Goal: Communication & Community: Share content

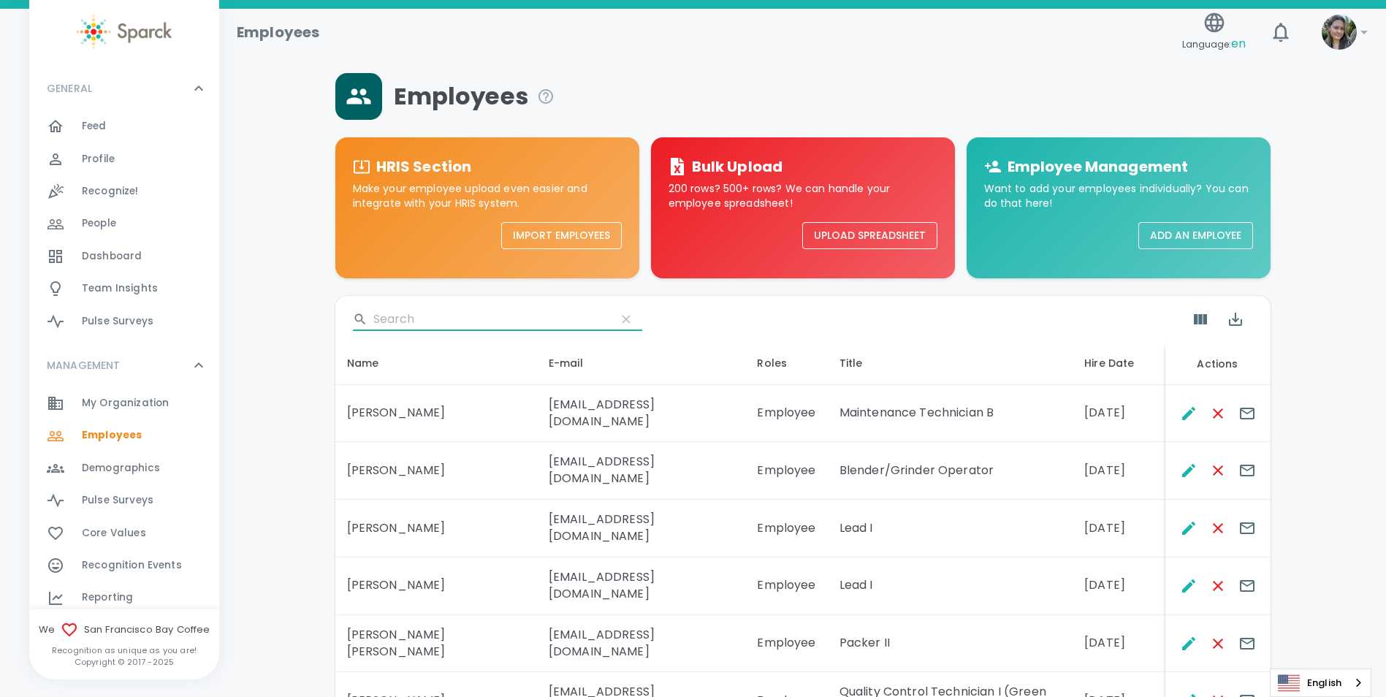
click at [411, 320] on input "Search" at bounding box center [488, 319] width 231 height 23
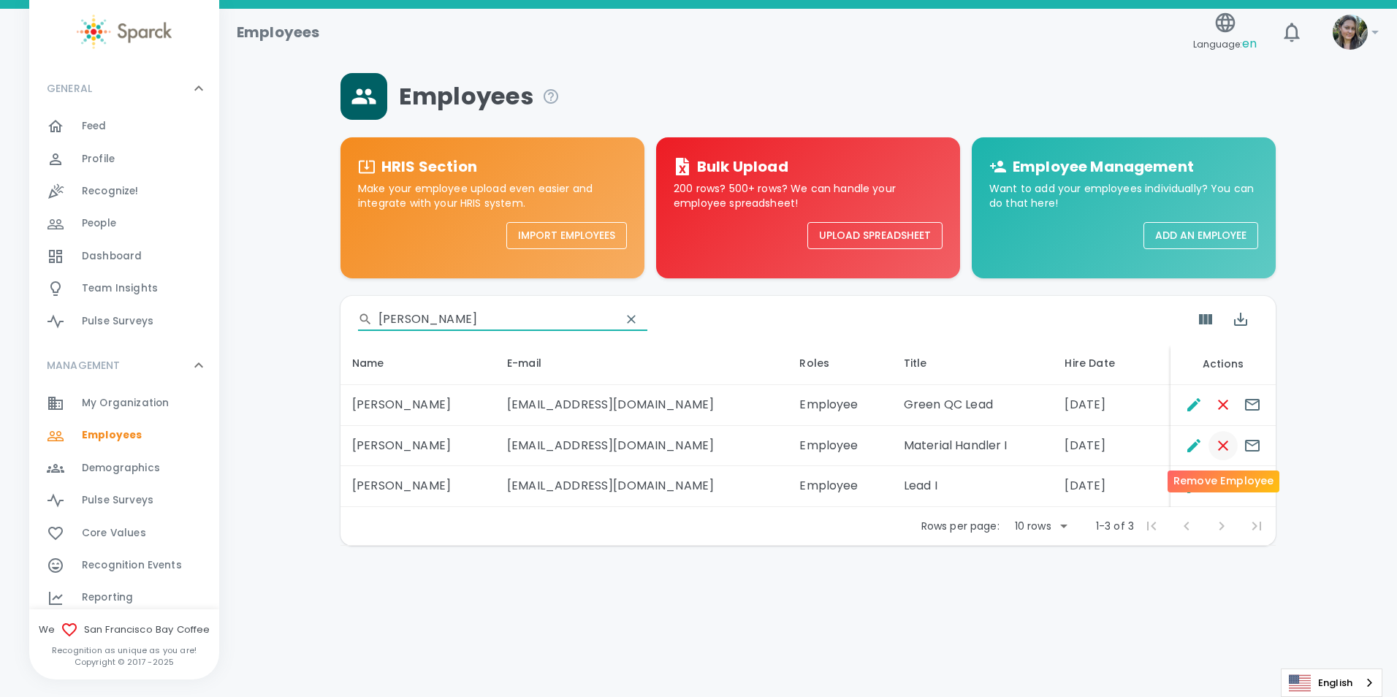
type input "[PERSON_NAME]"
click at [1215, 445] on icon "Remove Employee" at bounding box center [1223, 446] width 18 height 18
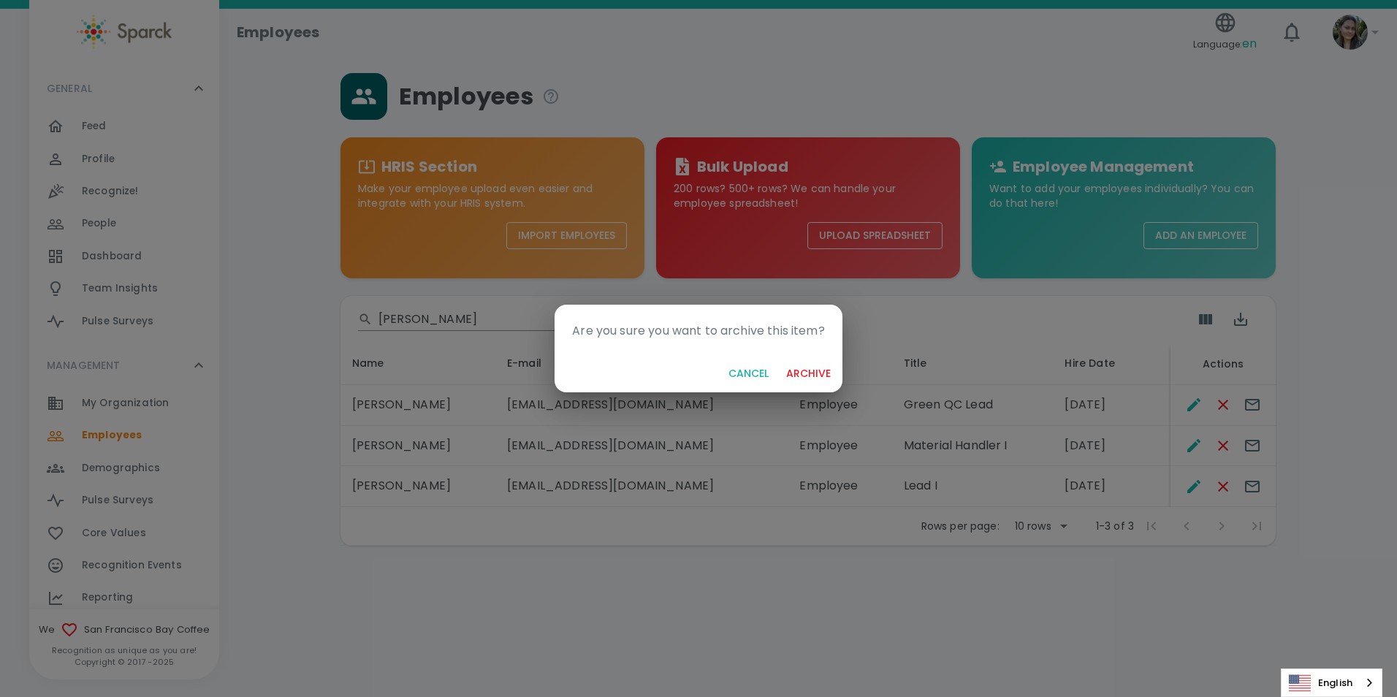
click at [819, 370] on button "archive" at bounding box center [808, 373] width 56 height 27
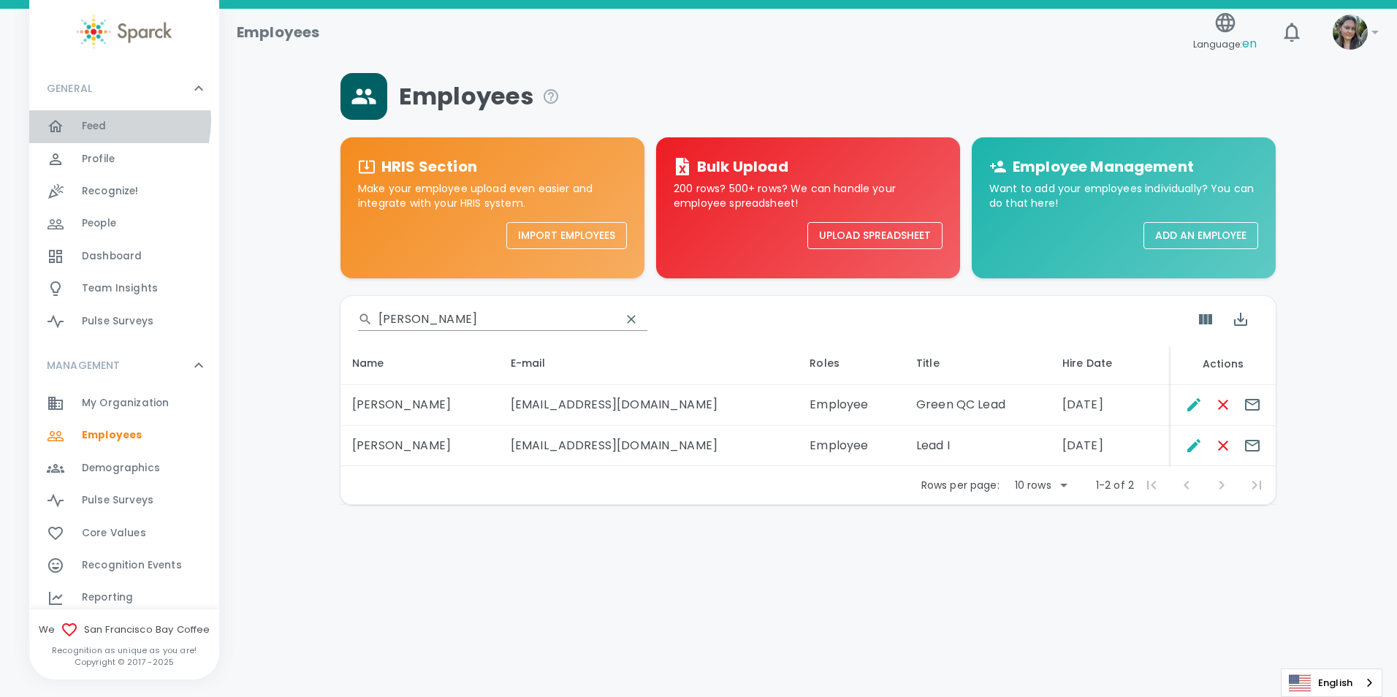
click at [109, 121] on div "Feed 0" at bounding box center [150, 126] width 137 height 20
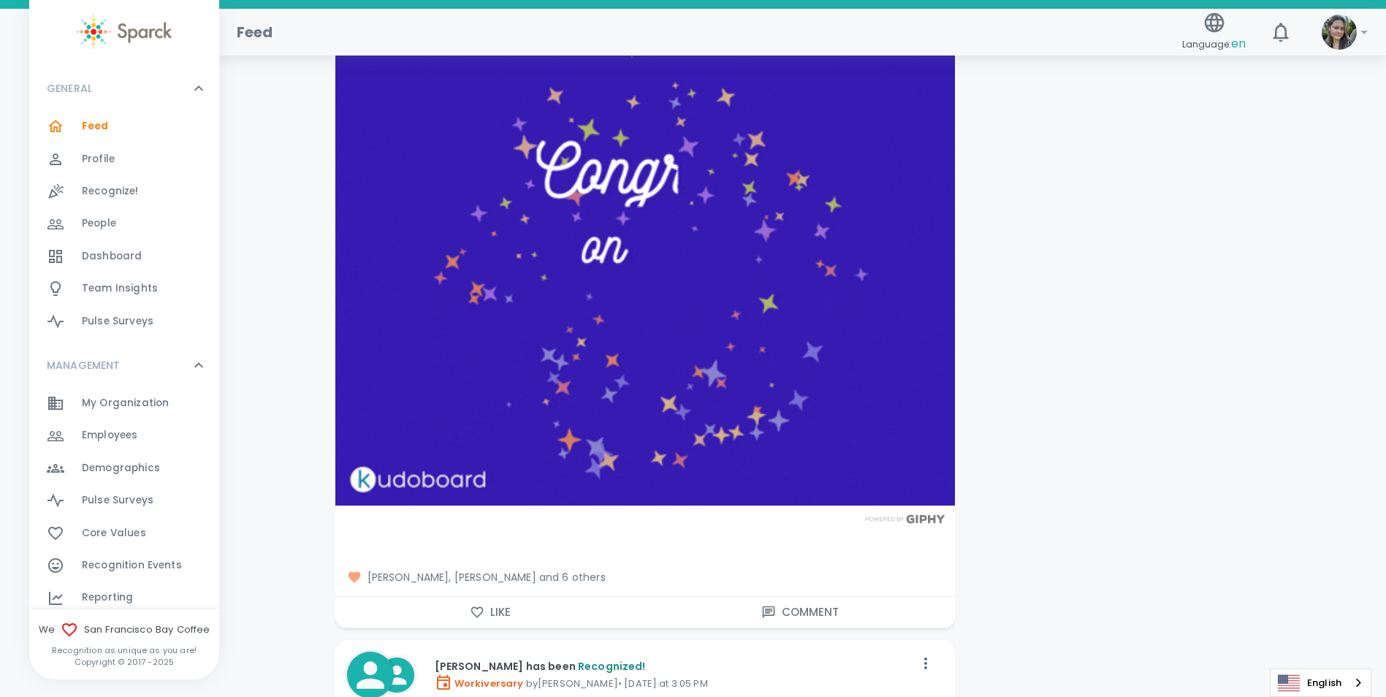
scroll to position [15120, 0]
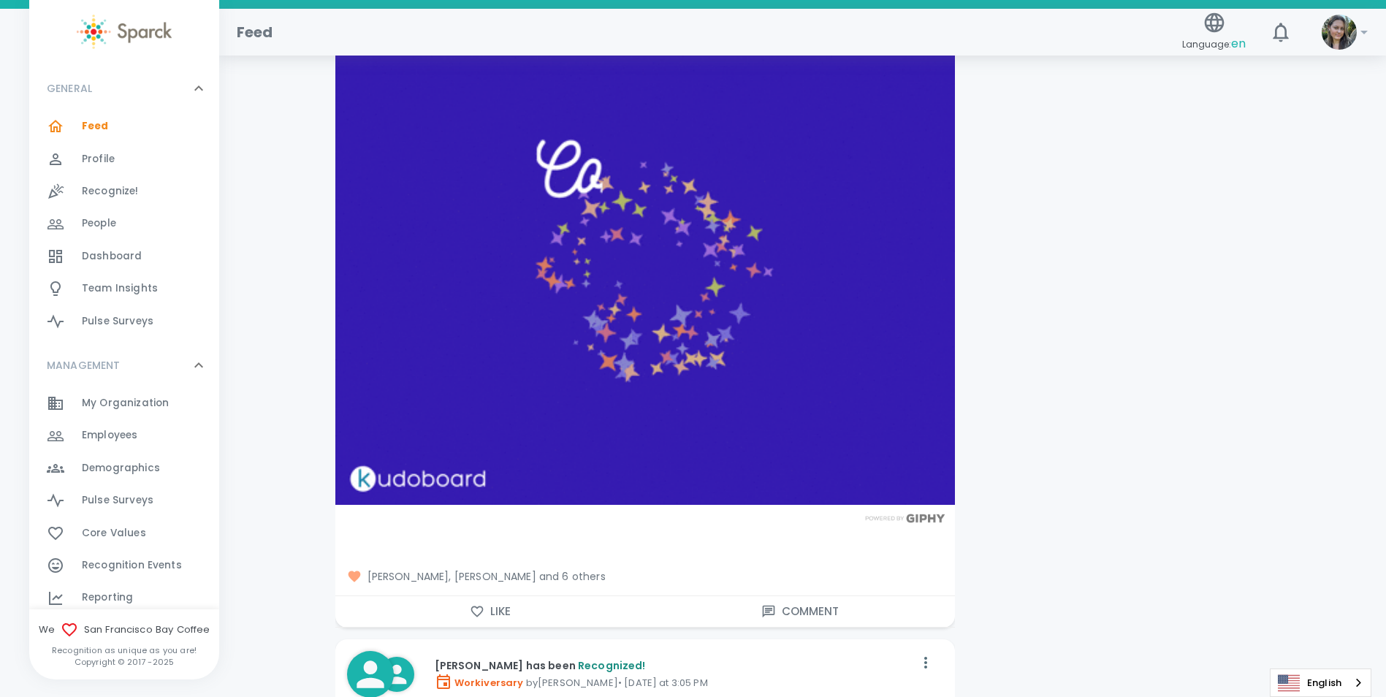
drag, startPoint x: 501, startPoint y: 604, endPoint x: 494, endPoint y: 570, distance: 34.2
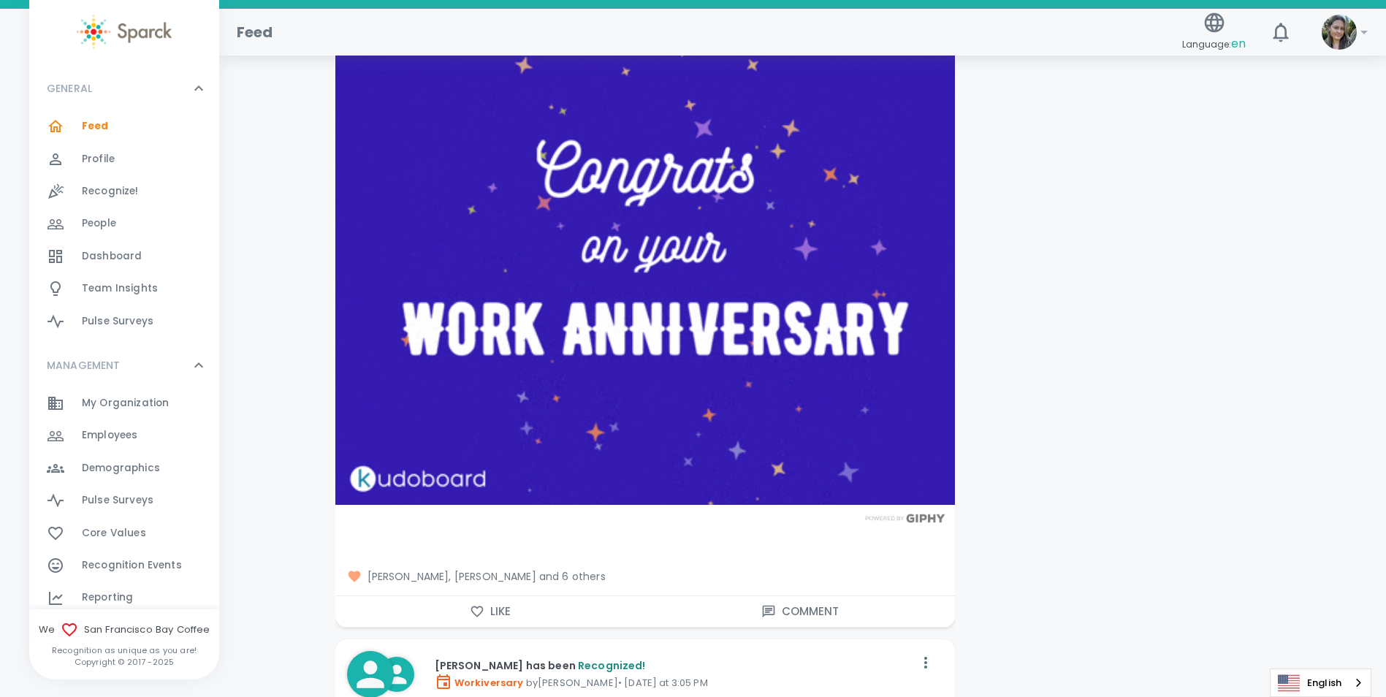
click at [501, 604] on button "Like" at bounding box center [490, 611] width 310 height 31
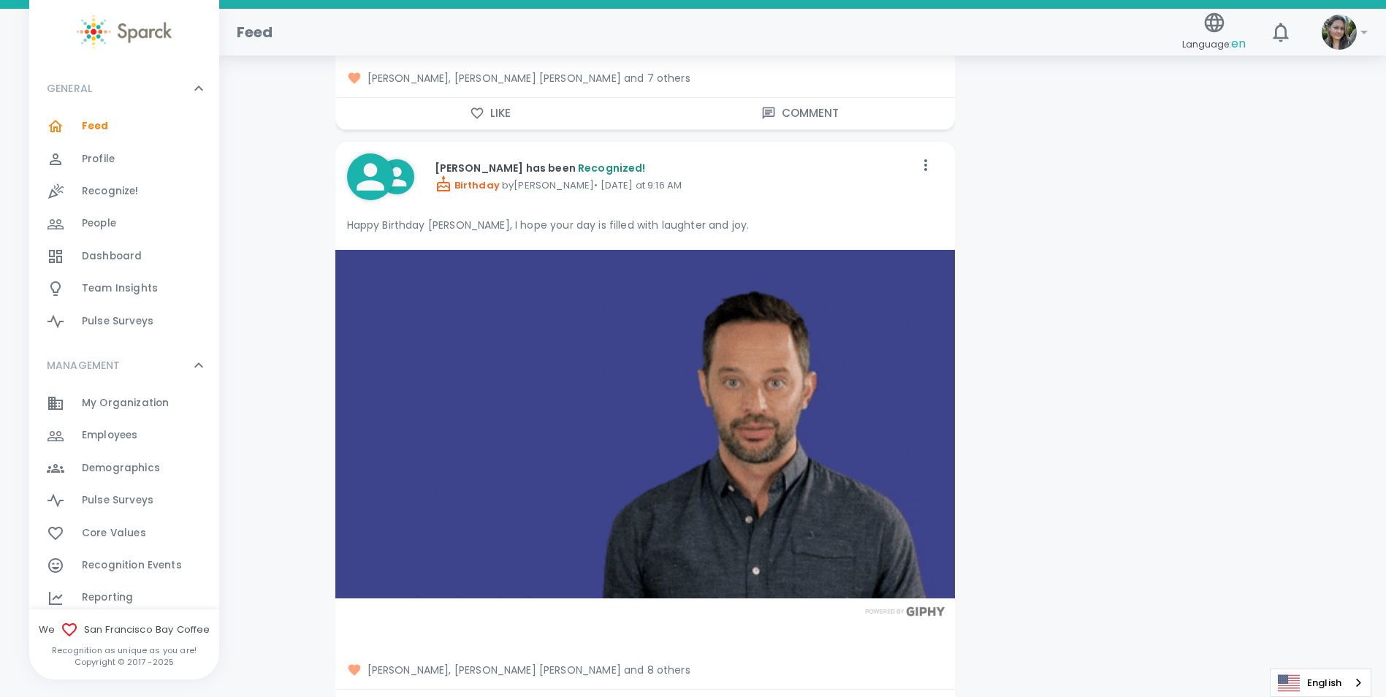
scroll to position [14462, 0]
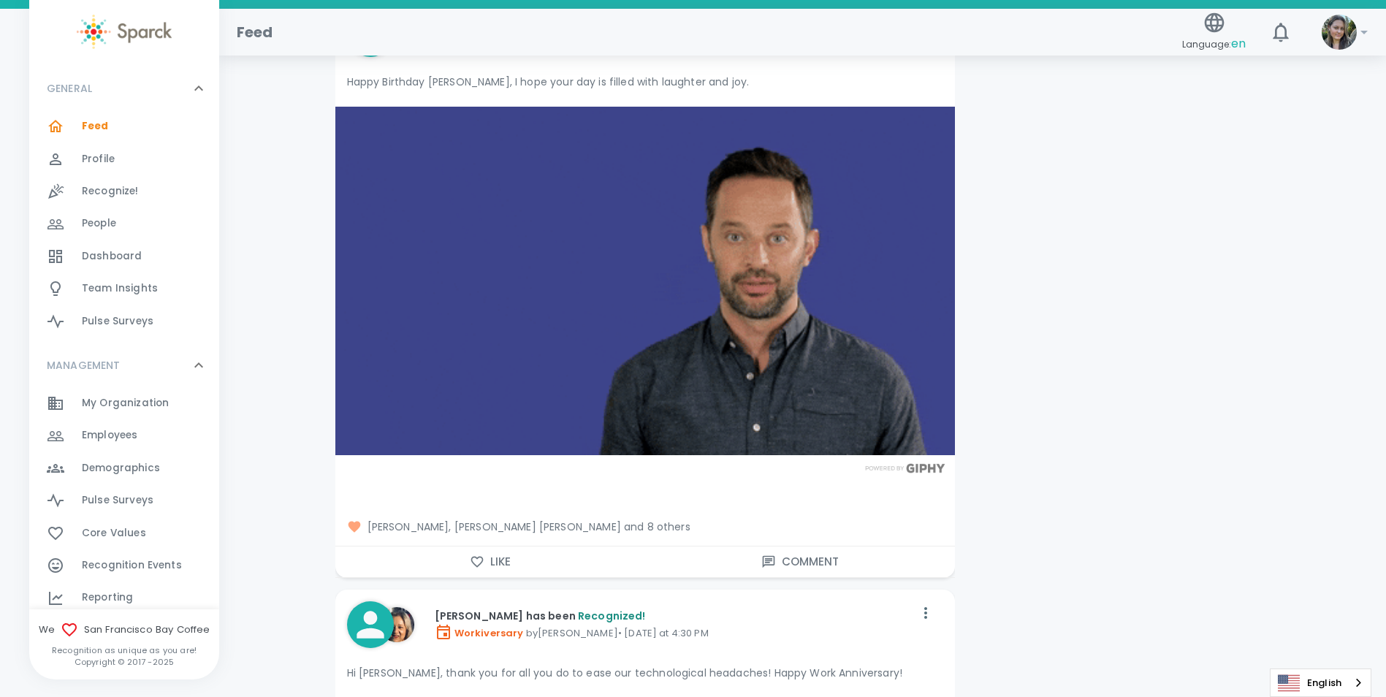
click at [496, 546] on button "Like" at bounding box center [490, 561] width 310 height 31
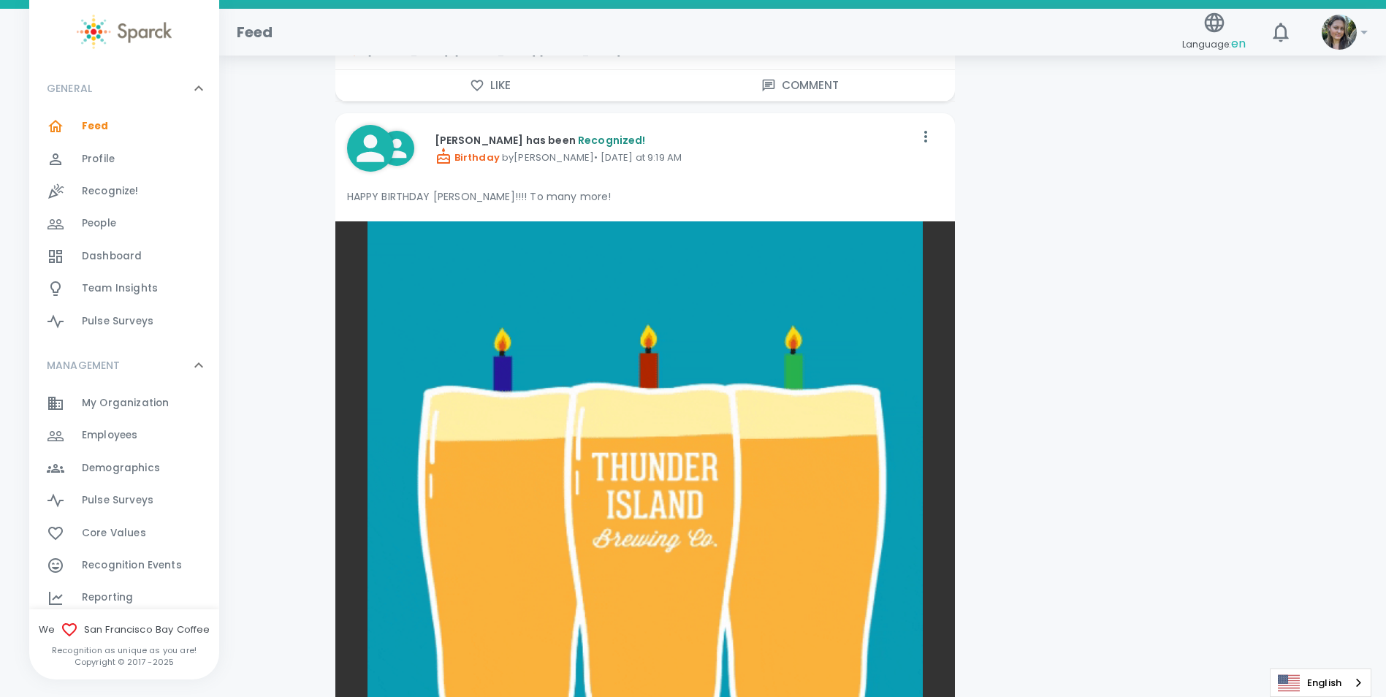
scroll to position [13440, 0]
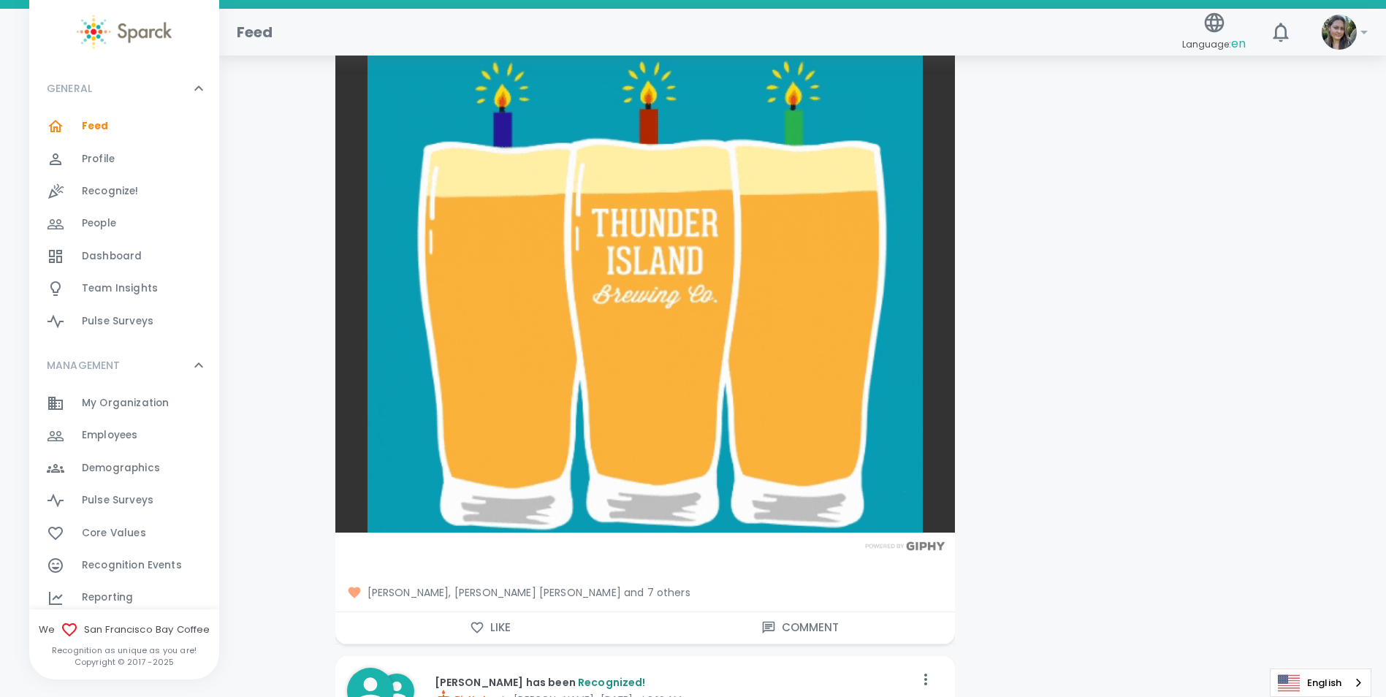
click at [494, 618] on button "Like" at bounding box center [490, 627] width 310 height 31
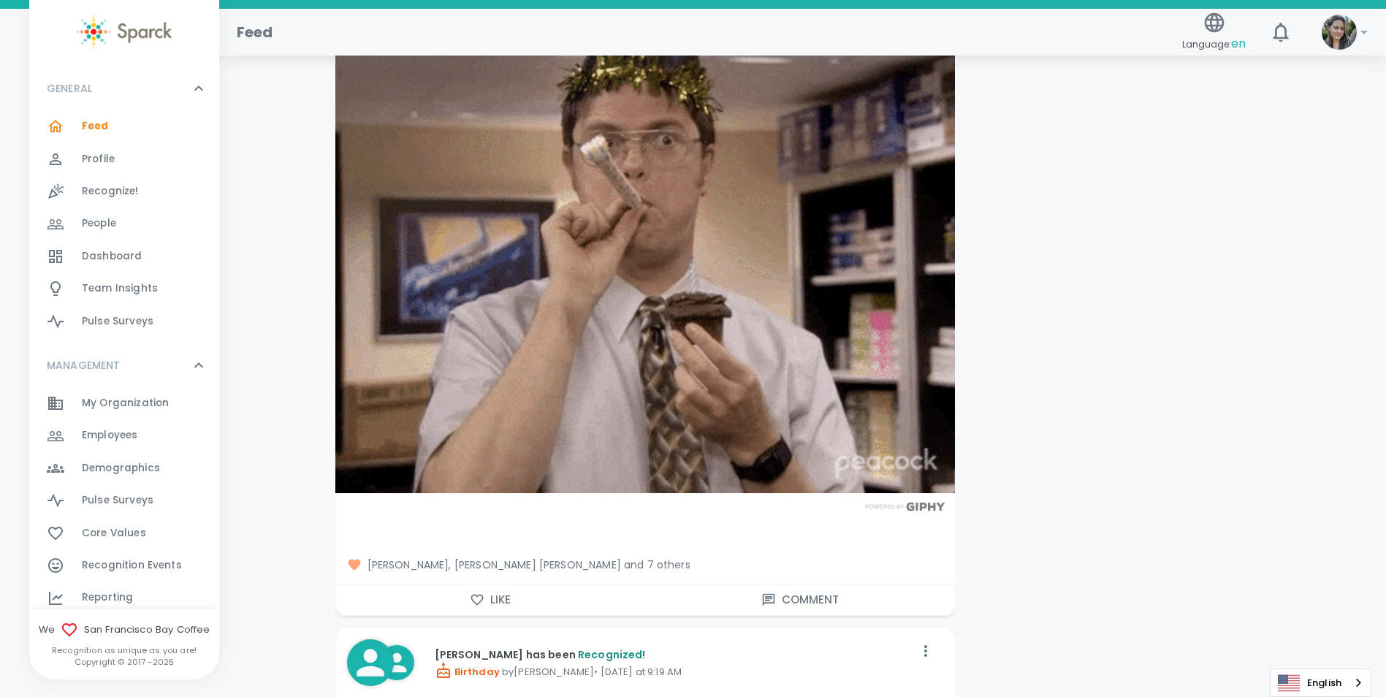
scroll to position [13075, 0]
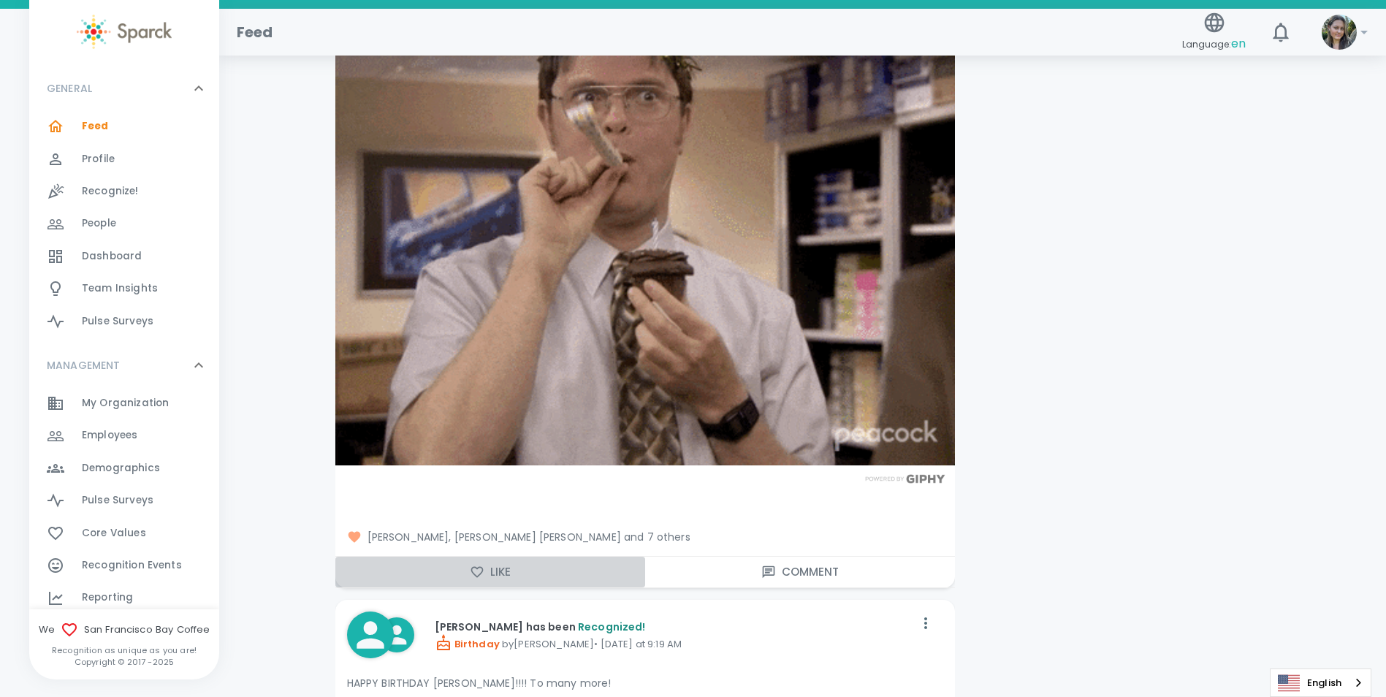
click at [508, 557] on button "Like" at bounding box center [490, 572] width 310 height 31
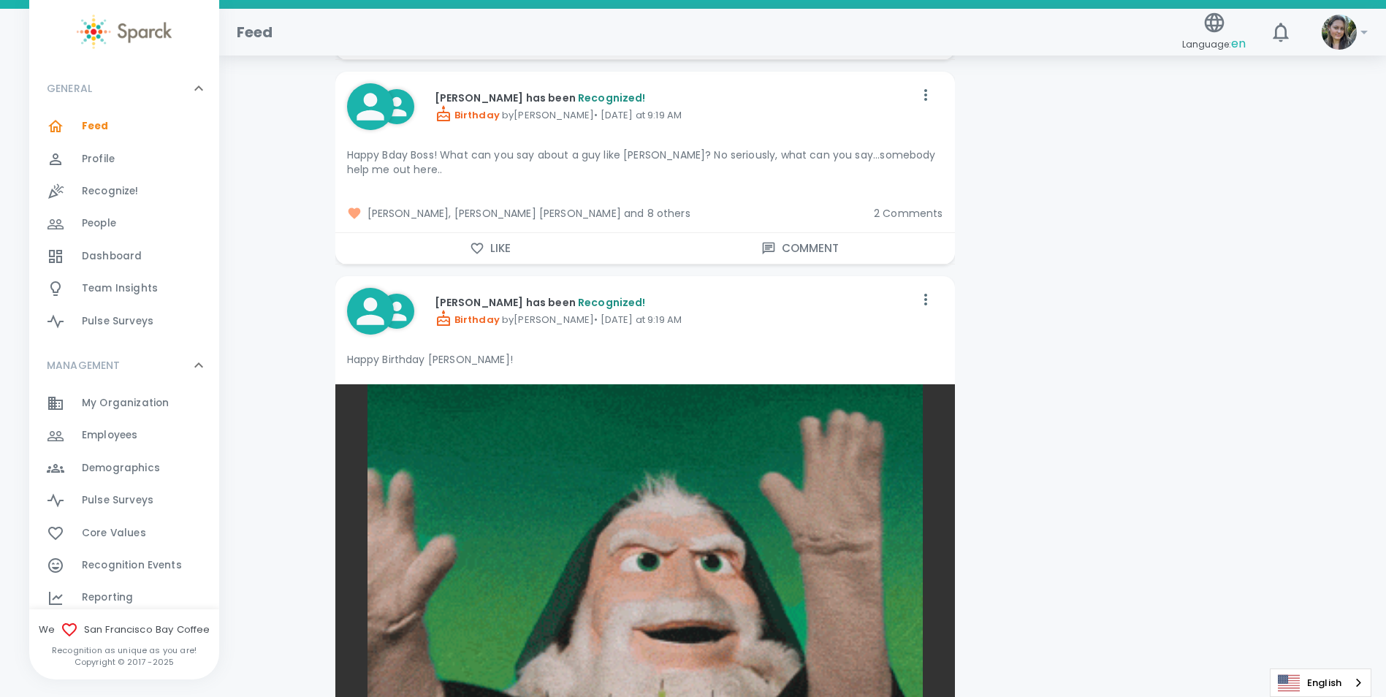
scroll to position [11833, 0]
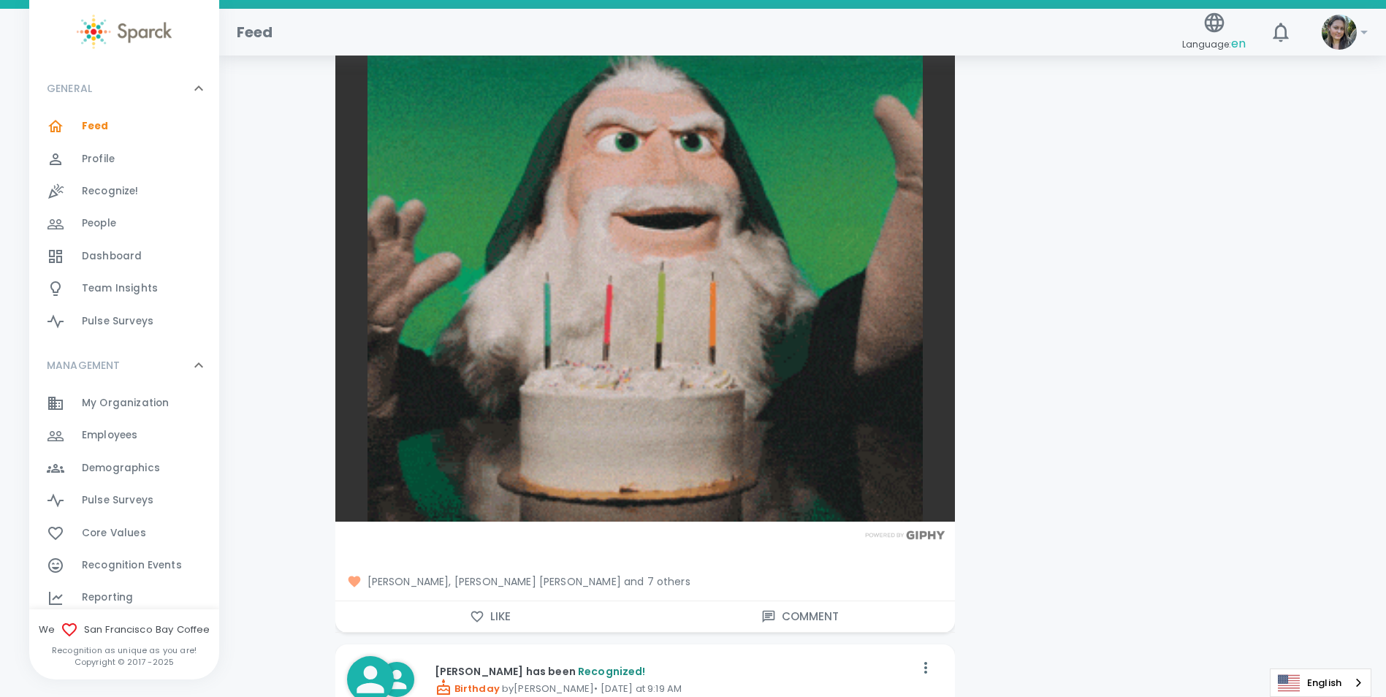
click at [516, 601] on button "Like" at bounding box center [490, 616] width 310 height 31
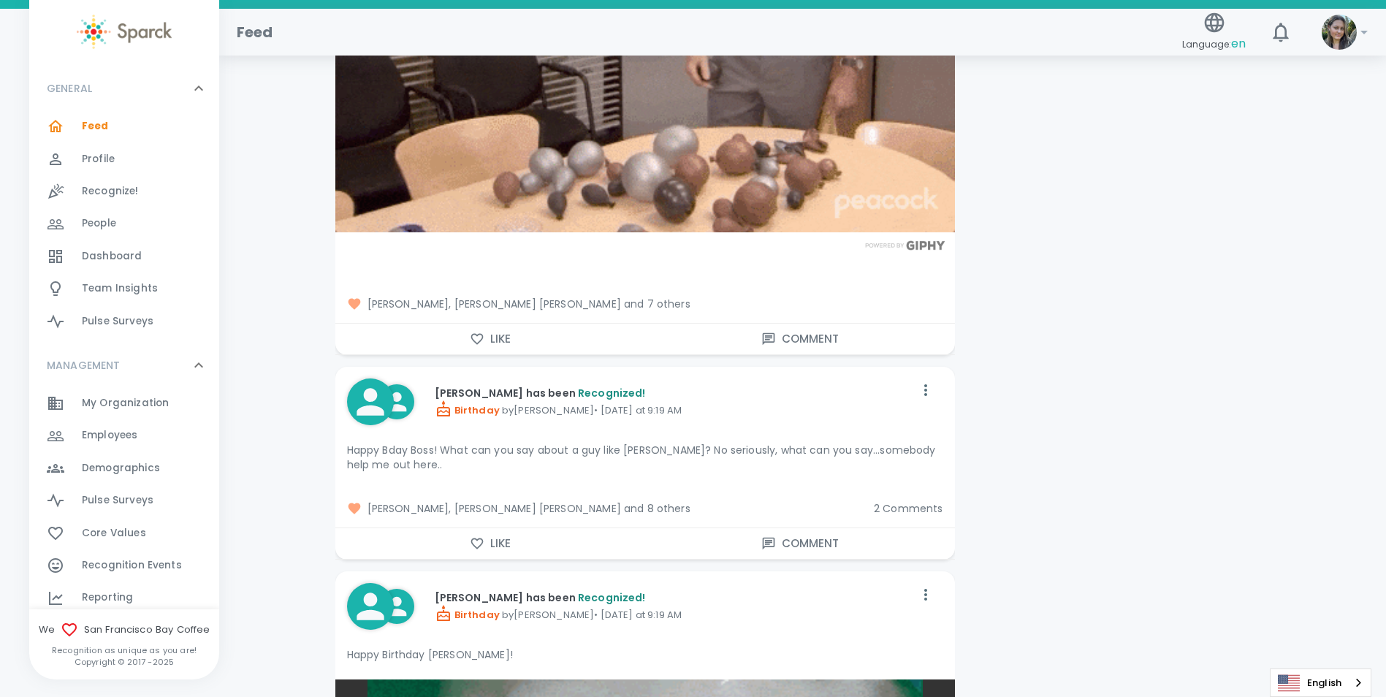
scroll to position [11541, 0]
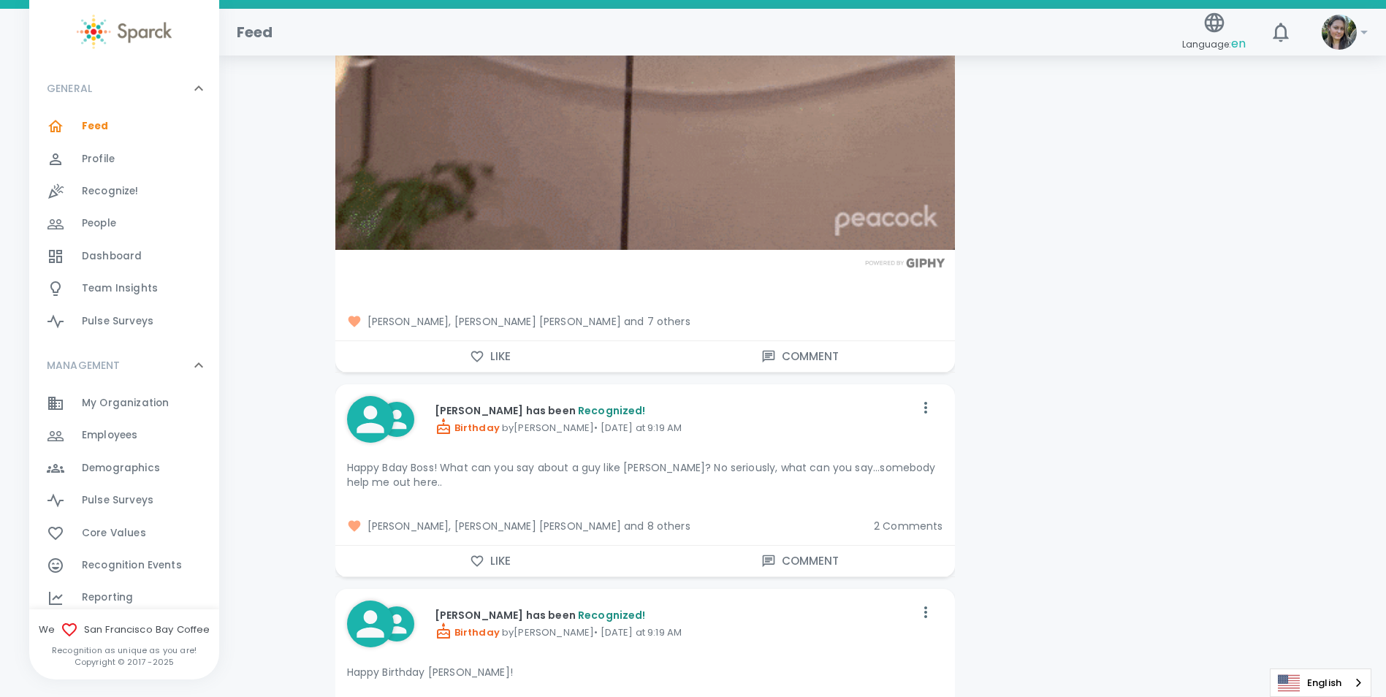
click at [494, 546] on button "Like" at bounding box center [490, 561] width 310 height 31
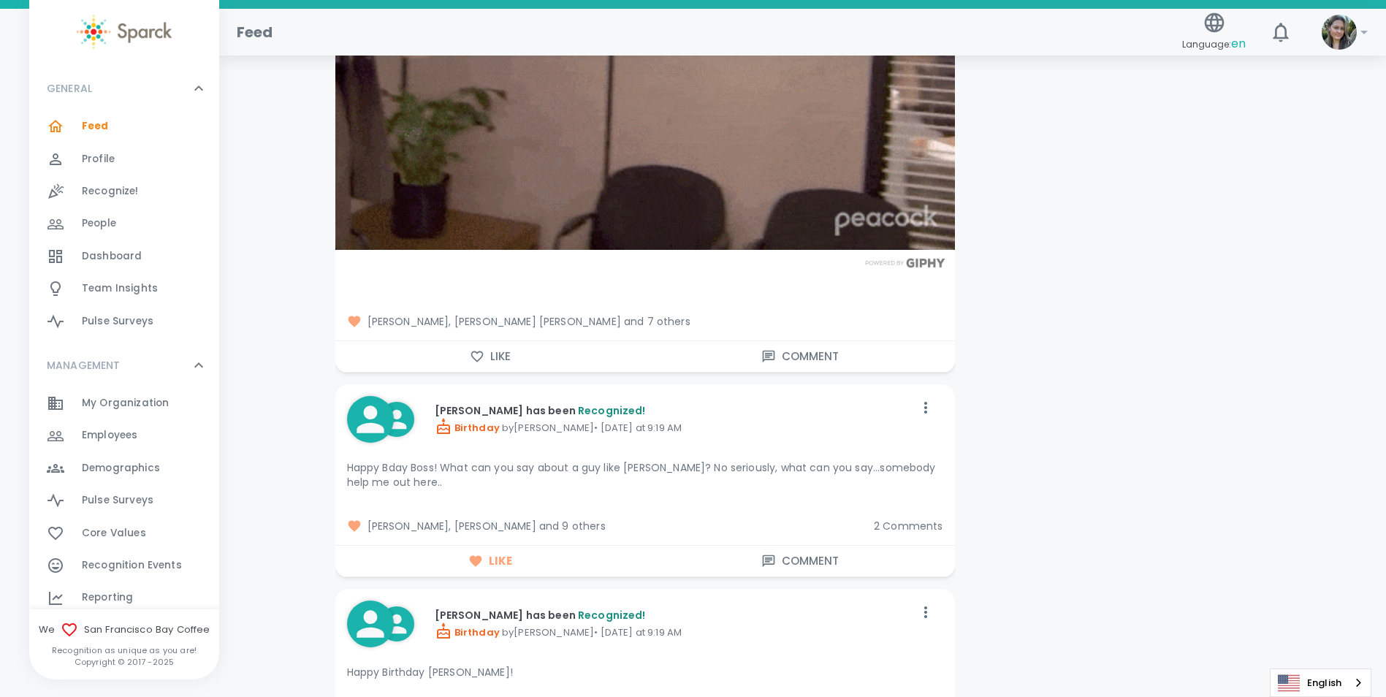
click at [914, 519] on span "2 Comments" at bounding box center [908, 526] width 69 height 15
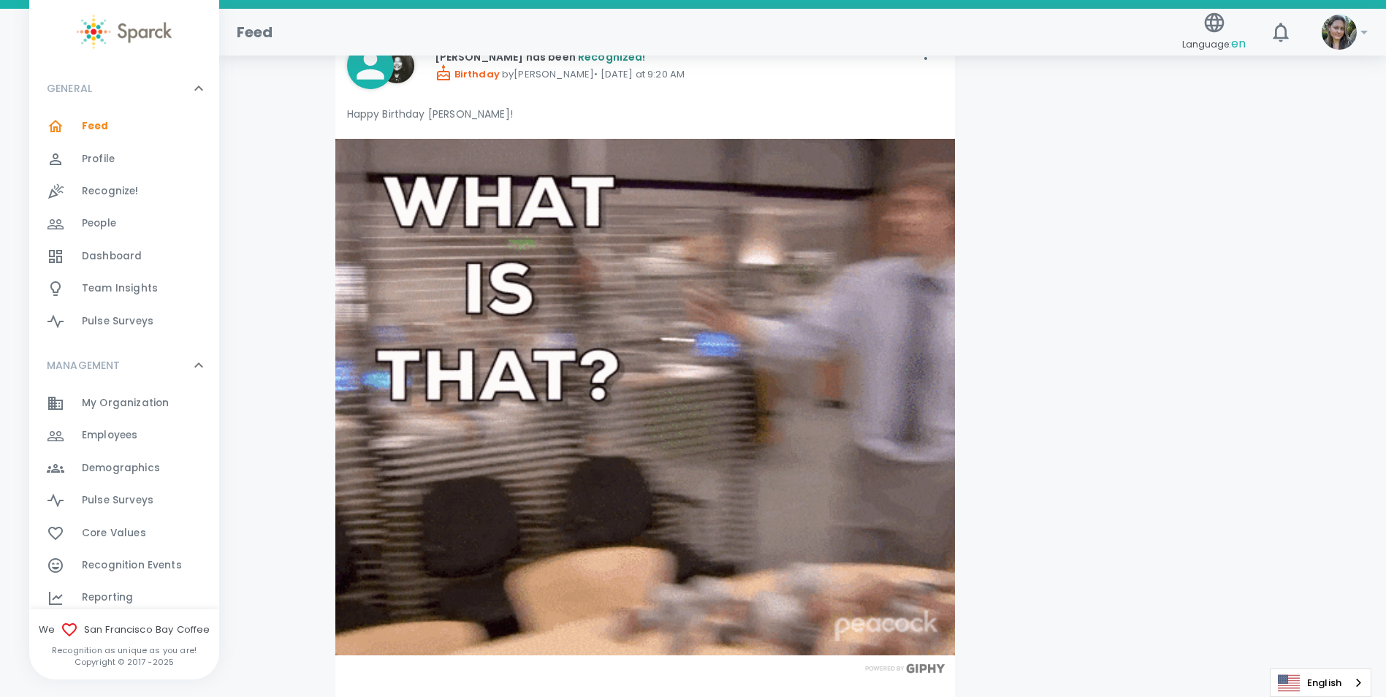
scroll to position [11102, 0]
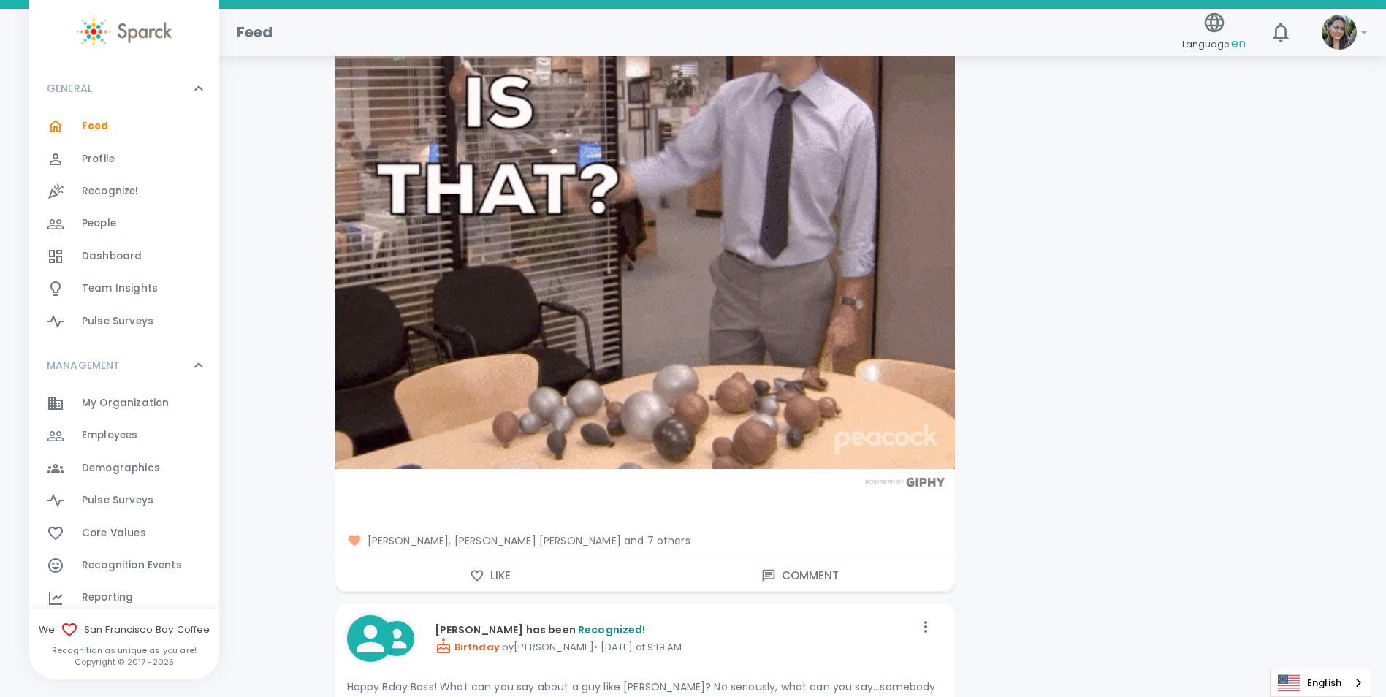
click at [512, 562] on button "Like" at bounding box center [490, 575] width 310 height 31
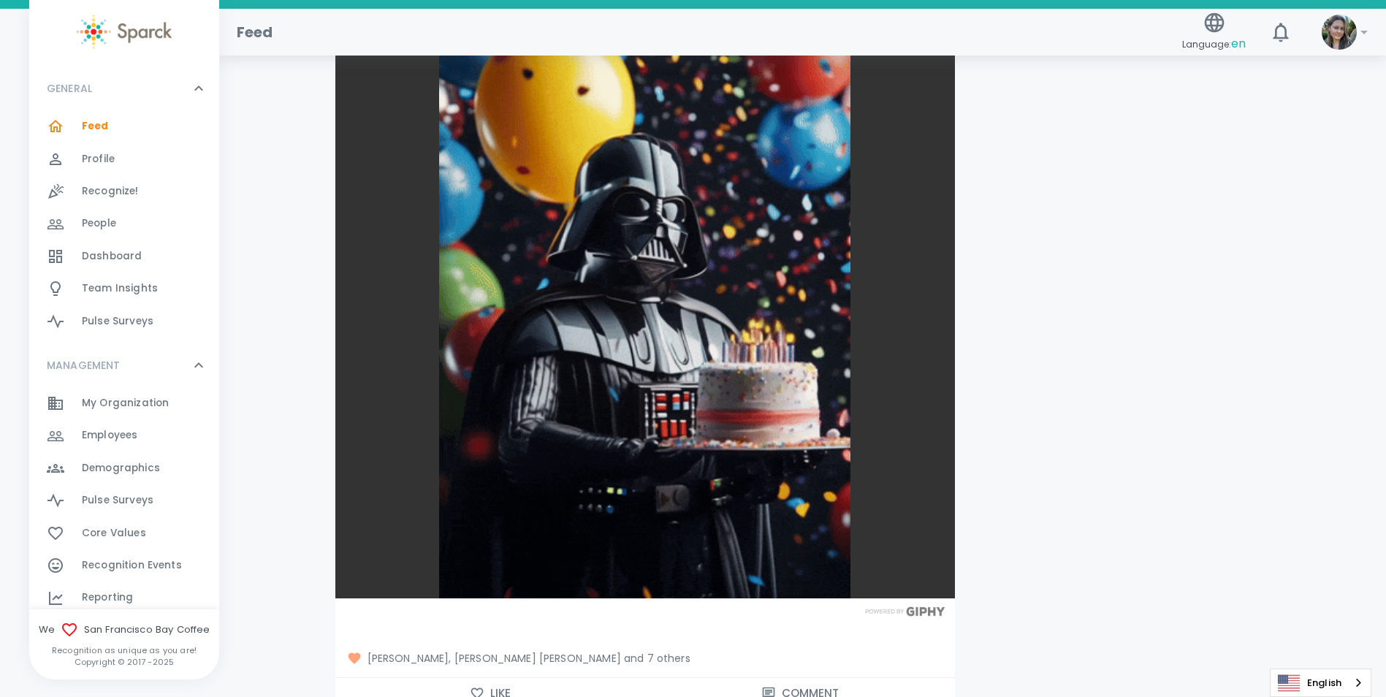
scroll to position [10226, 0]
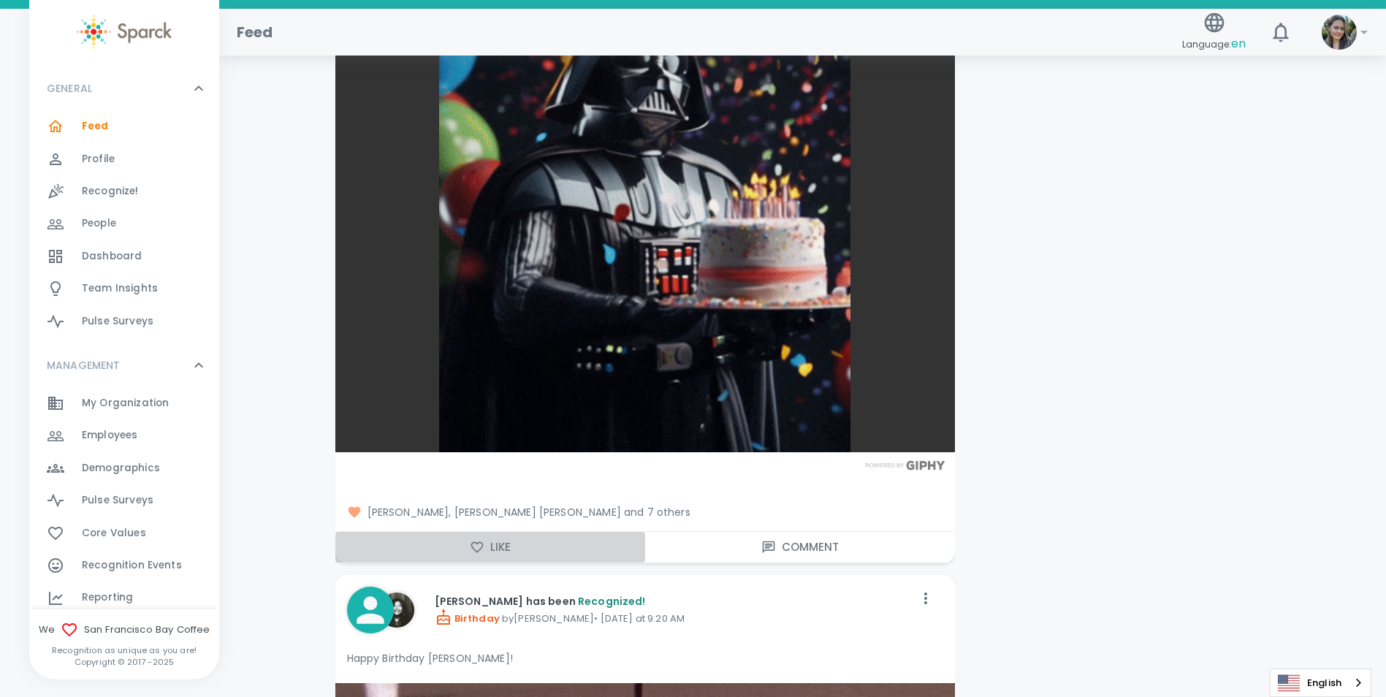
click at [499, 532] on button "Like" at bounding box center [490, 547] width 310 height 31
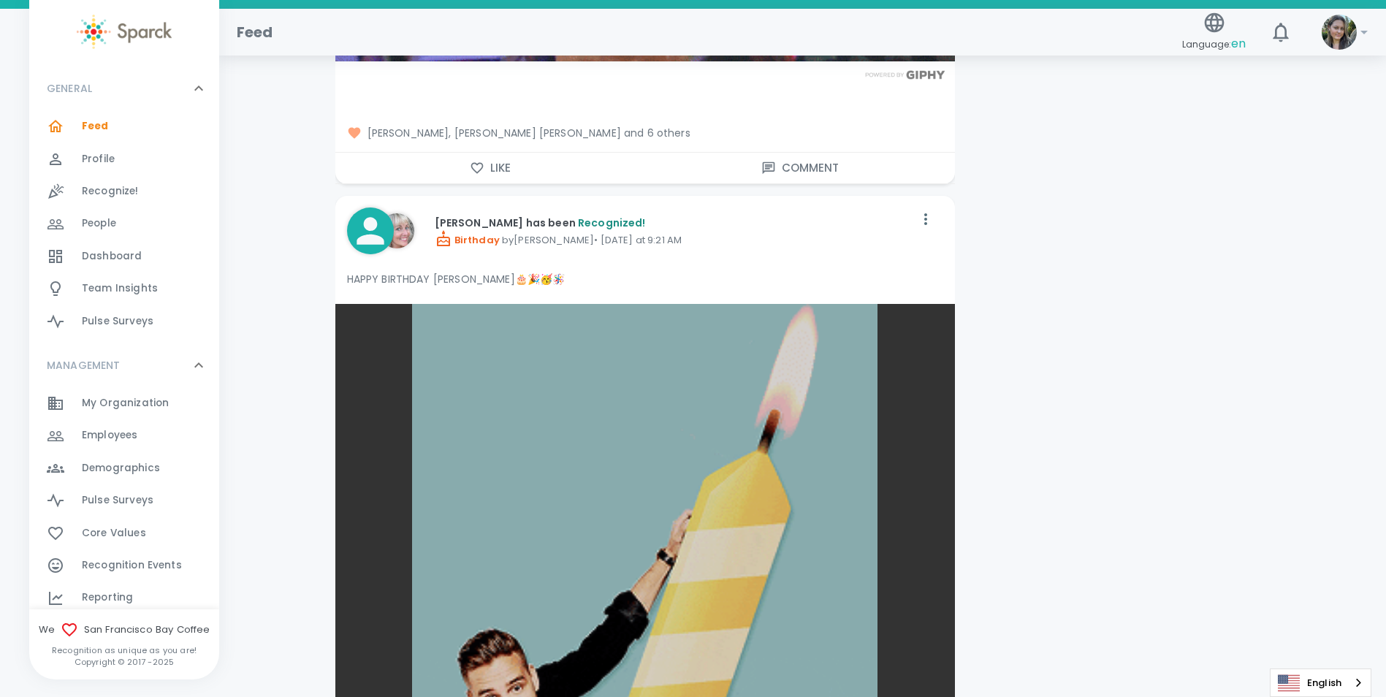
scroll to position [9349, 0]
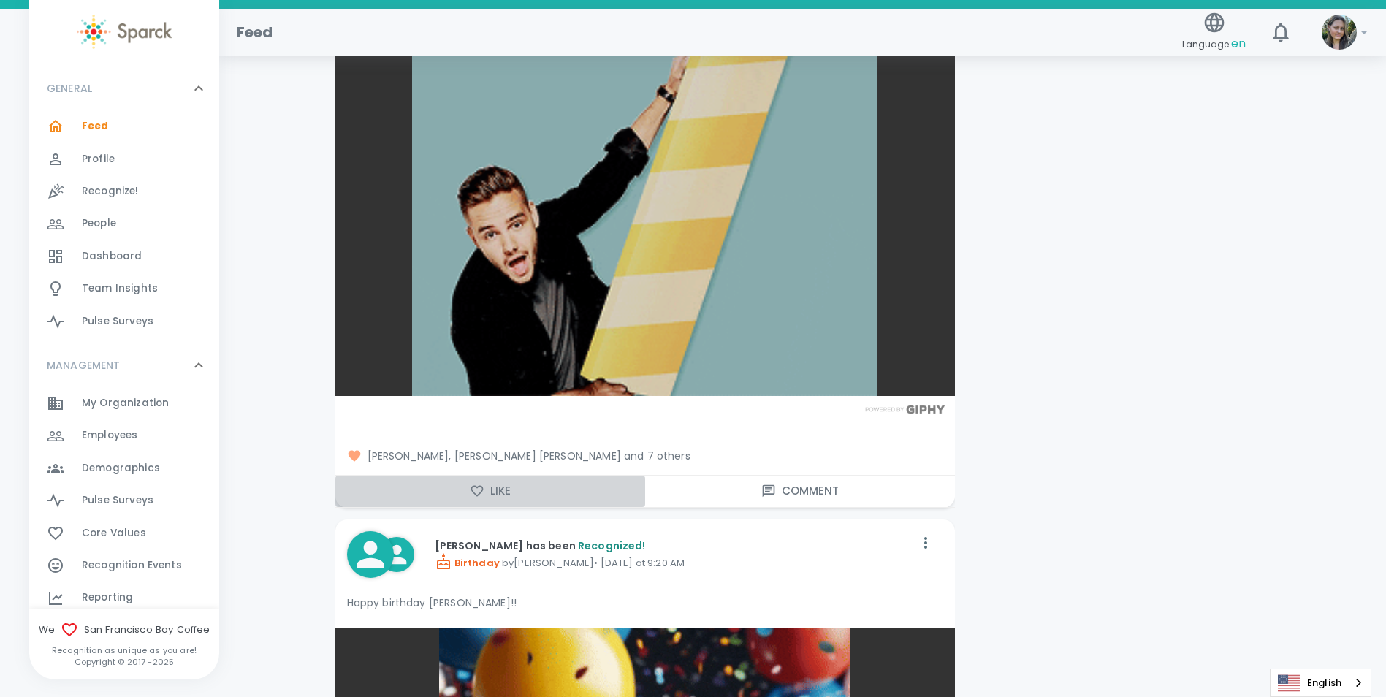
click at [479, 484] on icon "button" at bounding box center [477, 491] width 15 height 15
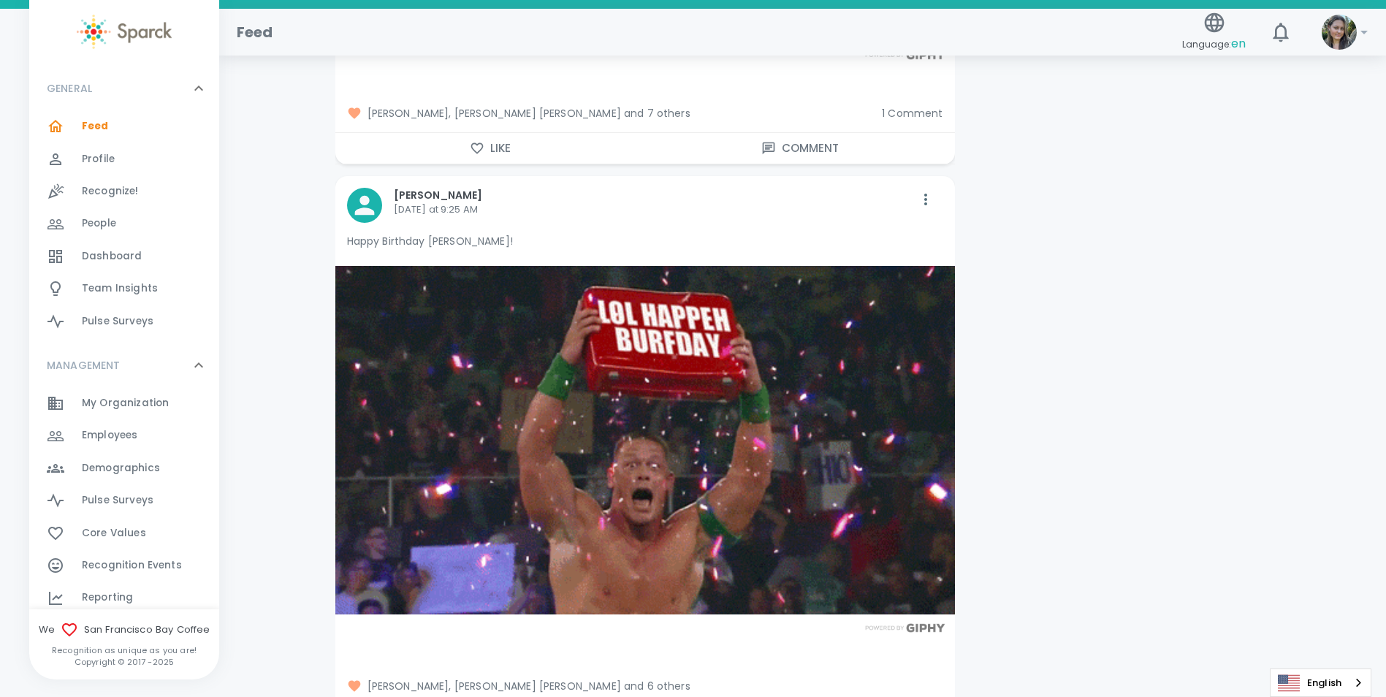
scroll to position [8692, 0]
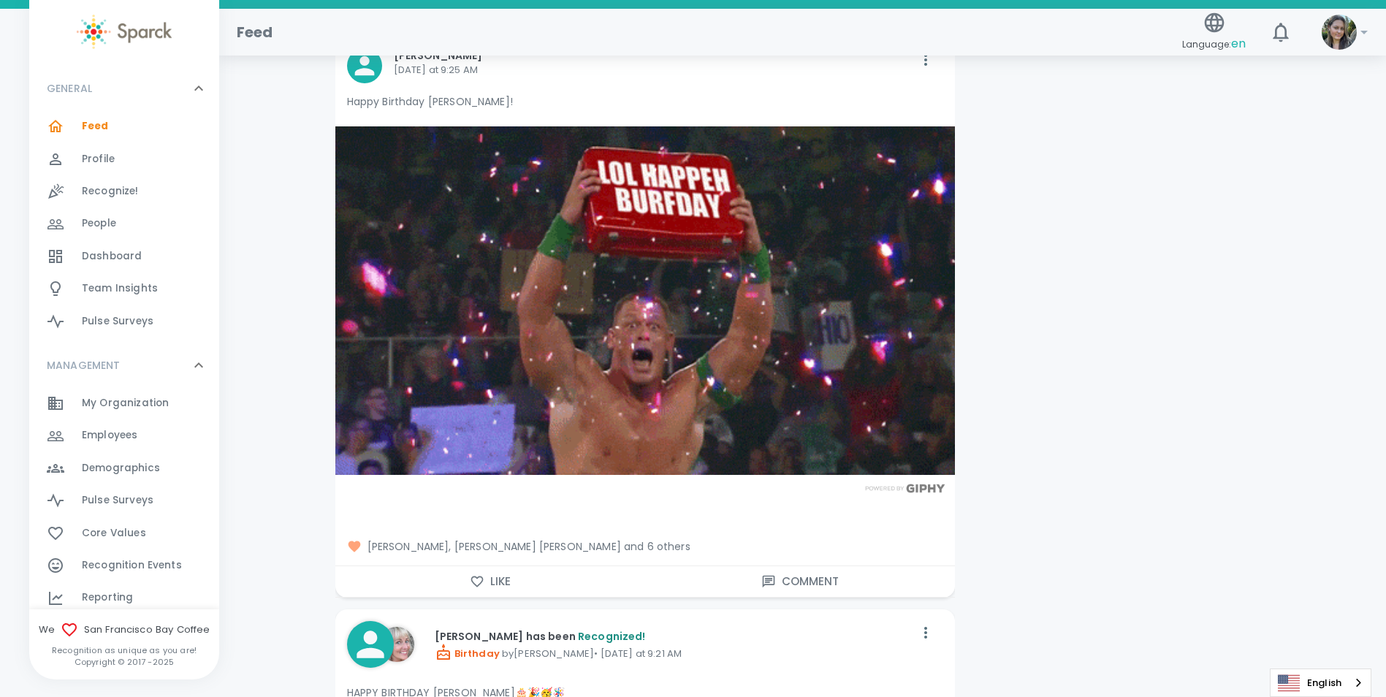
click at [528, 566] on button "Like" at bounding box center [490, 581] width 310 height 31
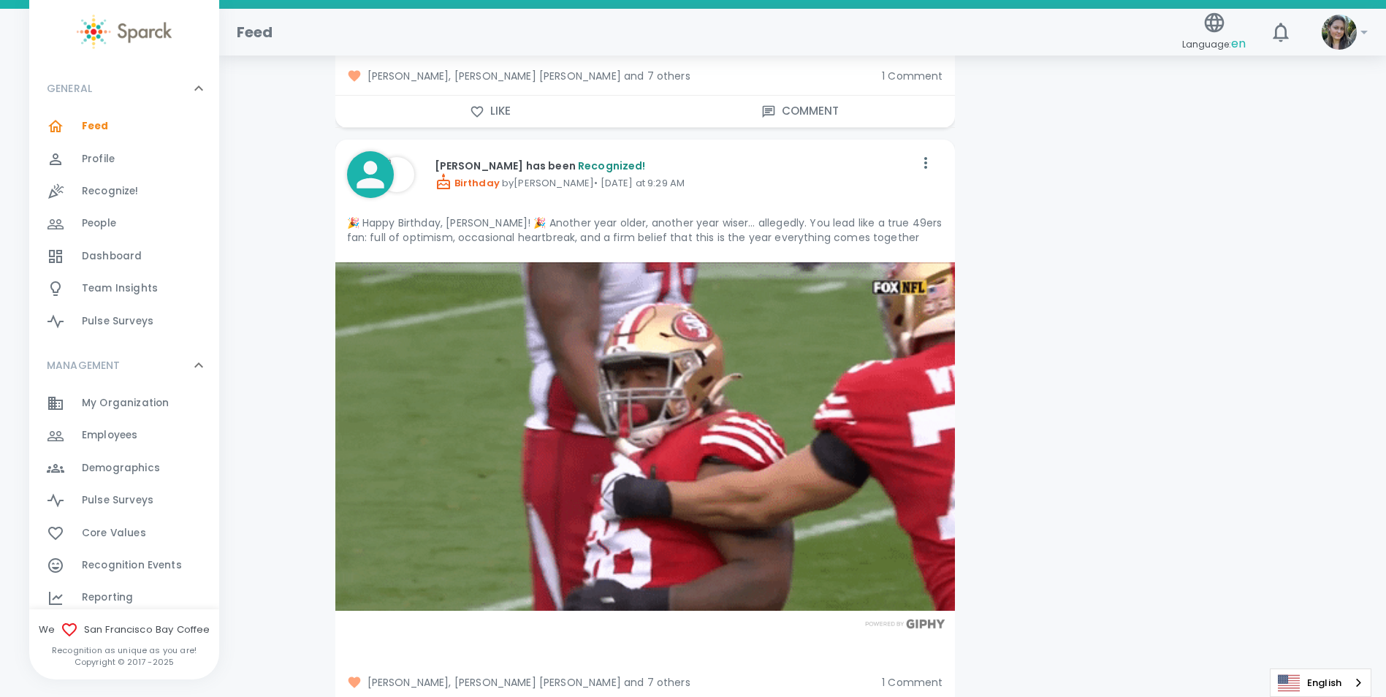
scroll to position [8473, 0]
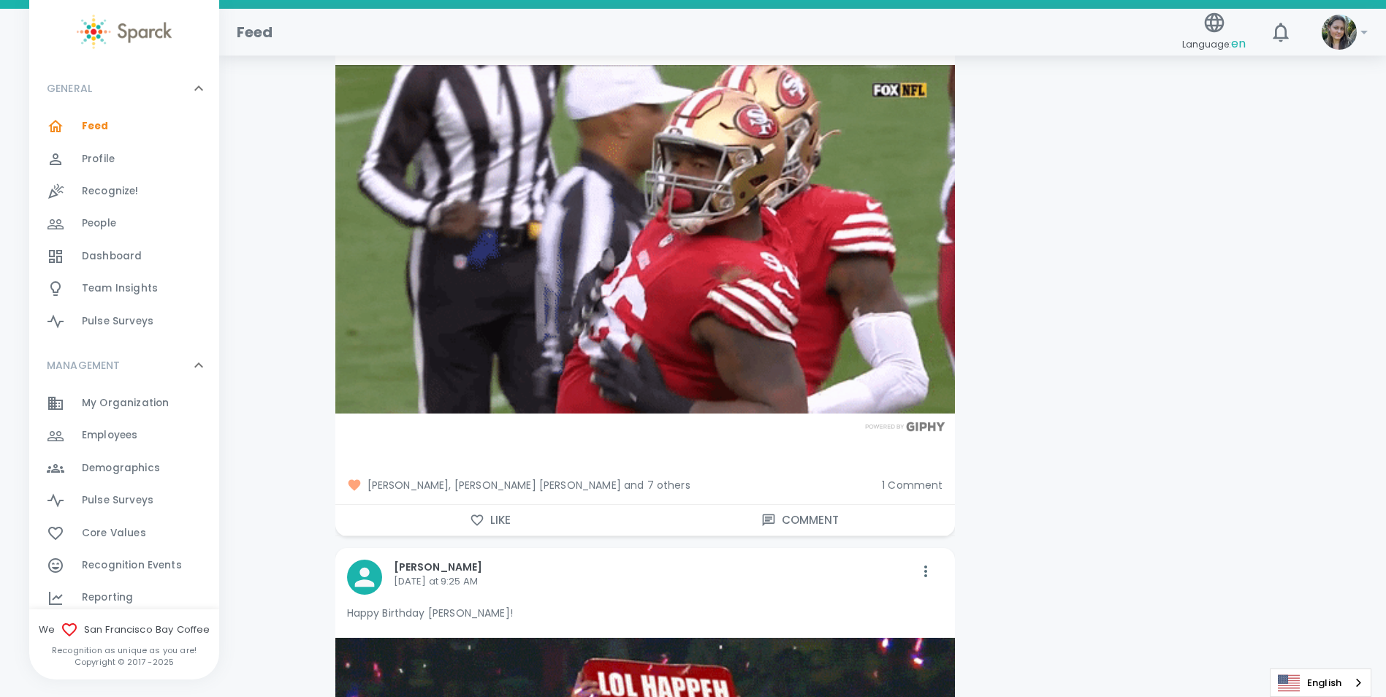
click at [529, 512] on button "Like" at bounding box center [490, 520] width 310 height 31
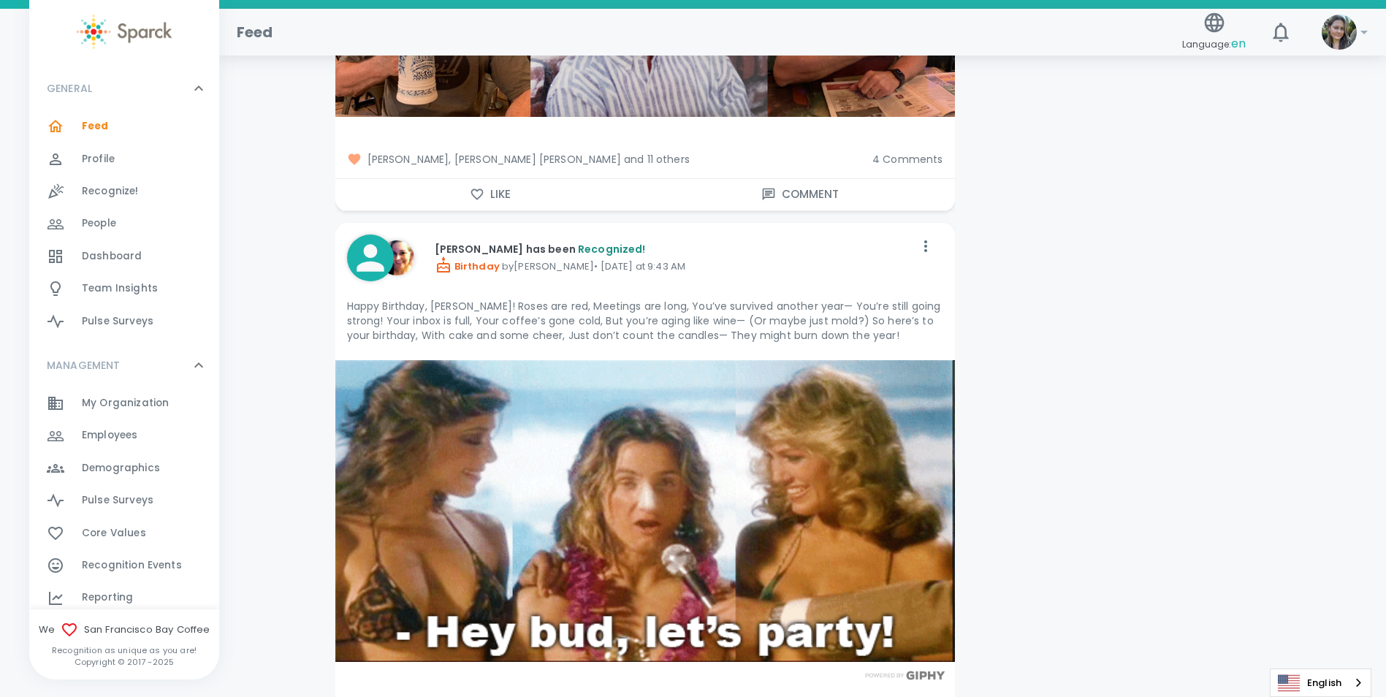
scroll to position [7596, 0]
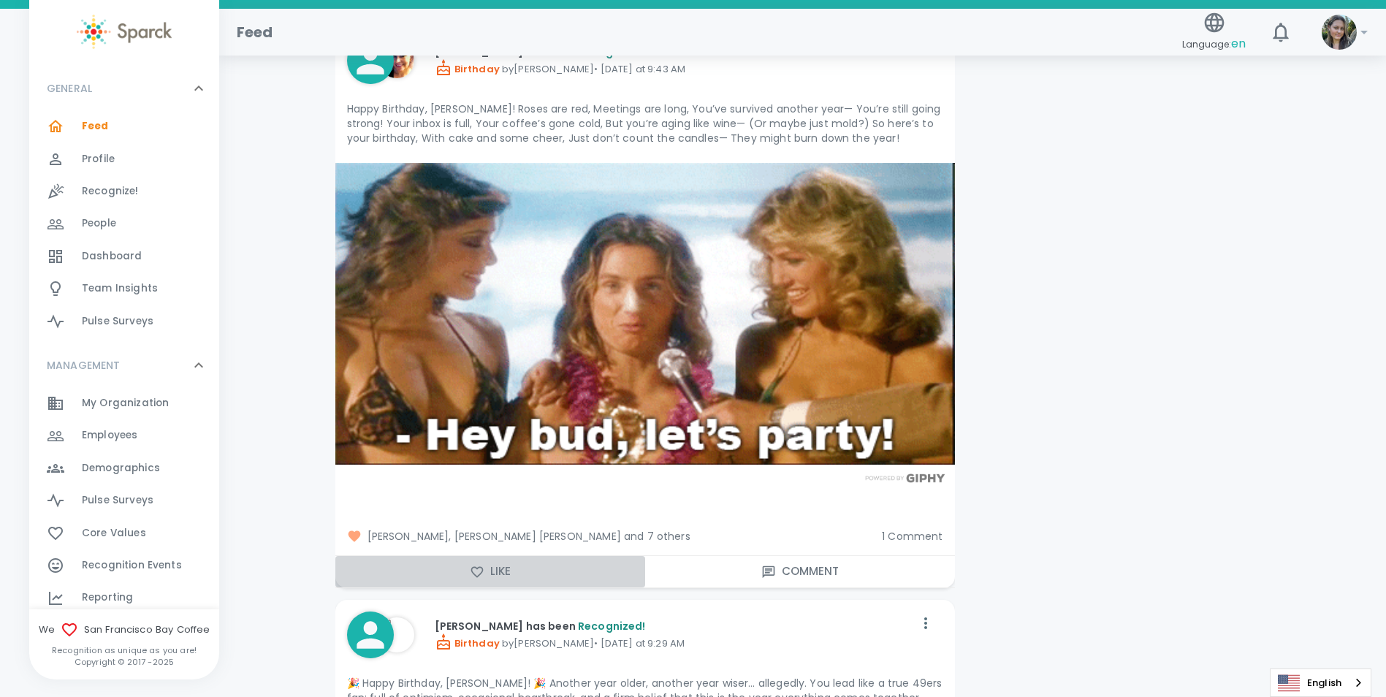
click at [524, 556] on button "Like" at bounding box center [490, 571] width 310 height 31
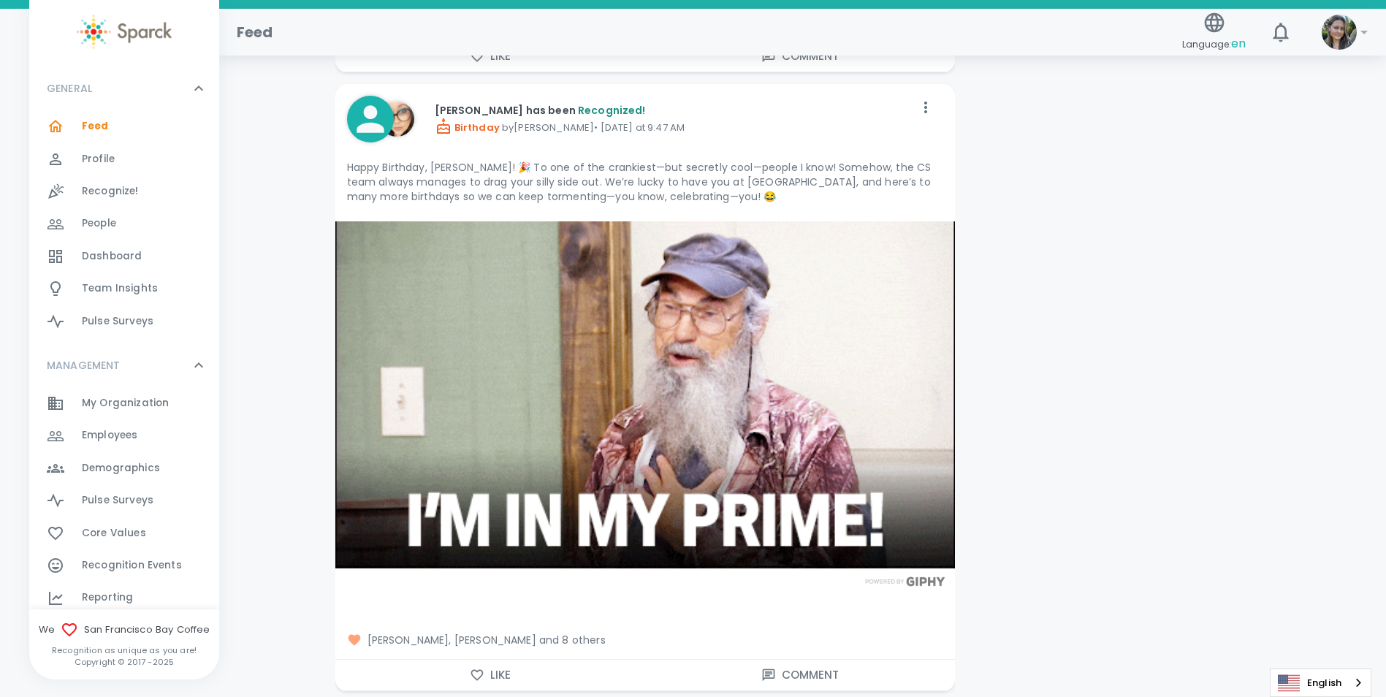
scroll to position [6647, 0]
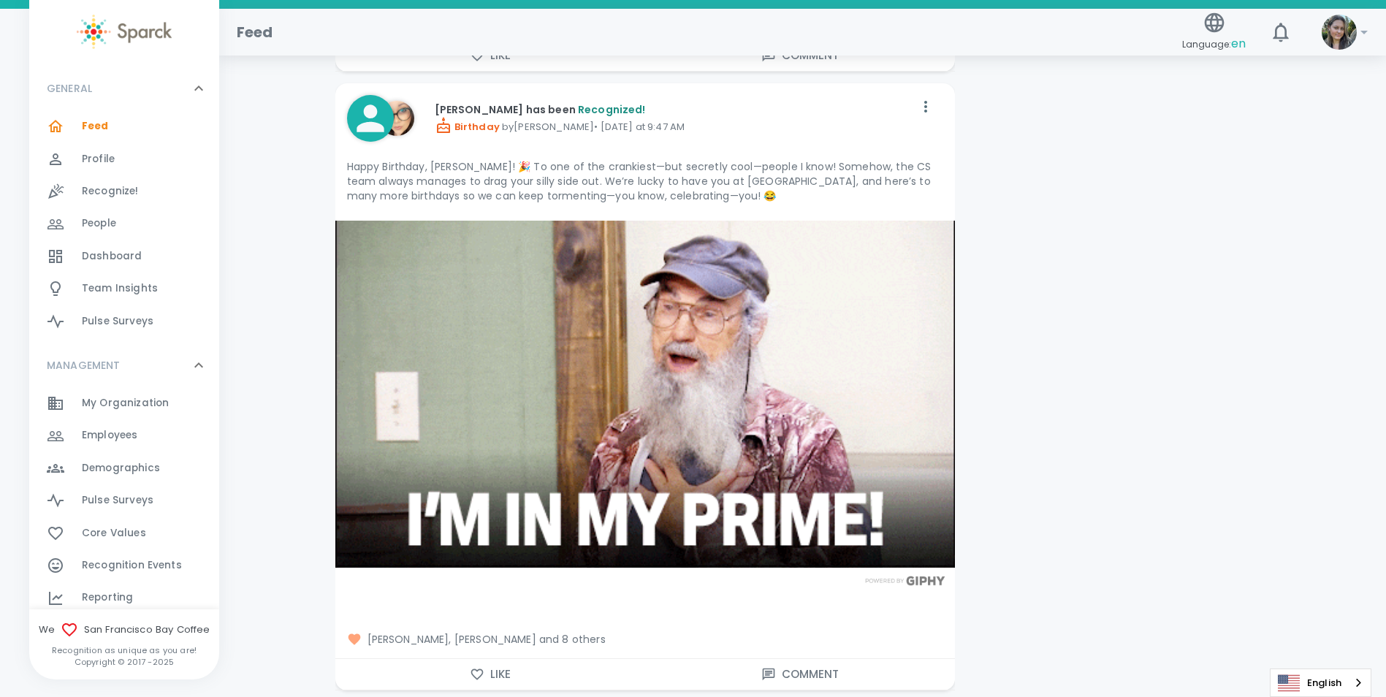
click at [503, 659] on button "Like" at bounding box center [490, 674] width 310 height 31
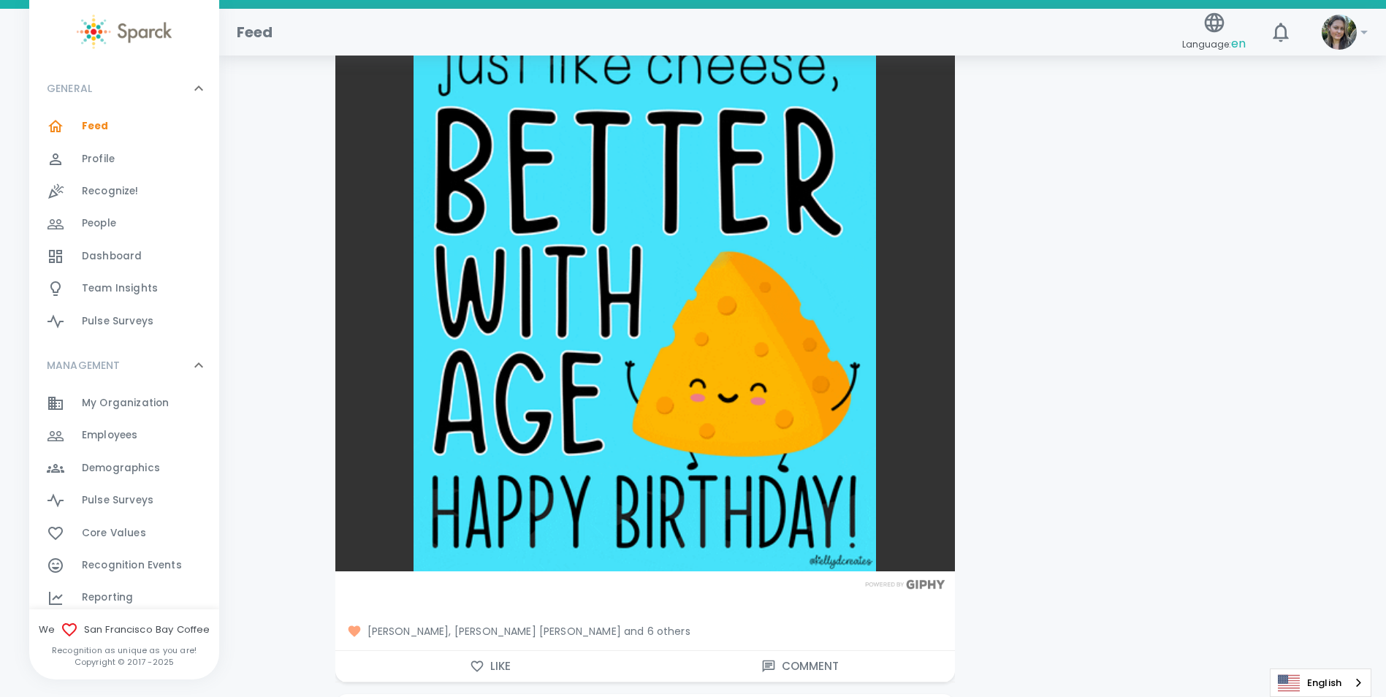
scroll to position [6063, 0]
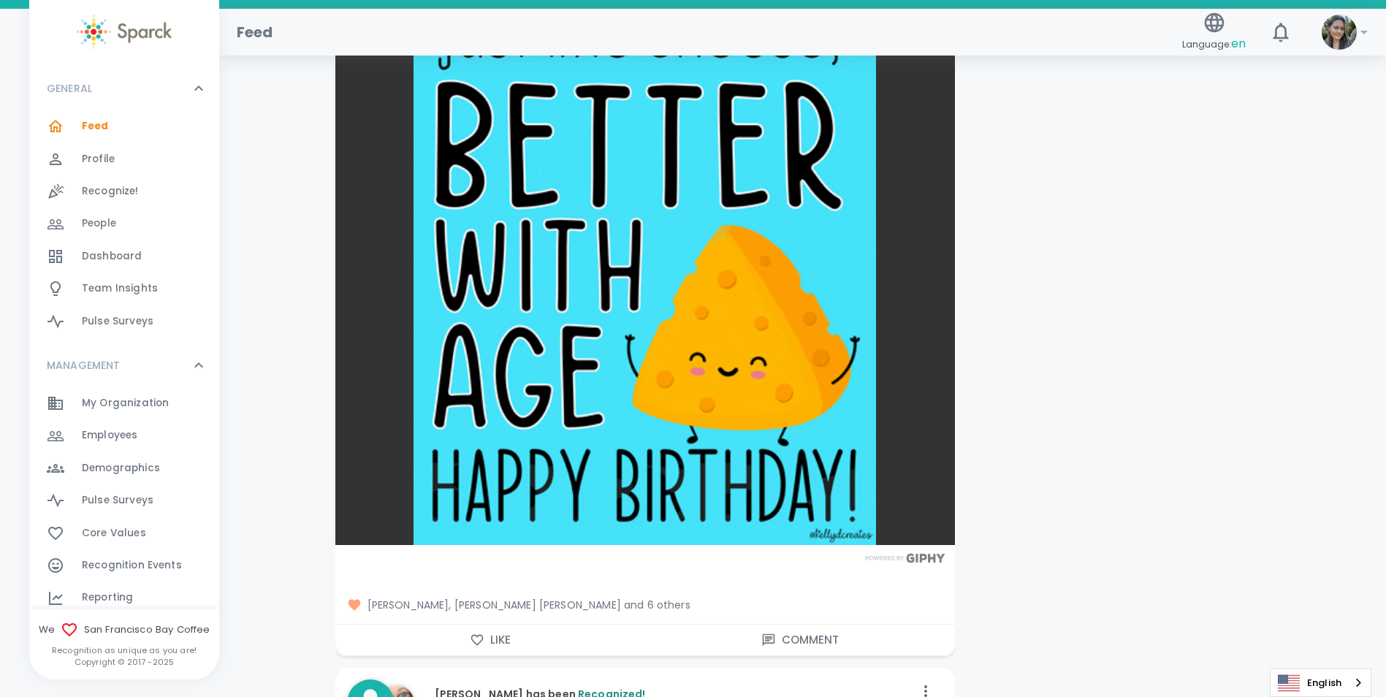
click at [537, 630] on button "Like" at bounding box center [490, 640] width 310 height 31
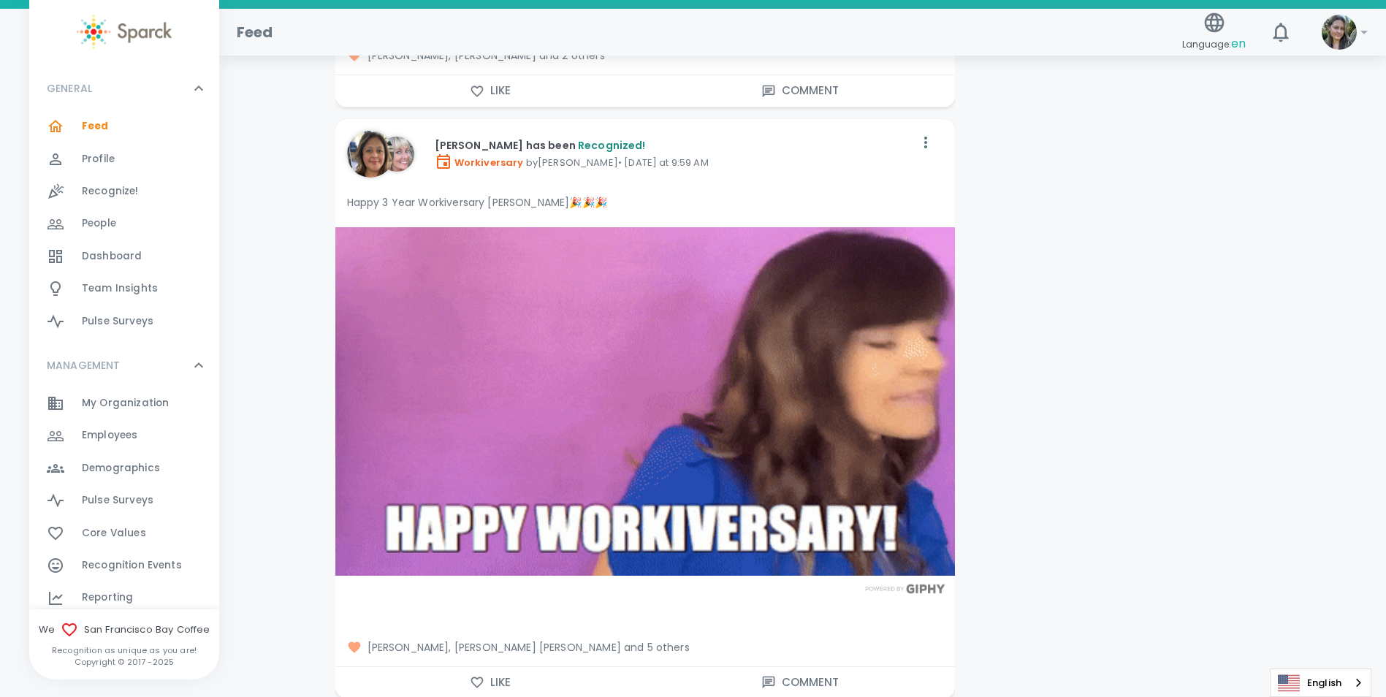
scroll to position [5113, 0]
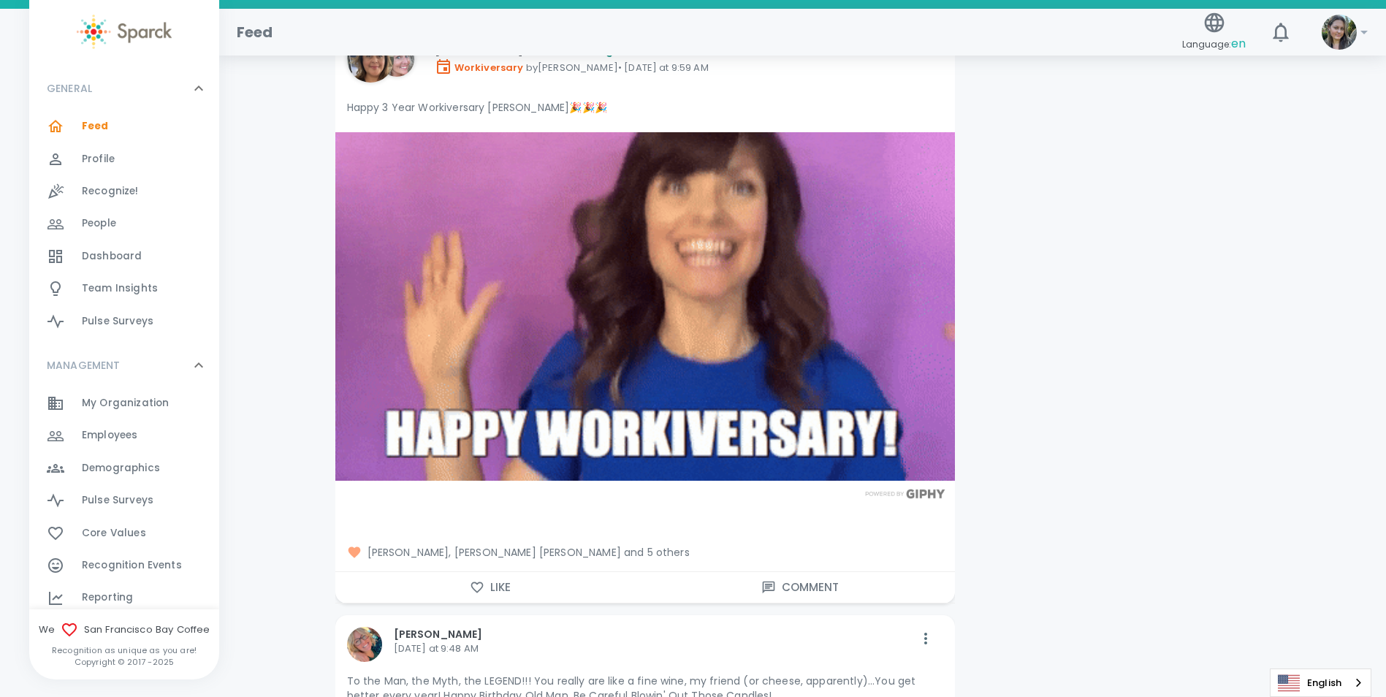
click at [471, 581] on icon "button" at bounding box center [476, 586] width 12 height 11
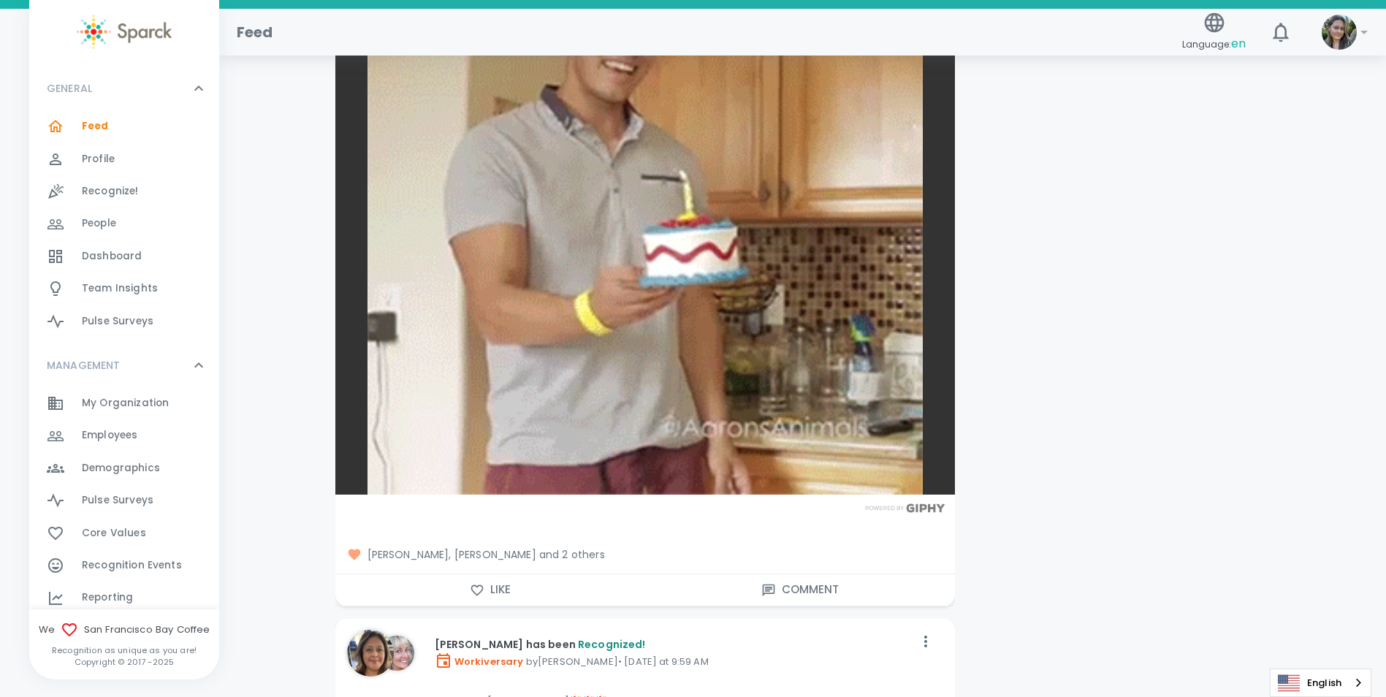
scroll to position [4748, 0]
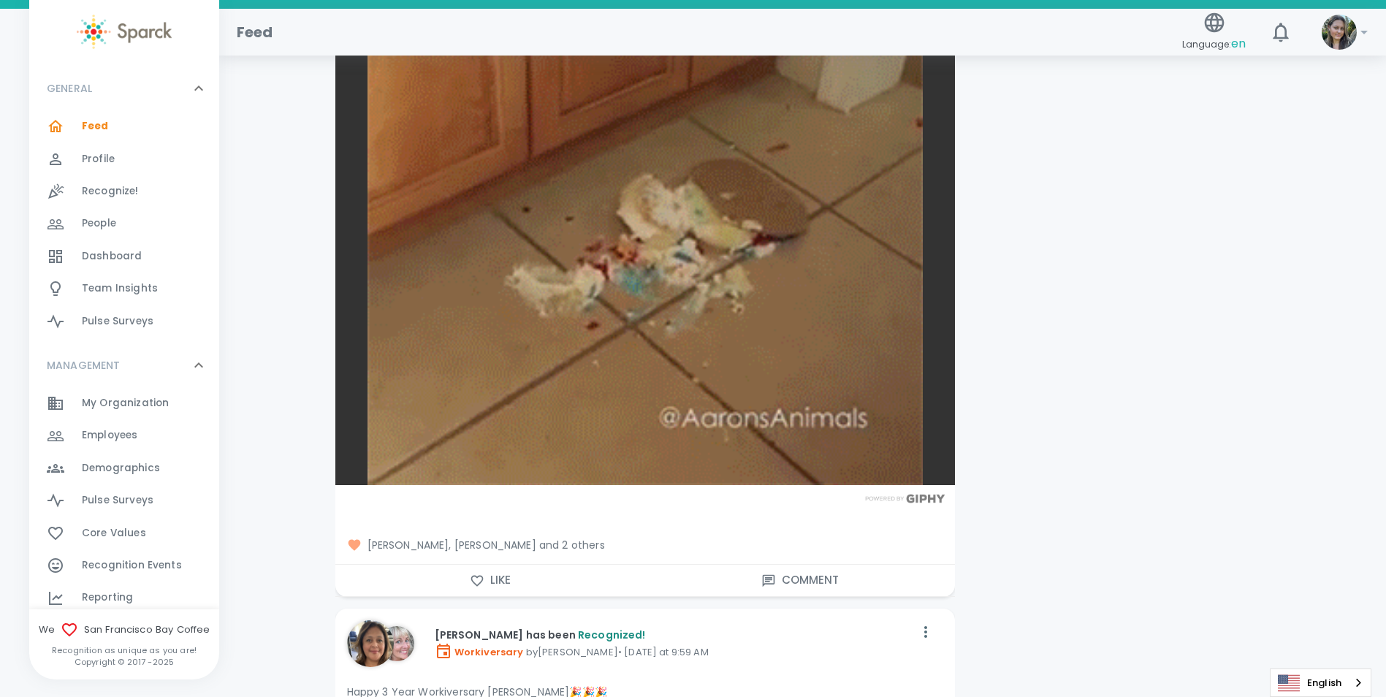
click at [517, 579] on button "Like" at bounding box center [490, 580] width 310 height 31
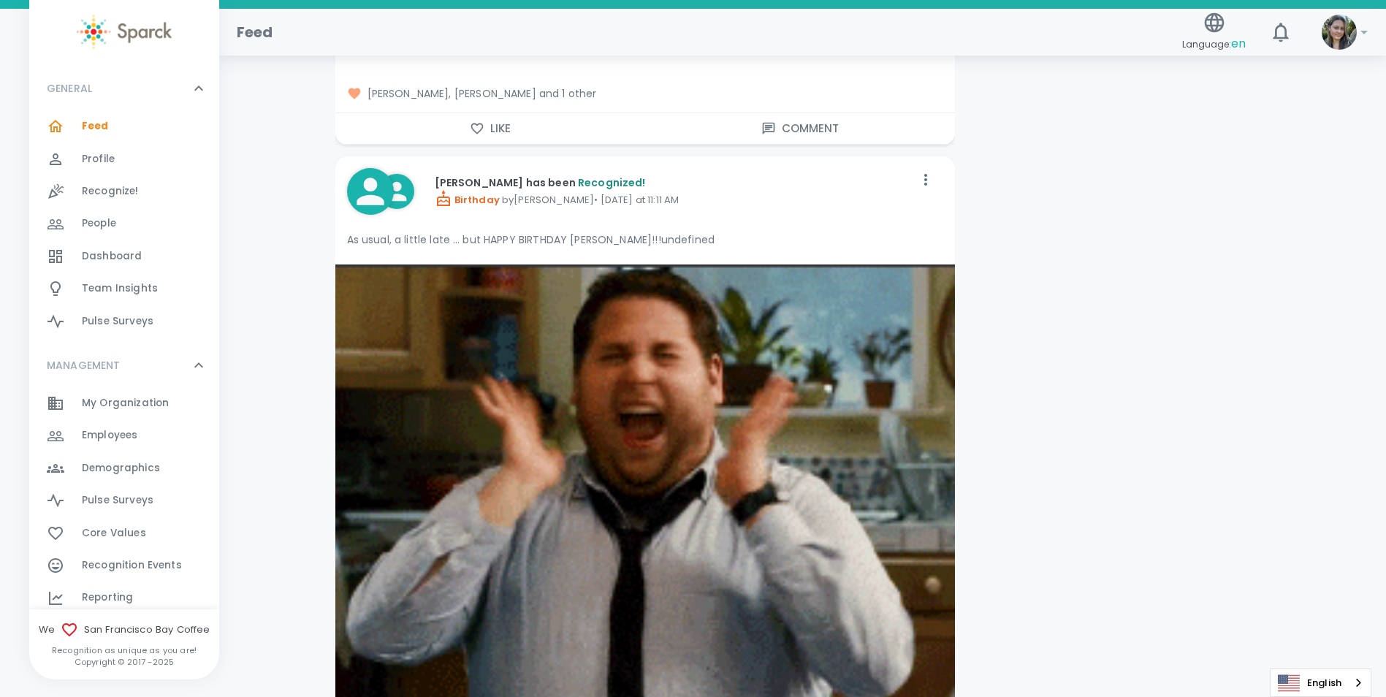
scroll to position [3652, 0]
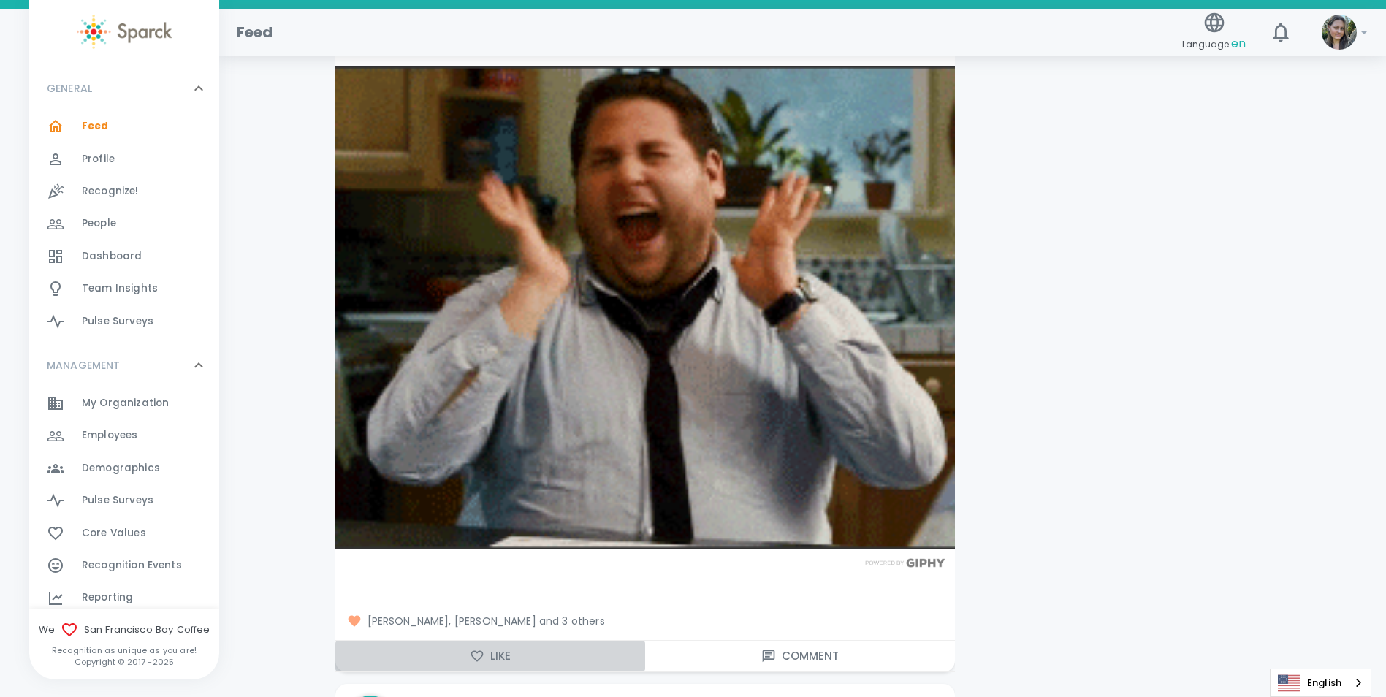
click at [527, 650] on button "Like" at bounding box center [490, 656] width 310 height 31
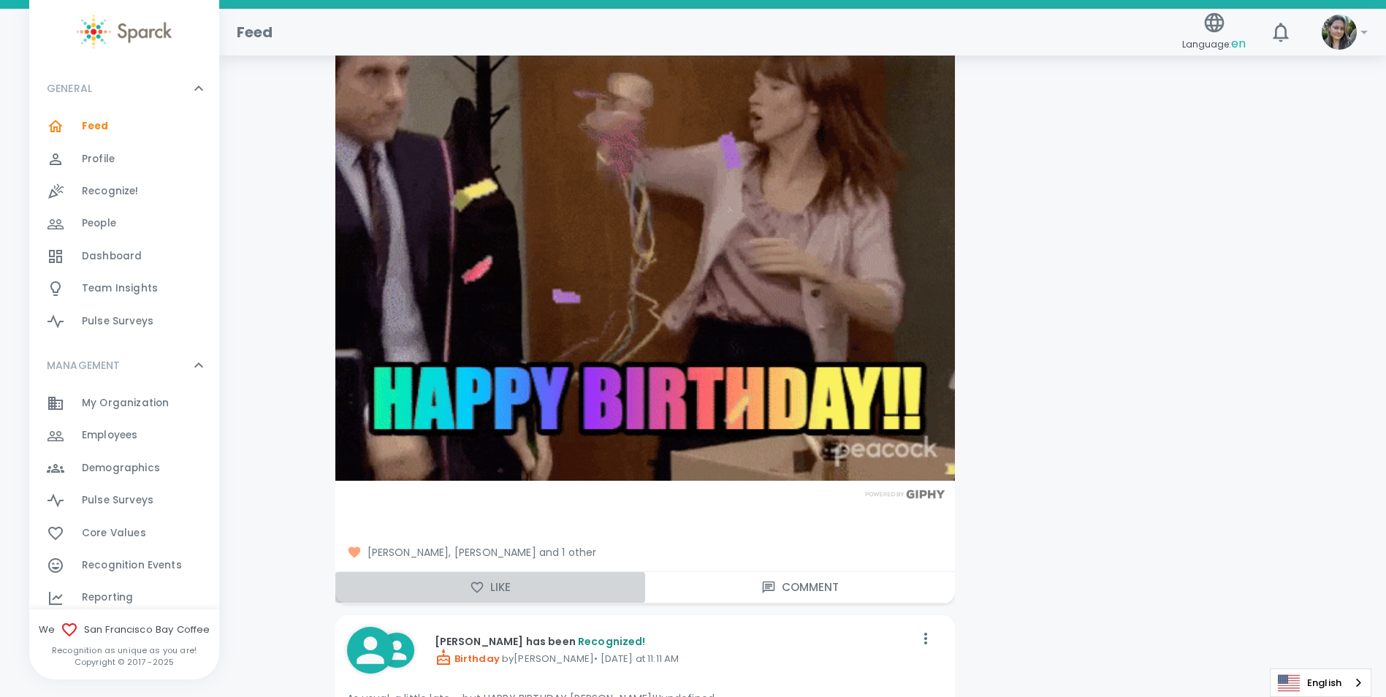
click at [502, 587] on button "Like" at bounding box center [490, 587] width 310 height 31
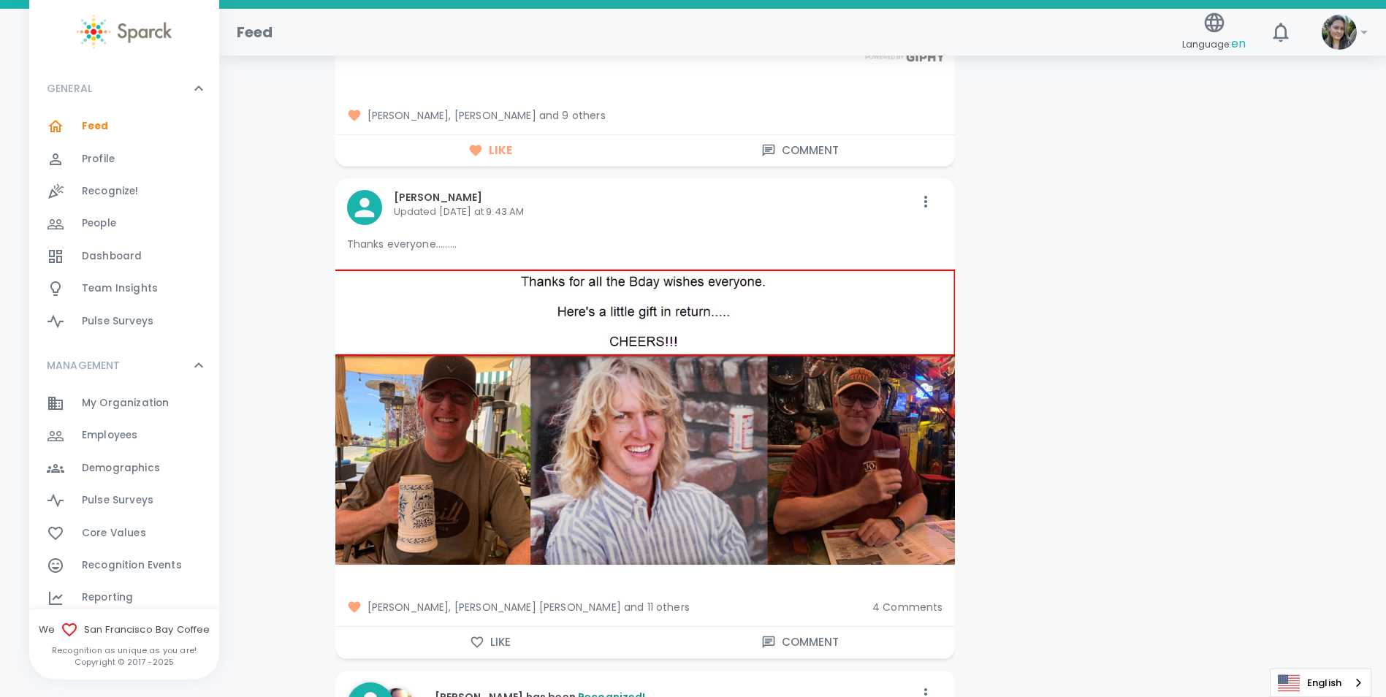
scroll to position [7158, 0]
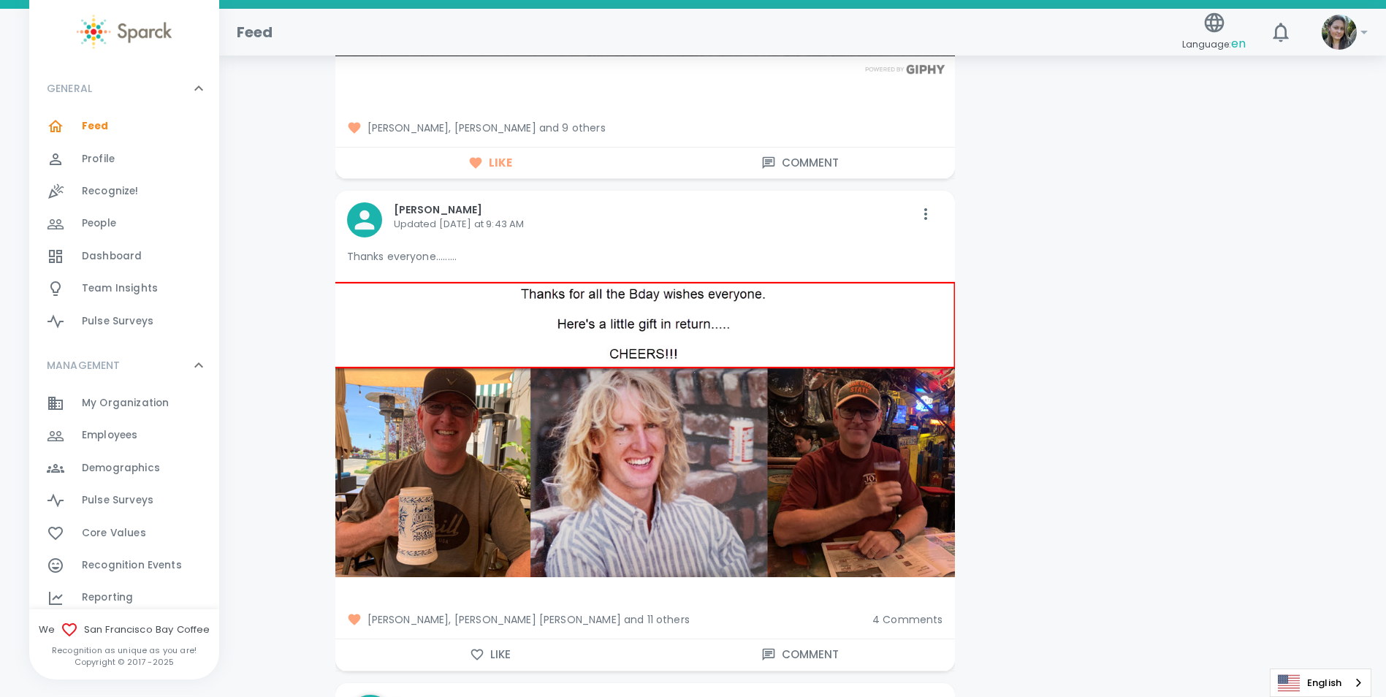
click at [495, 639] on button "Like" at bounding box center [490, 654] width 310 height 31
click at [915, 612] on span "4 Comments" at bounding box center [907, 619] width 71 height 15
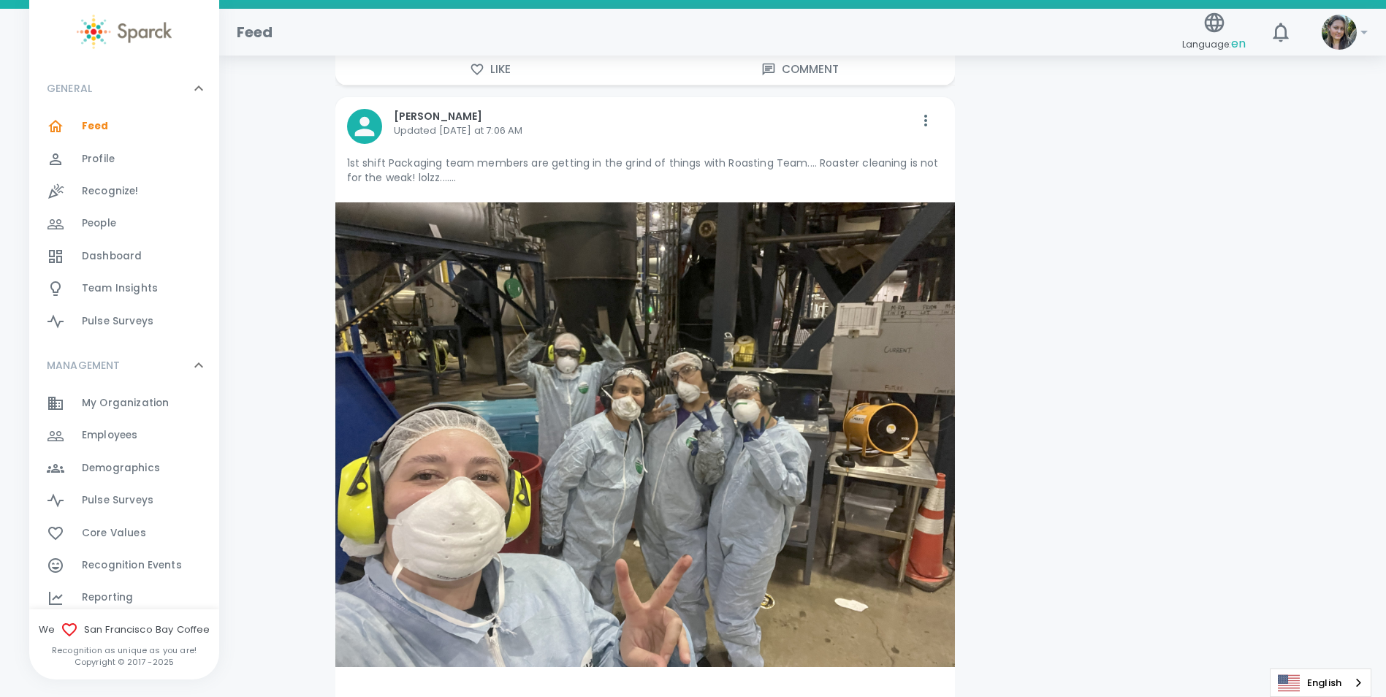
scroll to position [2483, 0]
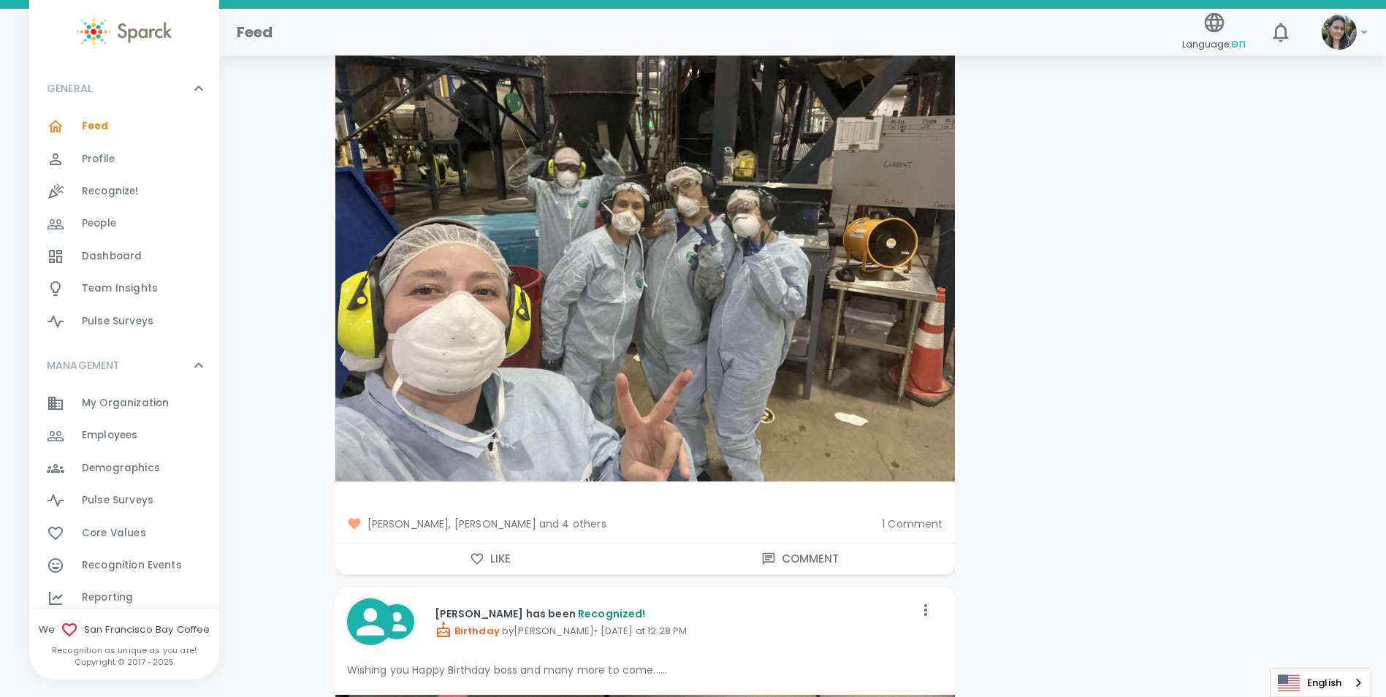
click at [510, 541] on div "[PERSON_NAME], [PERSON_NAME] and 4 others 1 Comment" at bounding box center [639, 518] width 631 height 50
click at [492, 562] on button "Like" at bounding box center [490, 558] width 310 height 31
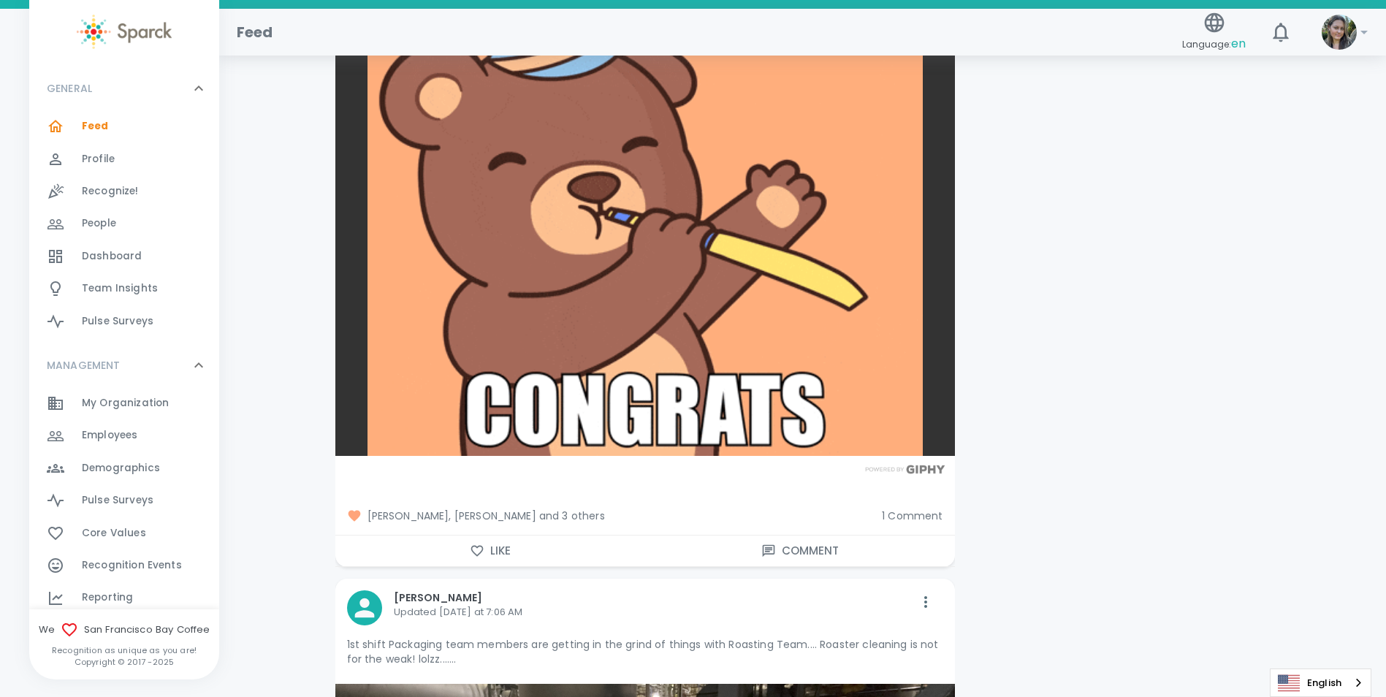
scroll to position [1826, 0]
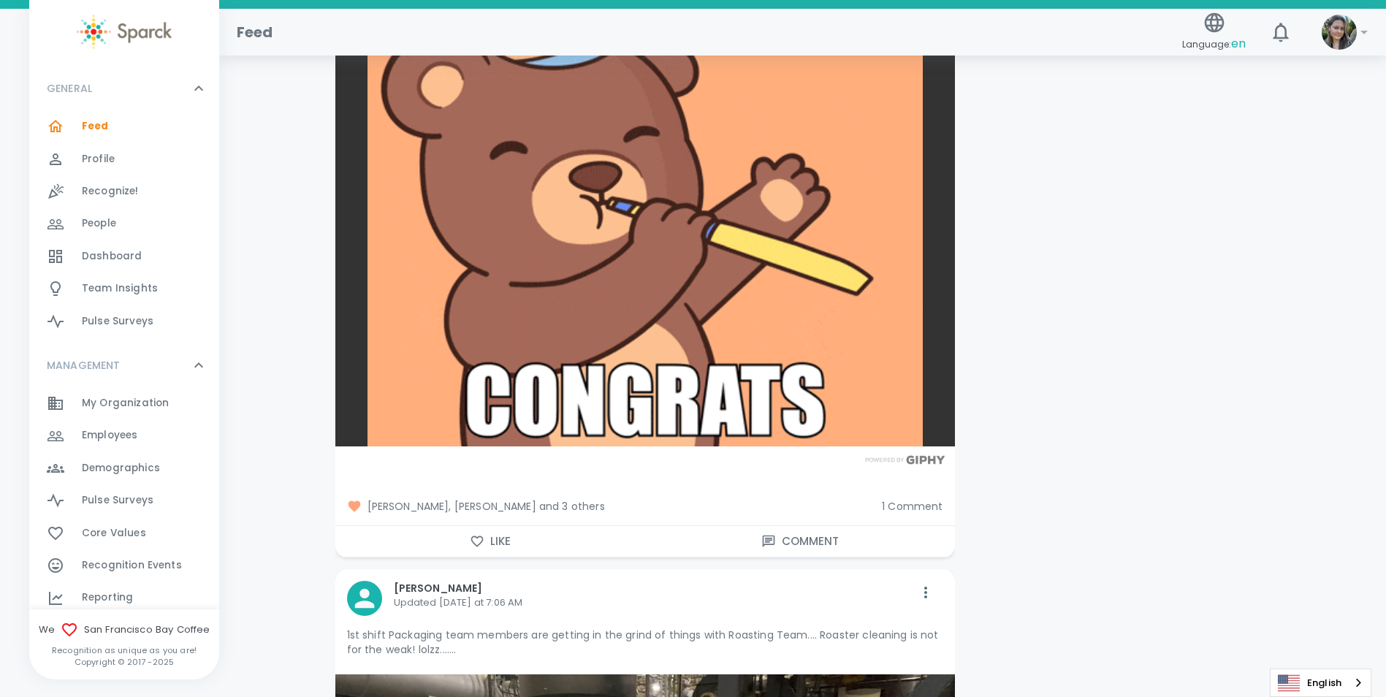
click at [481, 549] on button "Like" at bounding box center [490, 541] width 310 height 31
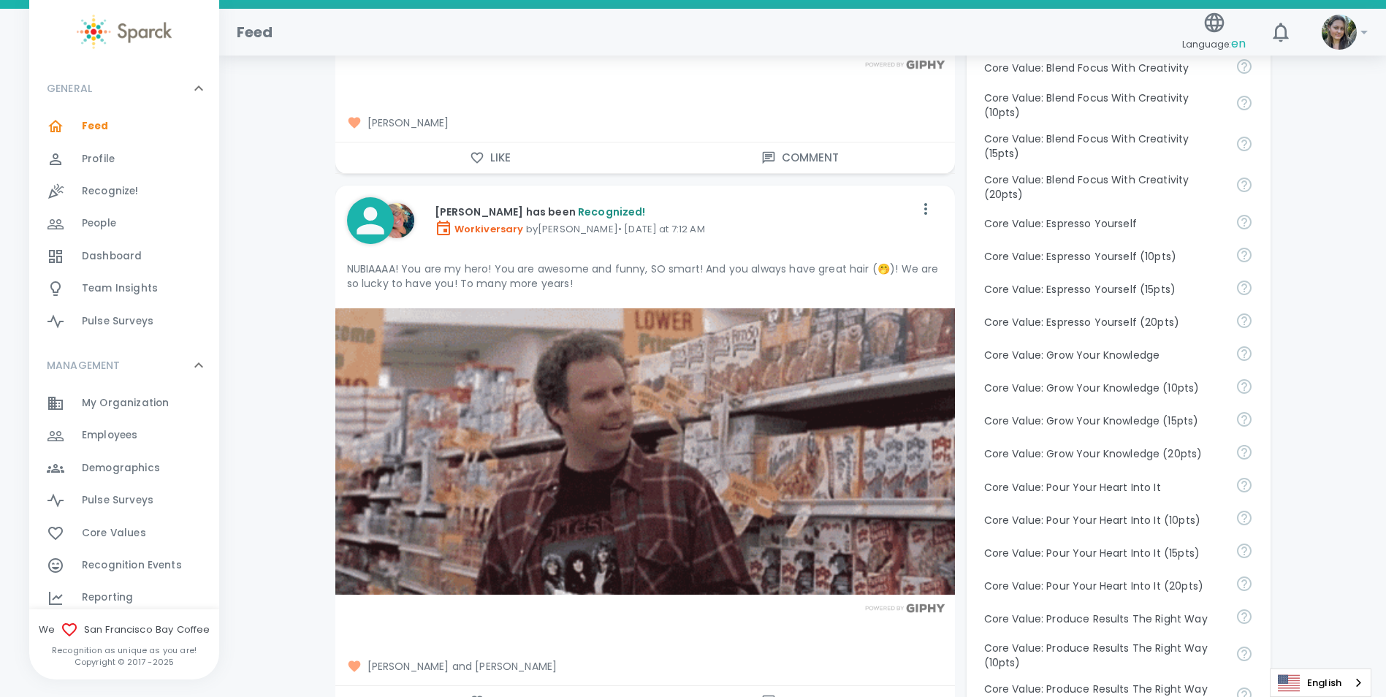
scroll to position [877, 0]
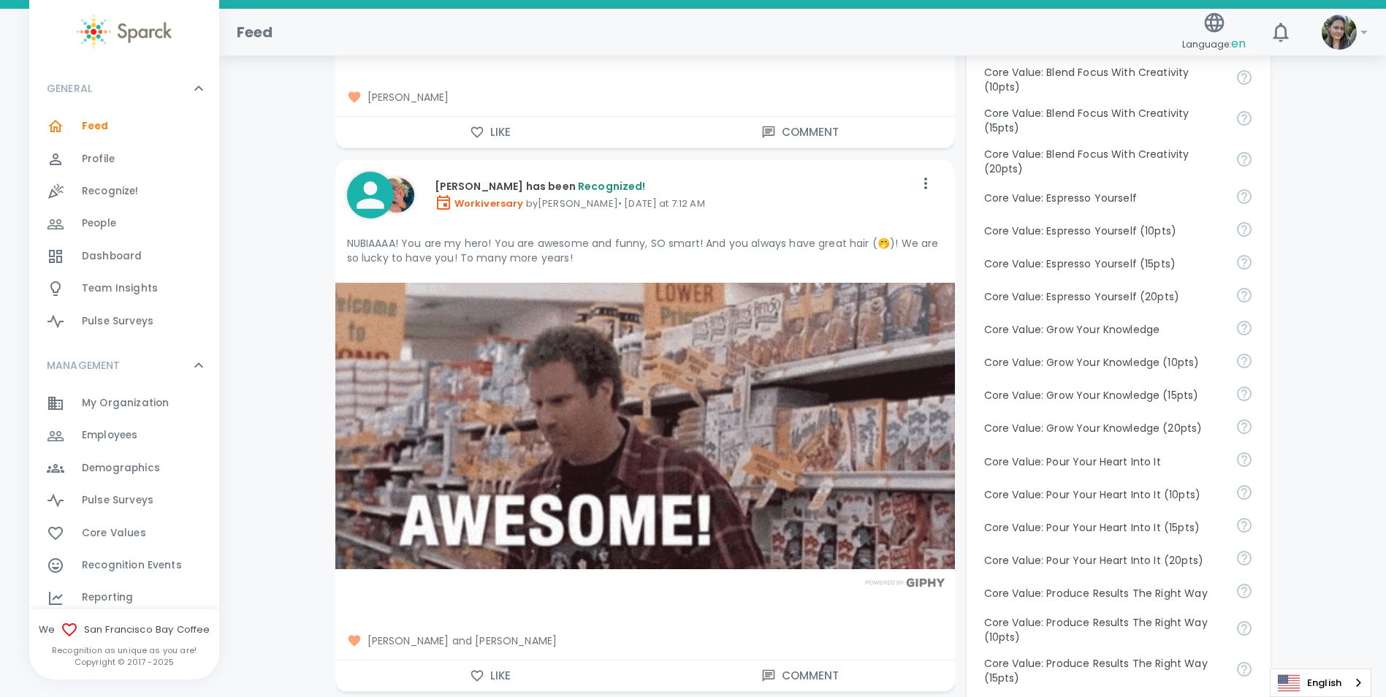
drag, startPoint x: 500, startPoint y: 665, endPoint x: 534, endPoint y: 644, distance: 40.3
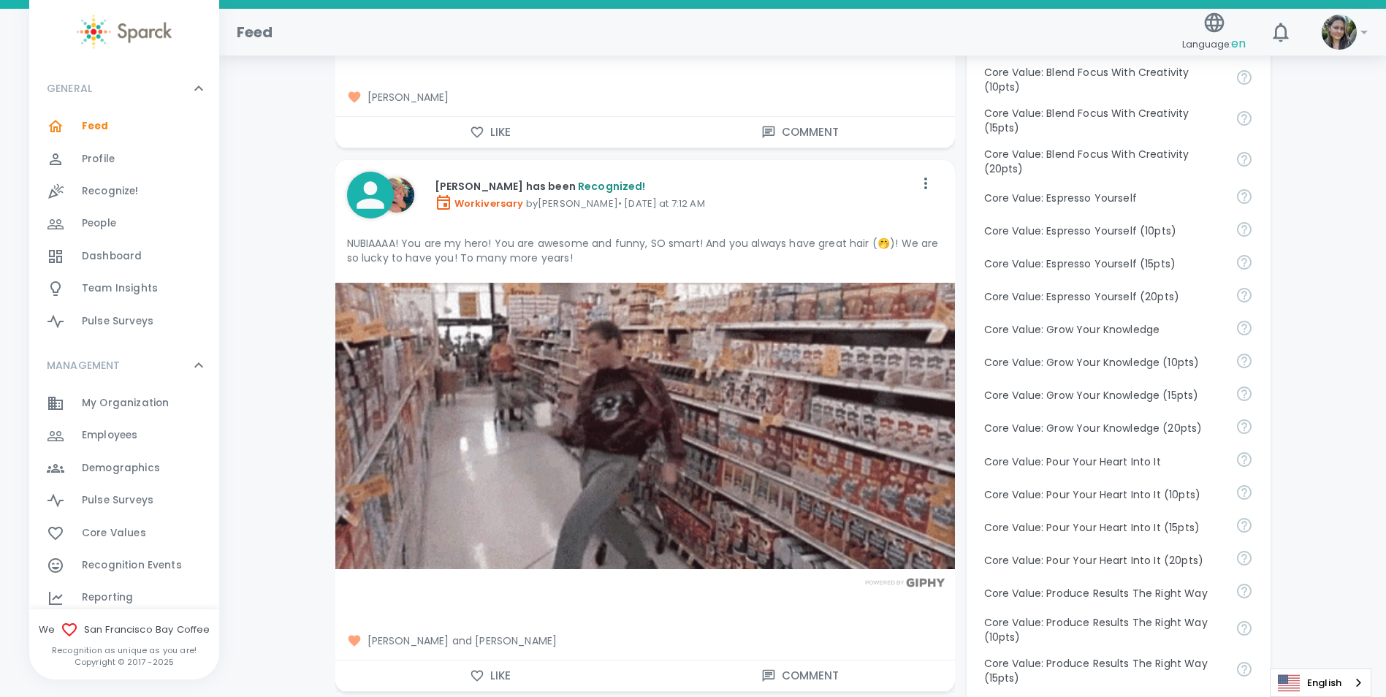
click at [500, 665] on button "Like" at bounding box center [490, 675] width 310 height 31
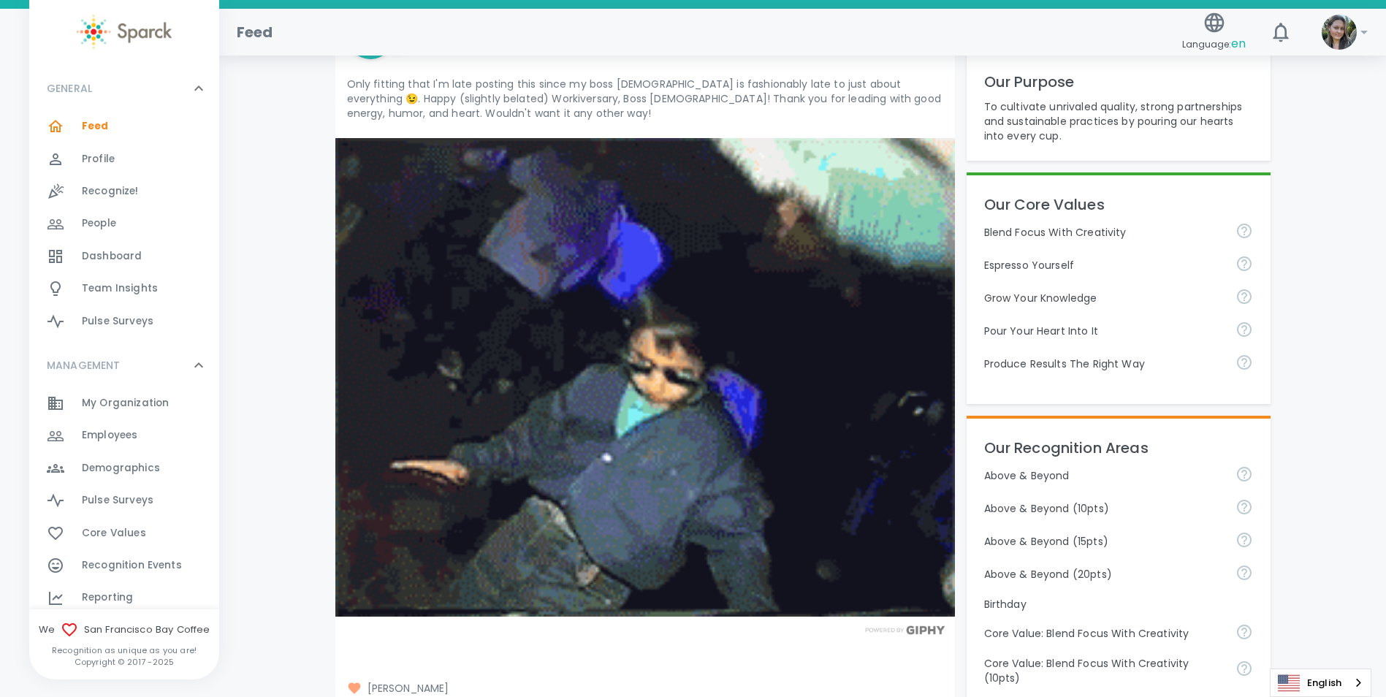
scroll to position [365, 0]
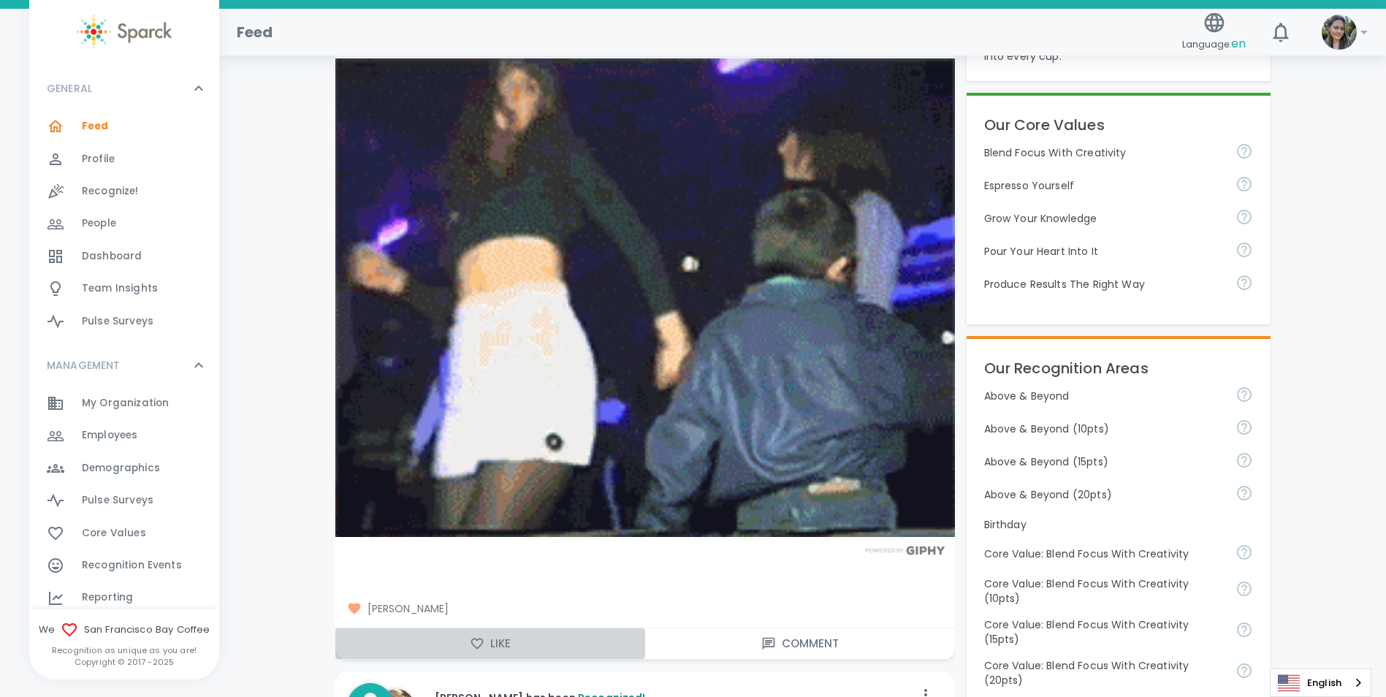
click at [476, 641] on icon "button" at bounding box center [477, 643] width 15 height 15
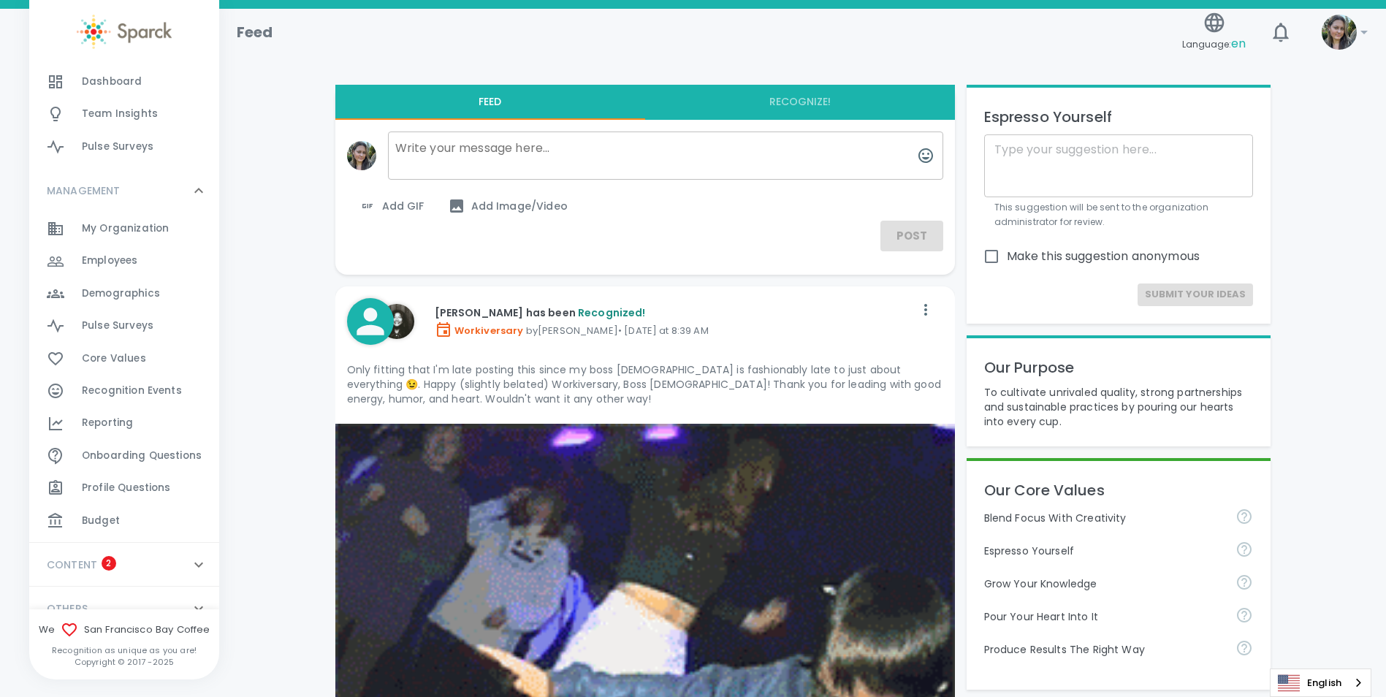
scroll to position [196, 0]
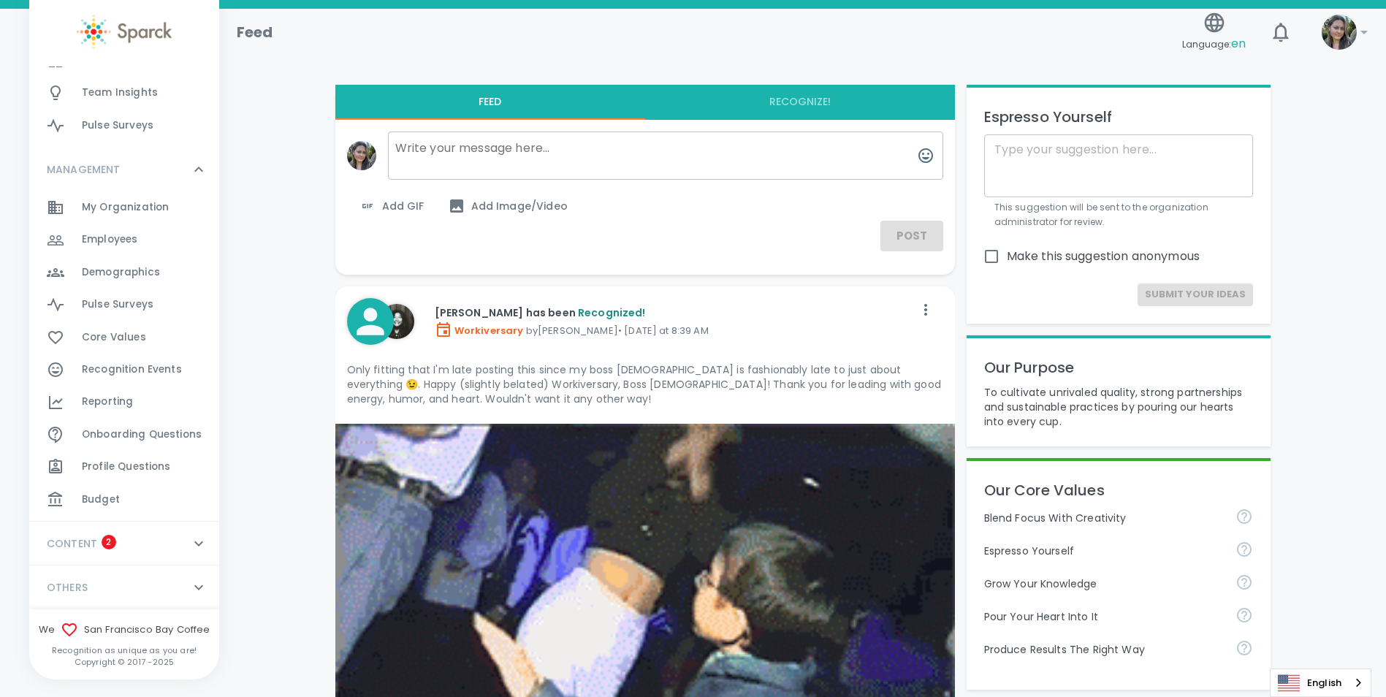
click at [106, 488] on div "Budget 0" at bounding box center [124, 500] width 190 height 32
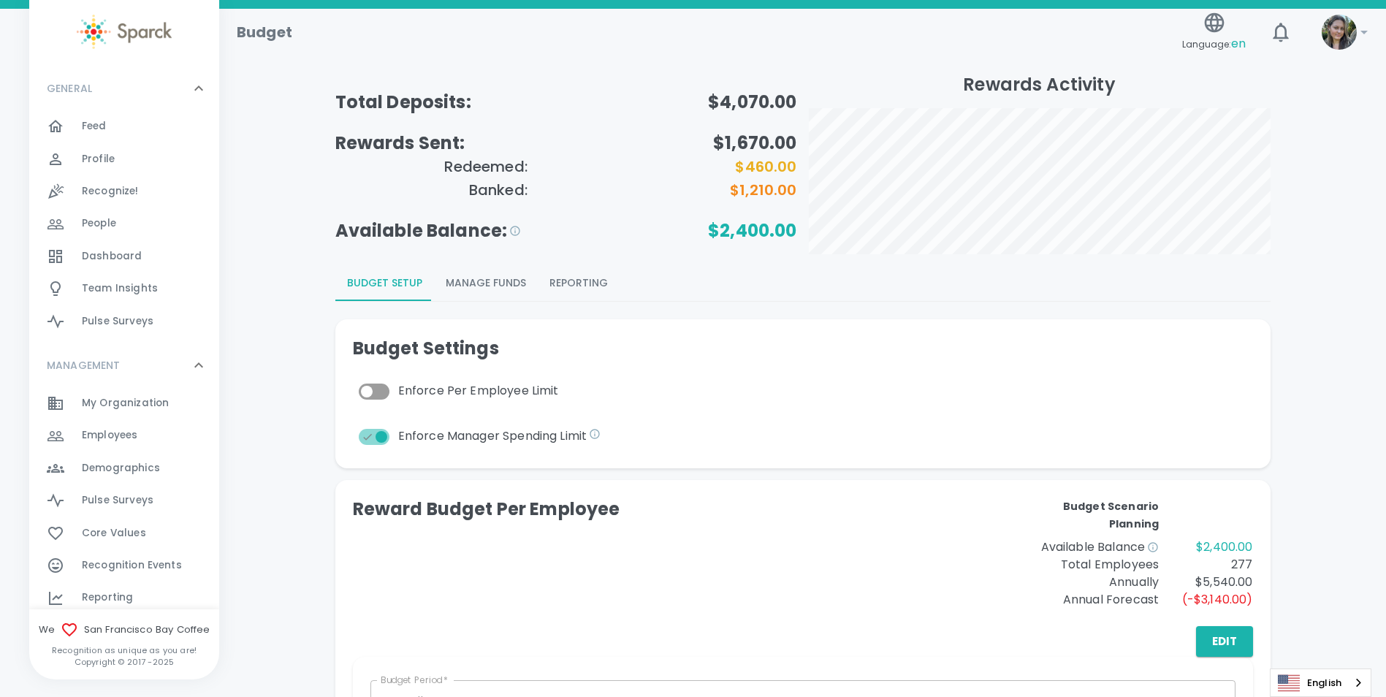
click at [575, 288] on button "Reporting" at bounding box center [579, 283] width 82 height 35
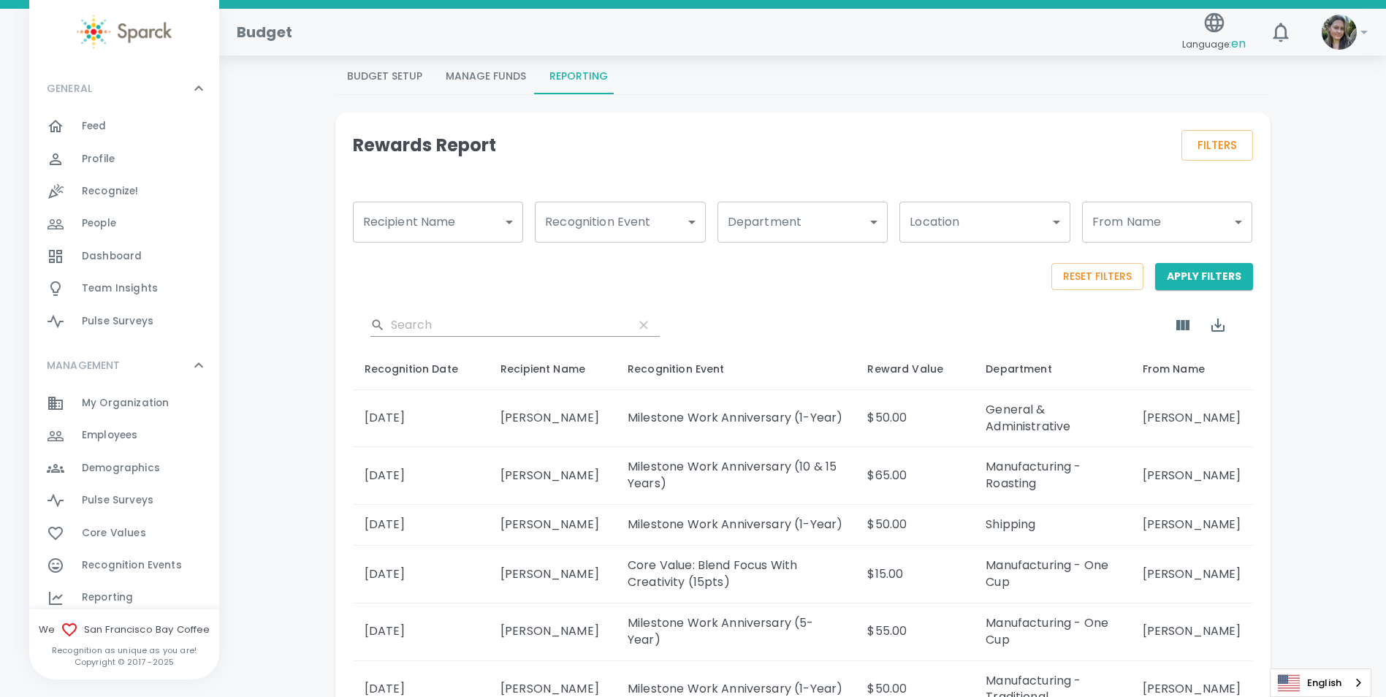
scroll to position [73, 0]
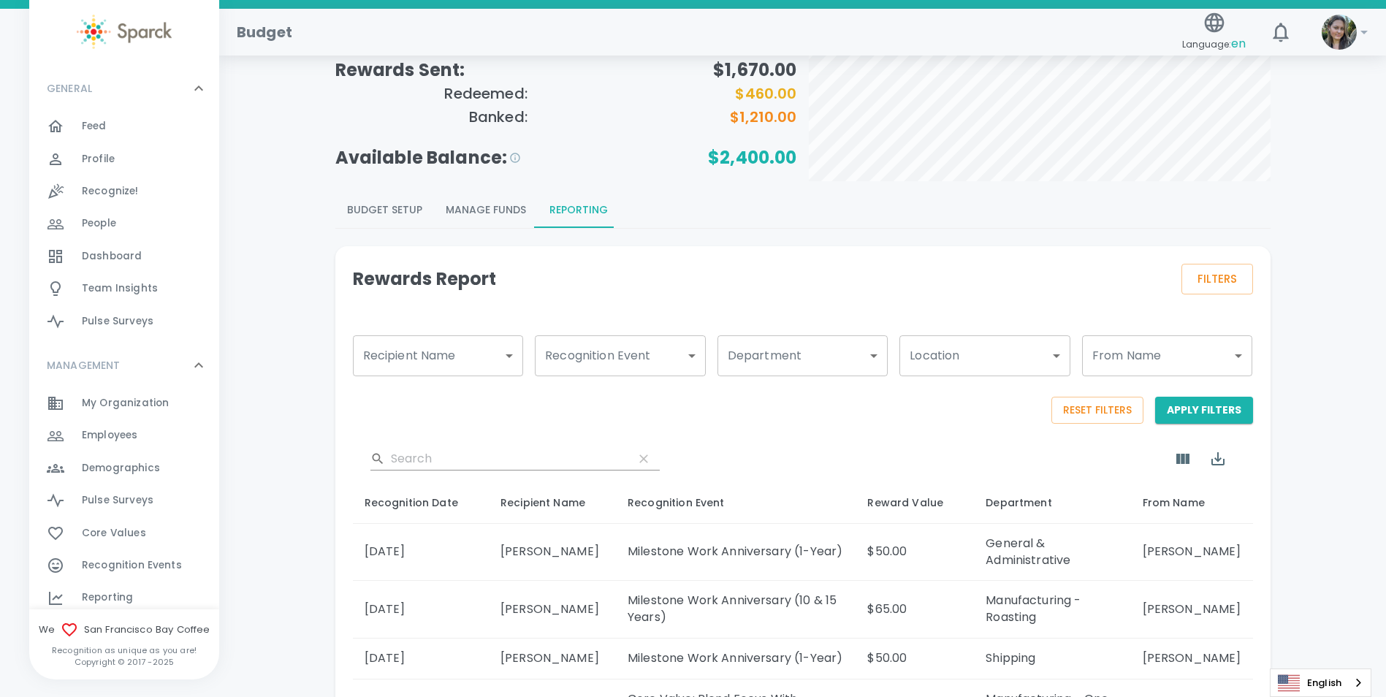
click at [400, 209] on button "Budget Setup" at bounding box center [384, 210] width 99 height 35
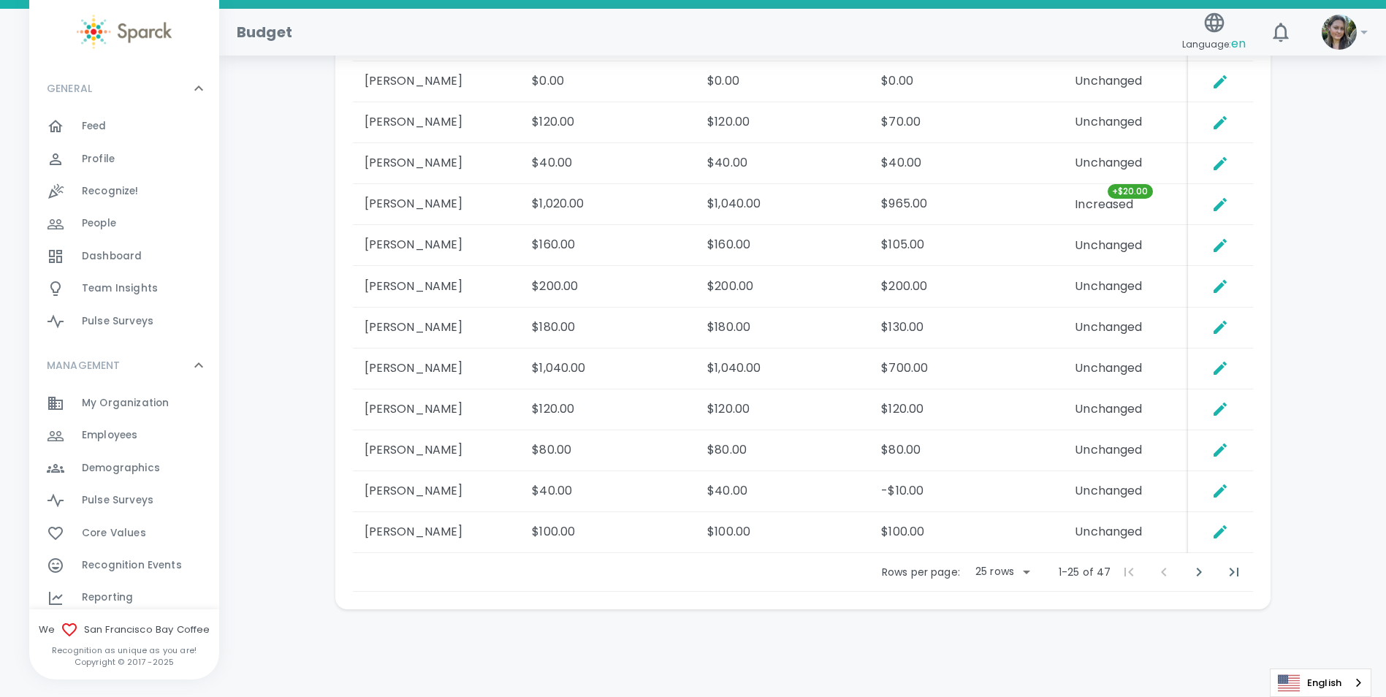
scroll to position [1540, 0]
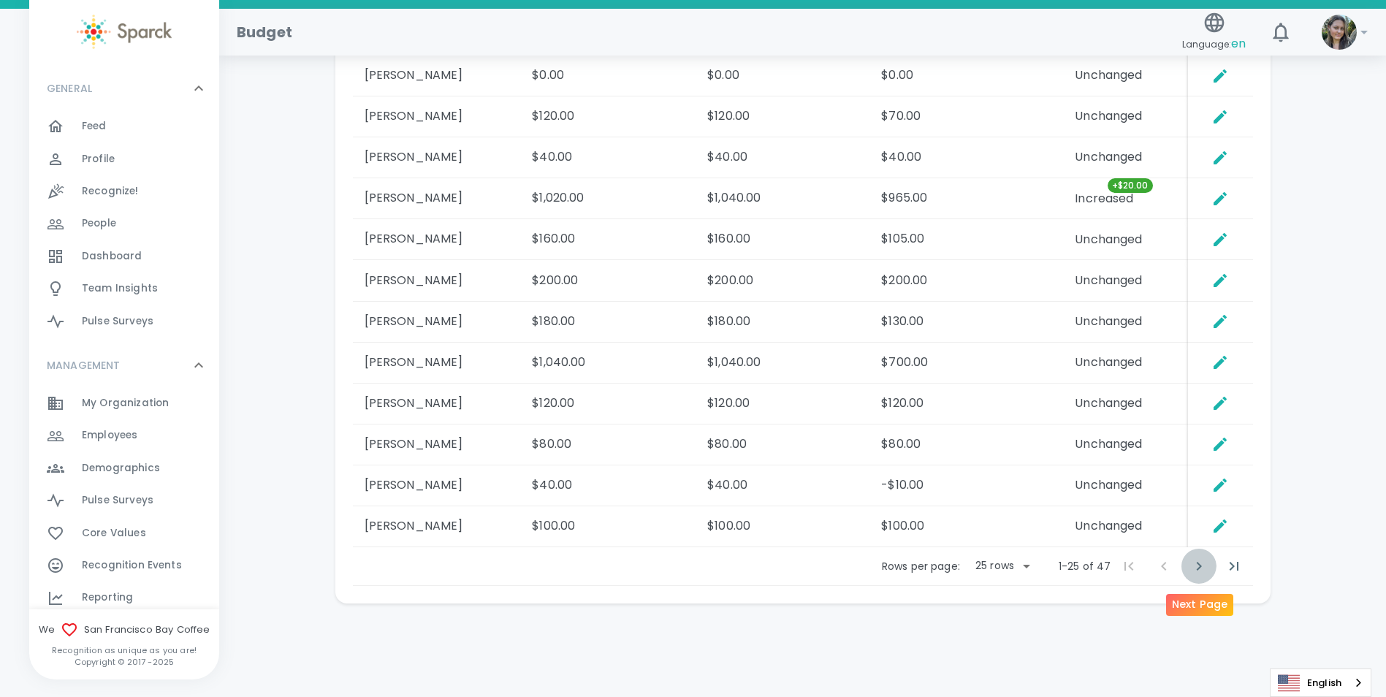
click at [1204, 566] on icon "Next Page" at bounding box center [1199, 566] width 18 height 18
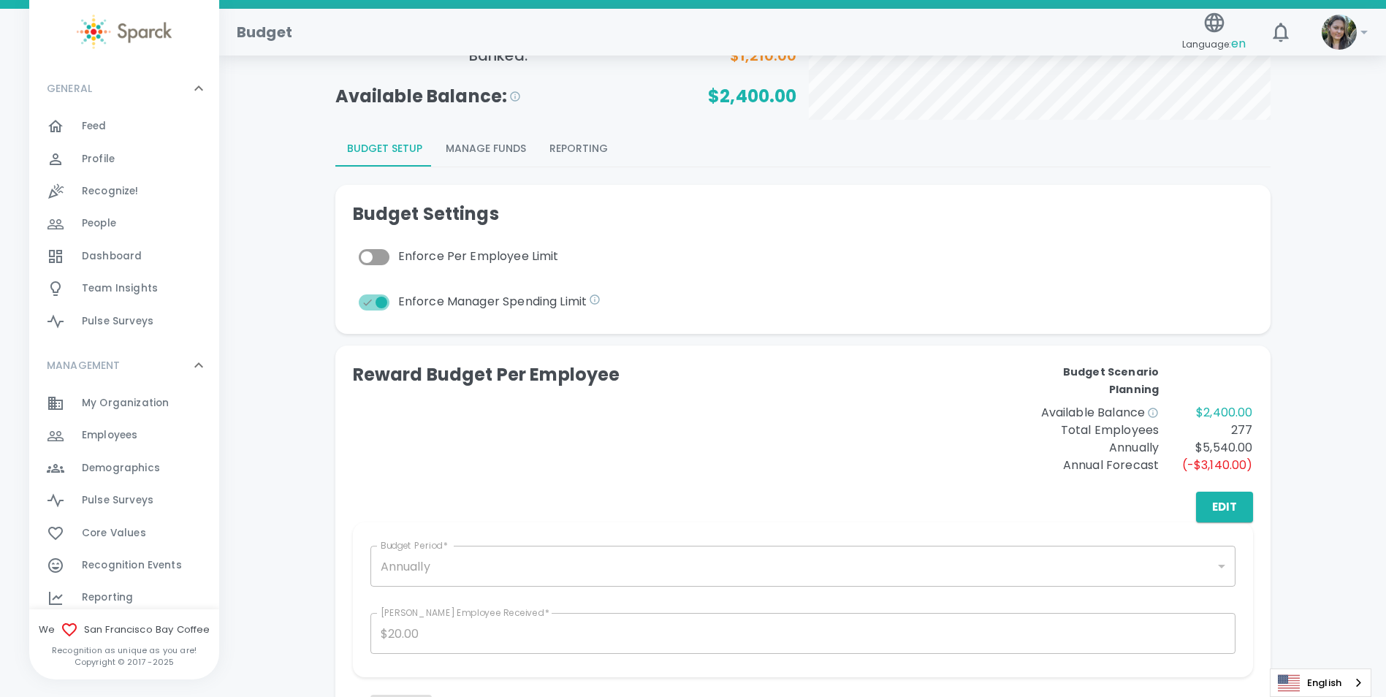
scroll to position [0, 0]
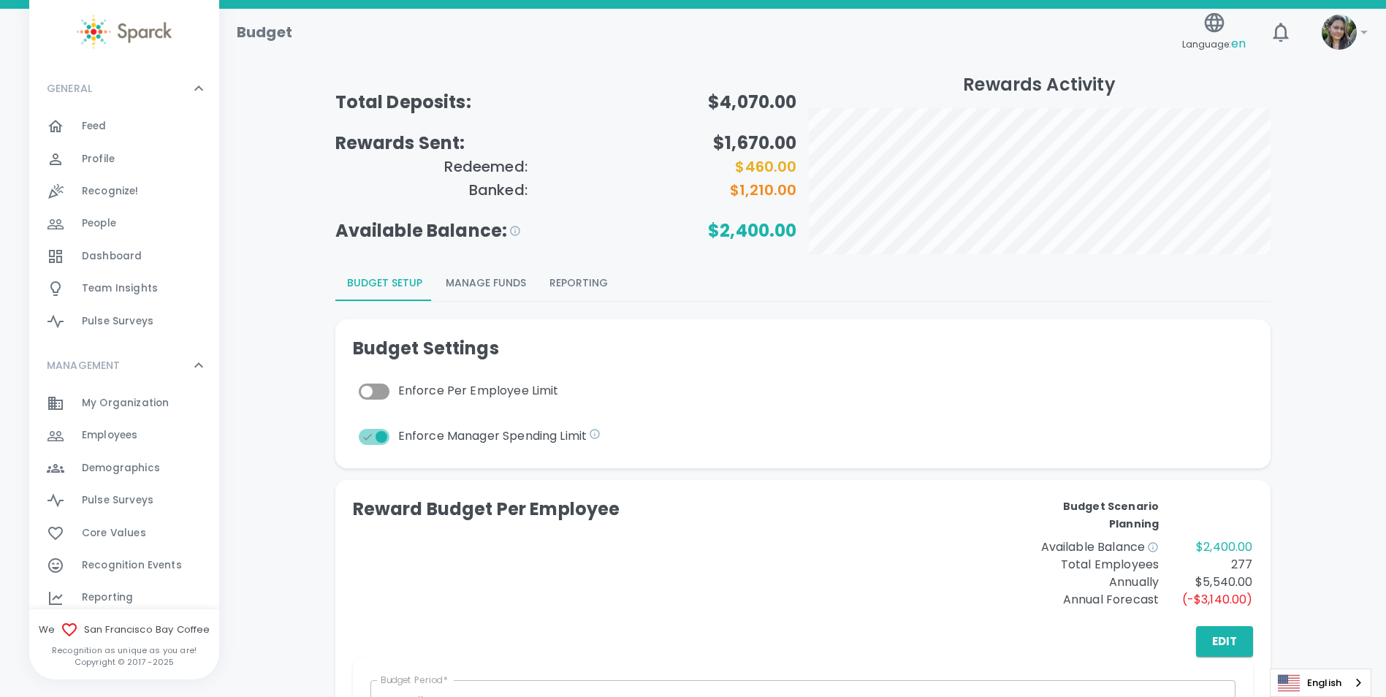
click at [120, 127] on div "Feed 0" at bounding box center [150, 126] width 137 height 20
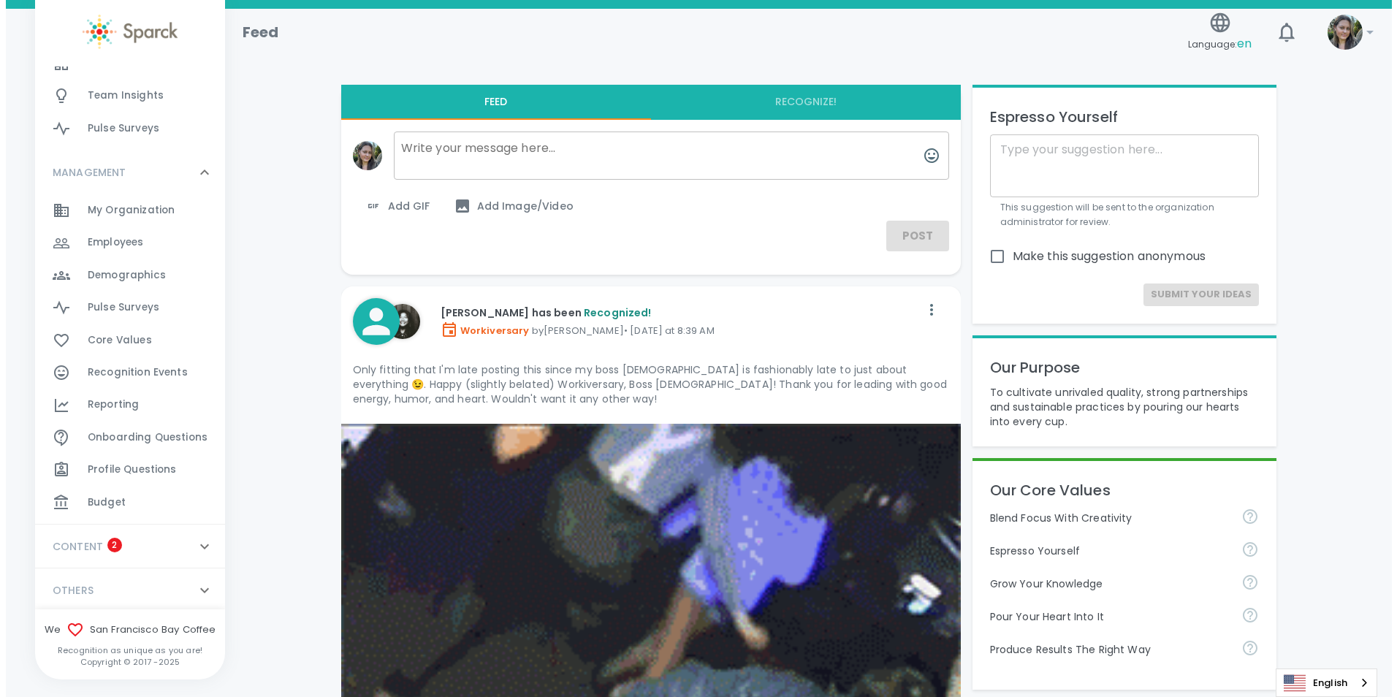
scroll to position [196, 0]
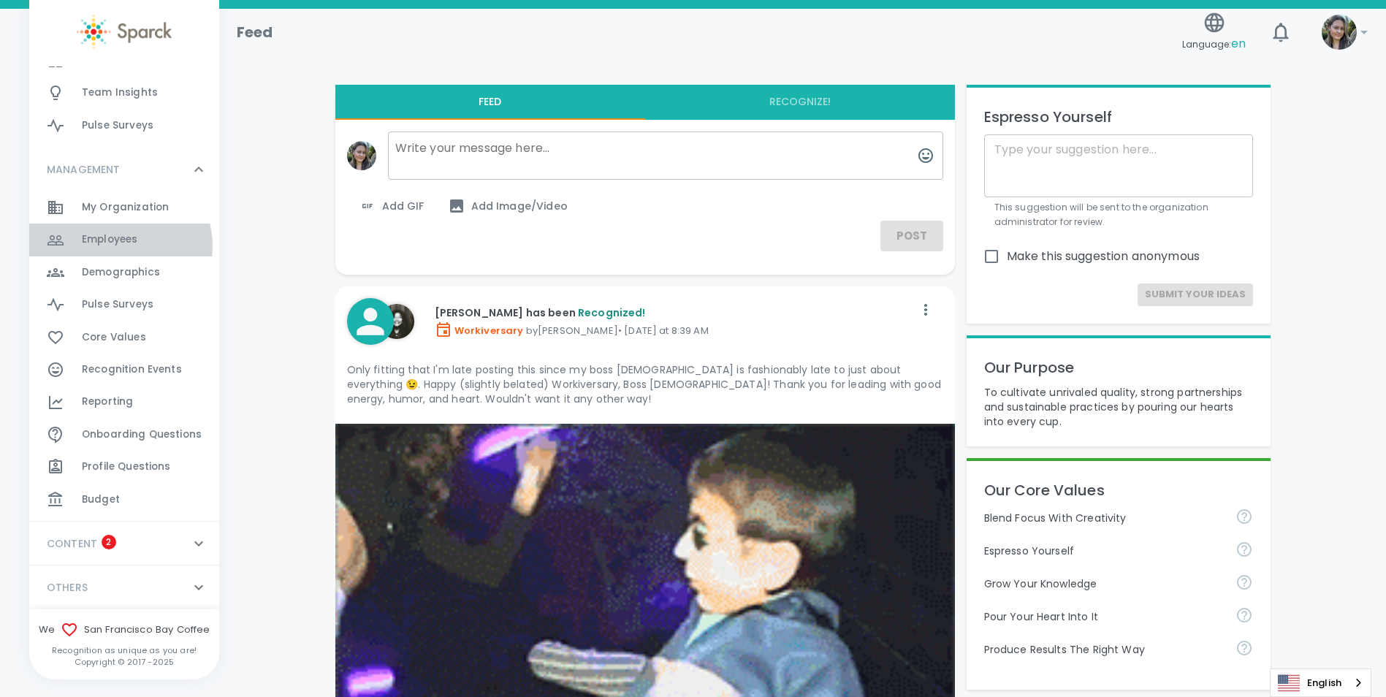
click at [119, 245] on span "Employees" at bounding box center [110, 239] width 56 height 15
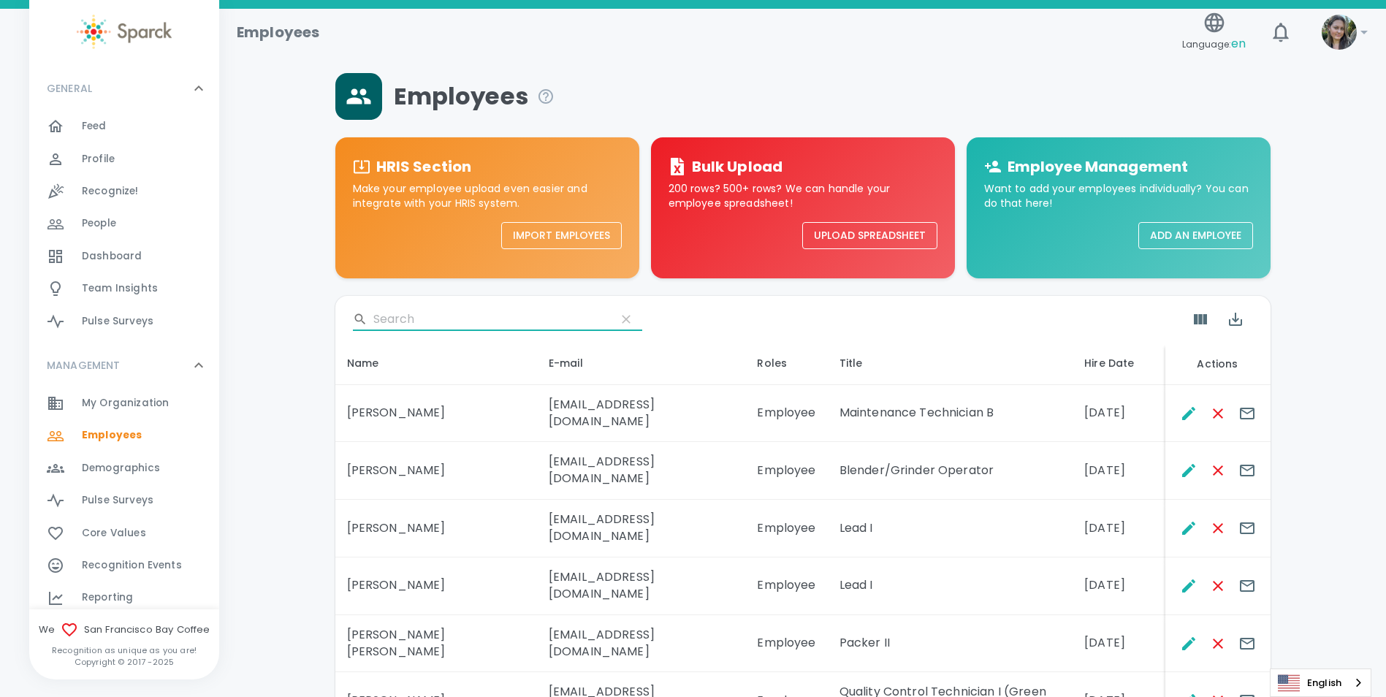
click at [431, 324] on input "Search" at bounding box center [488, 319] width 231 height 23
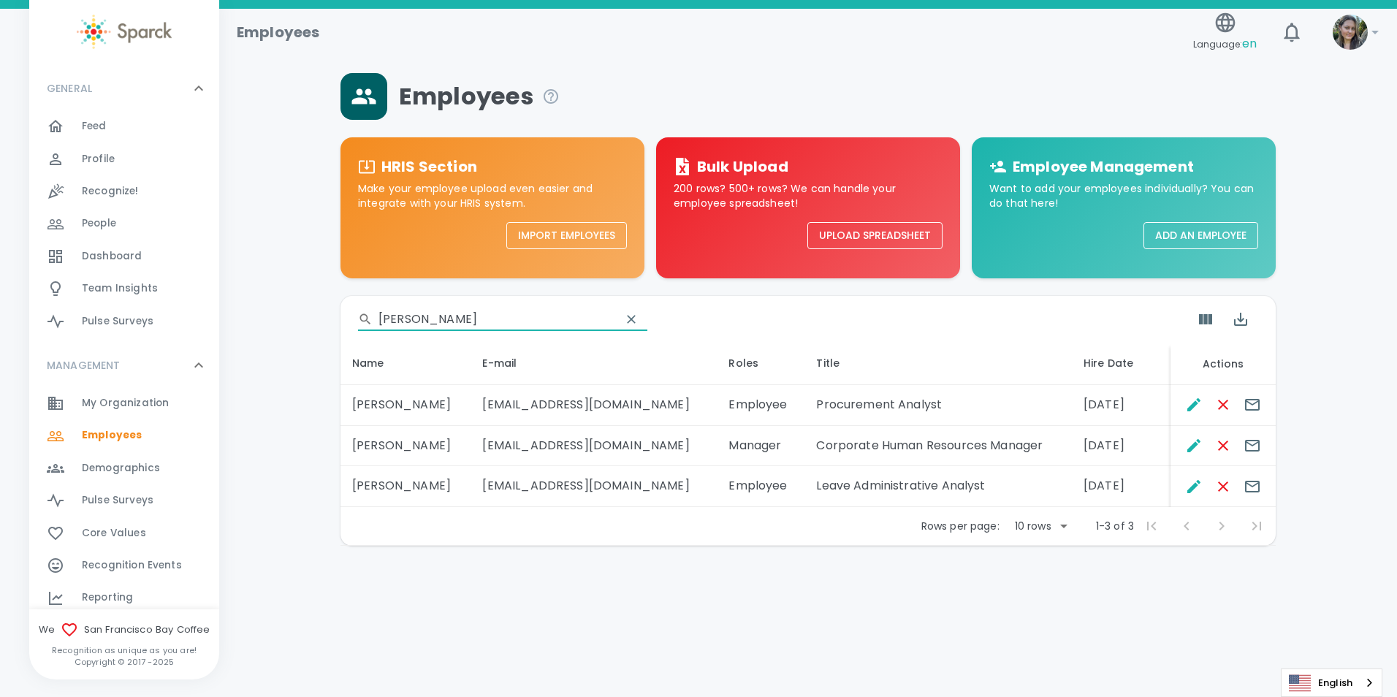
type input "[PERSON_NAME]"
click at [117, 134] on div "Feed 0" at bounding box center [150, 126] width 137 height 20
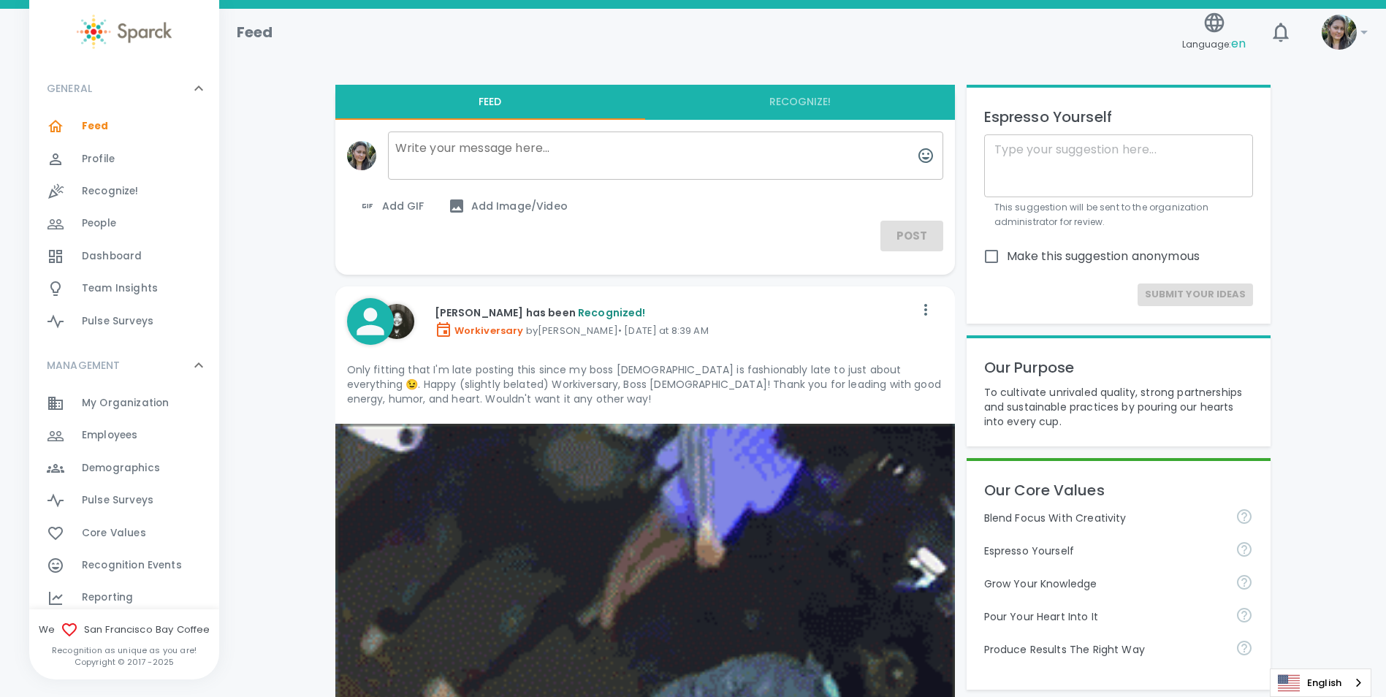
click at [796, 102] on button "Recognize!" at bounding box center [800, 102] width 310 height 35
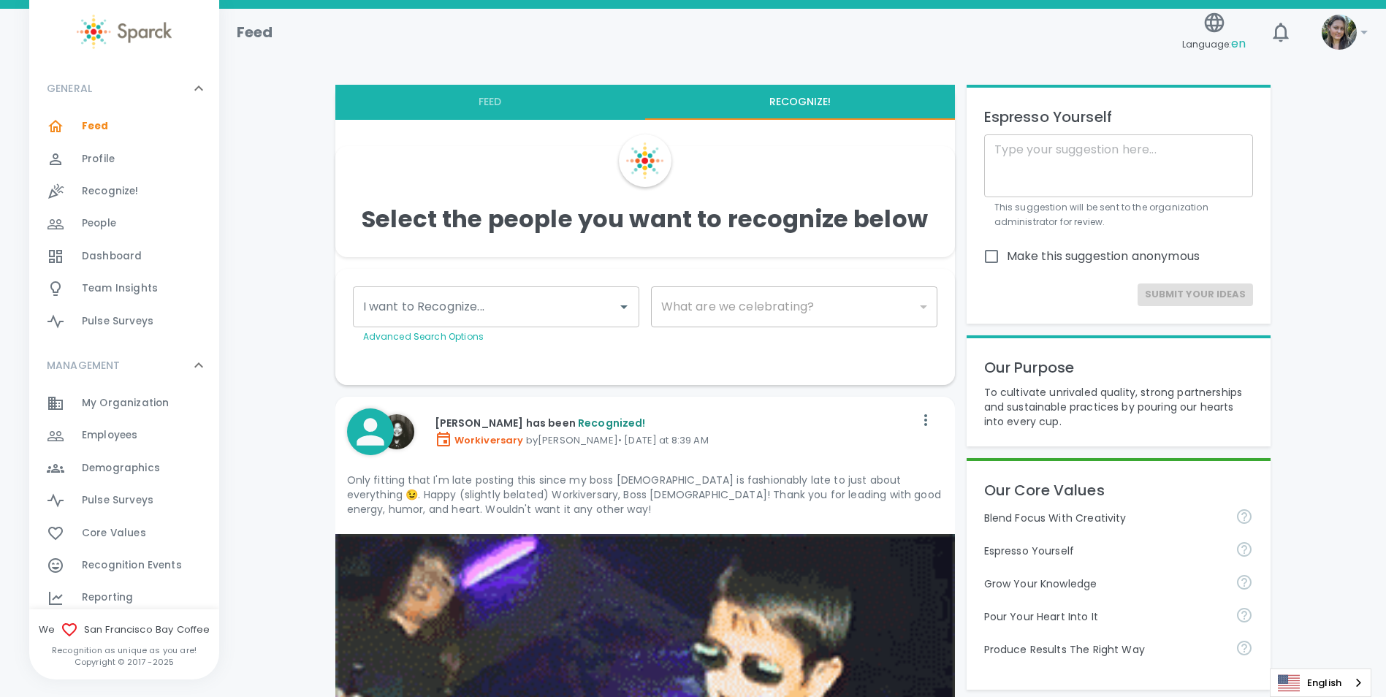
click at [585, 308] on input "I want to Recognize..." at bounding box center [484, 307] width 251 height 28
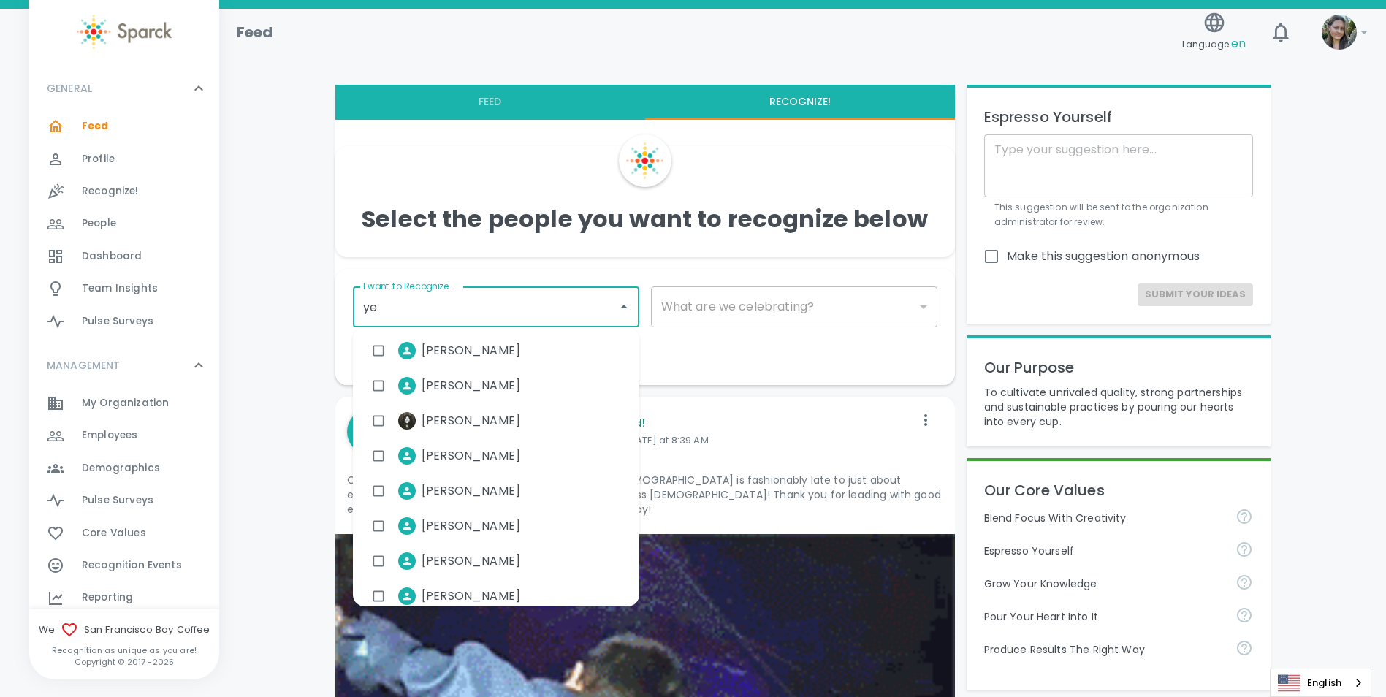
type input "yel"
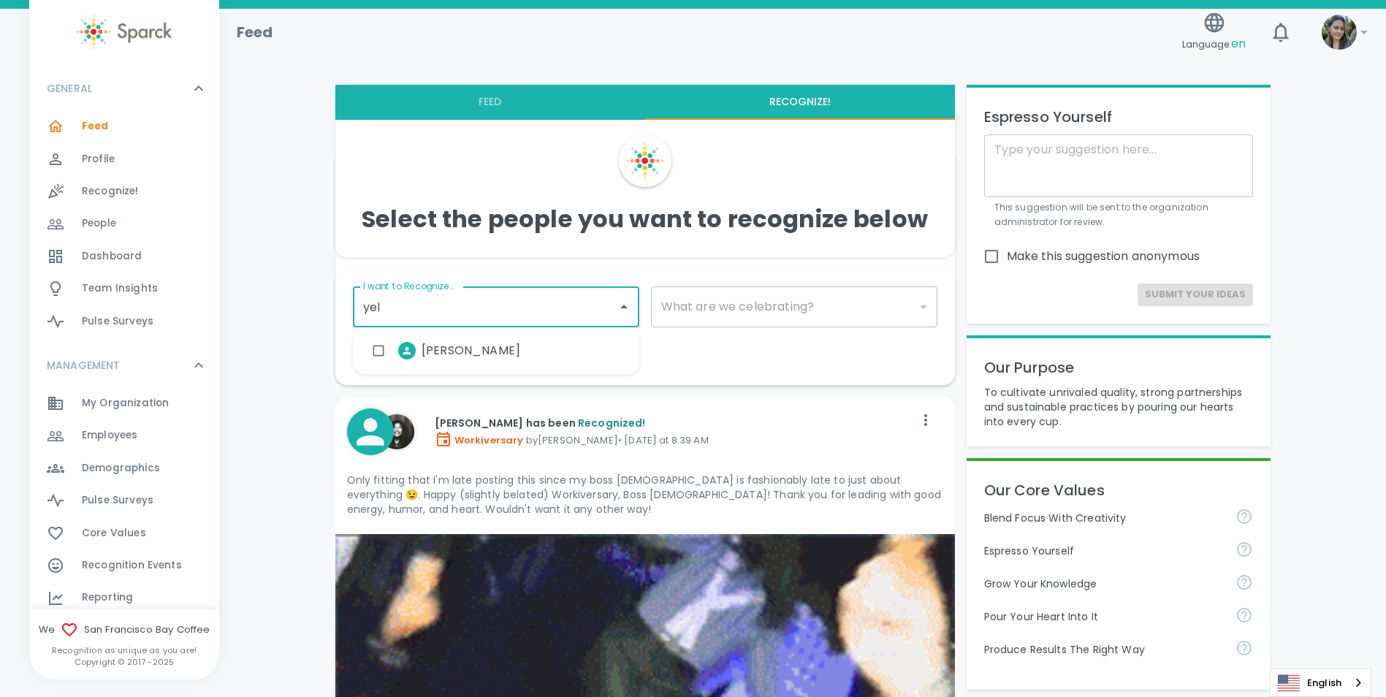
click at [499, 342] on span "[PERSON_NAME]" at bounding box center [470, 351] width 99 height 18
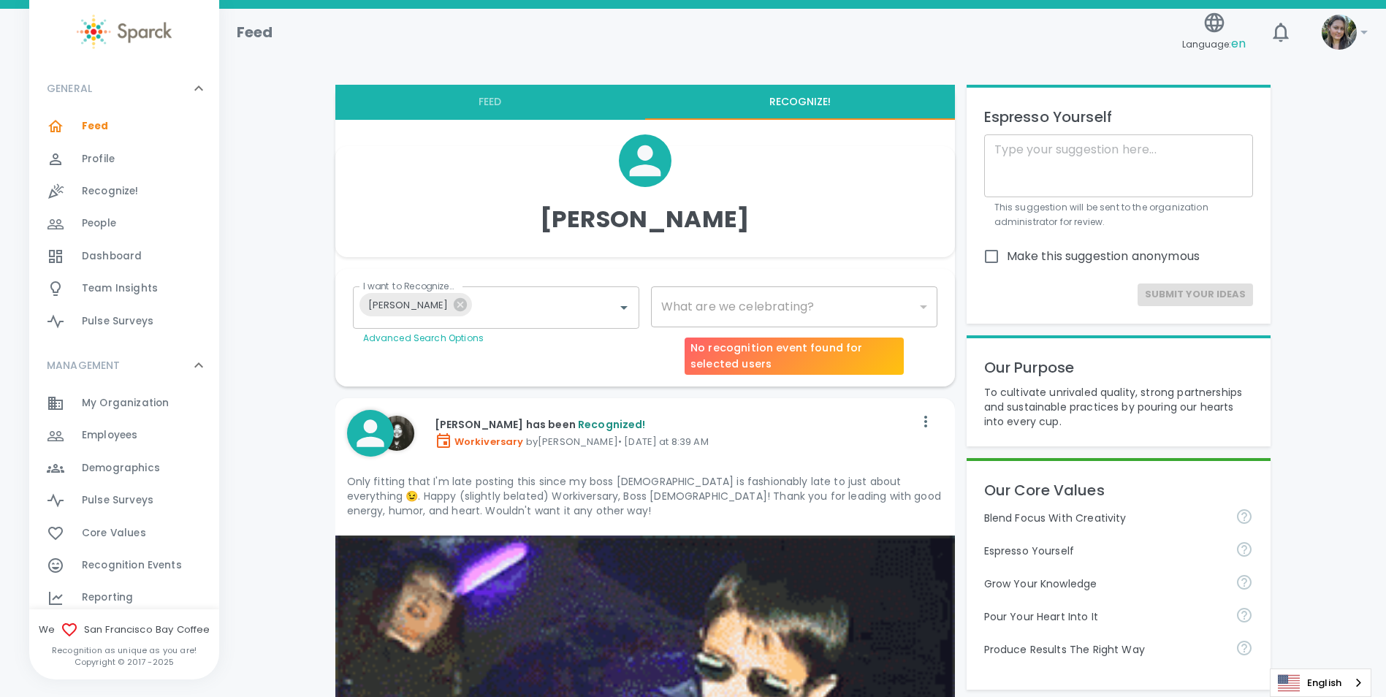
click at [744, 312] on div "​" at bounding box center [794, 306] width 286 height 41
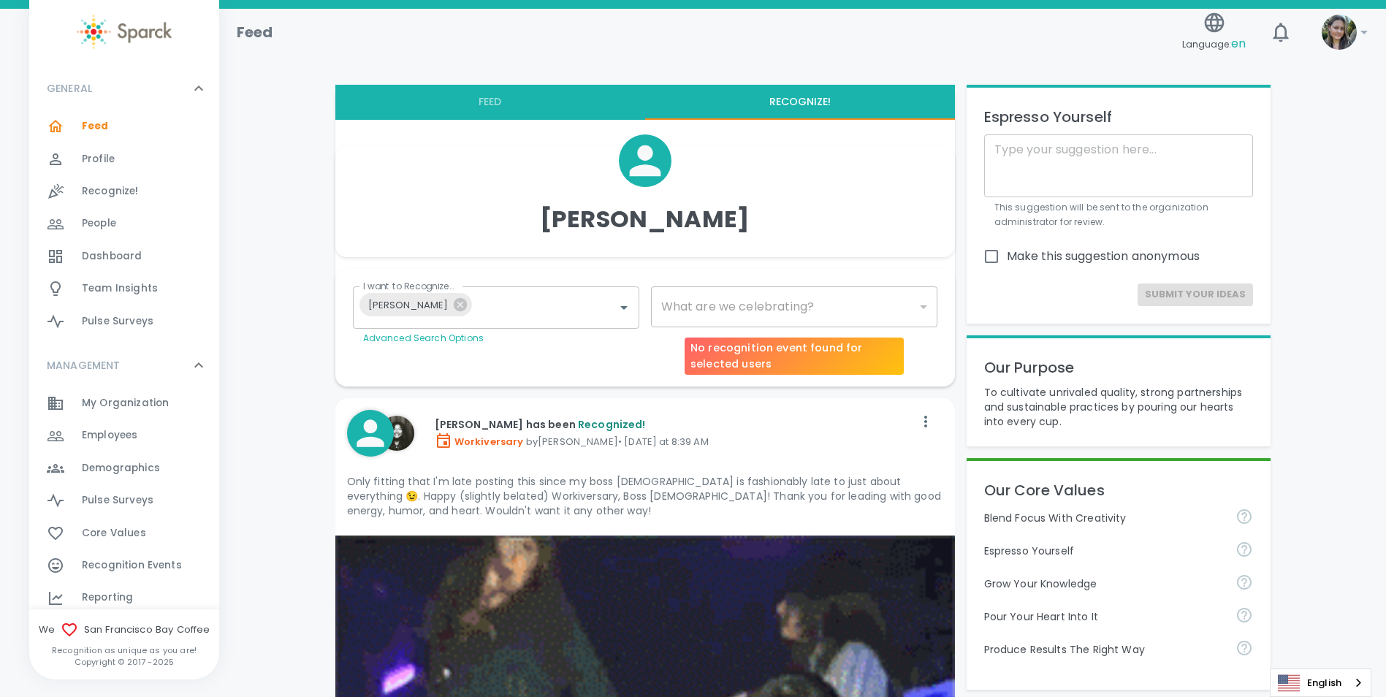
click at [766, 304] on div "​" at bounding box center [794, 306] width 286 height 41
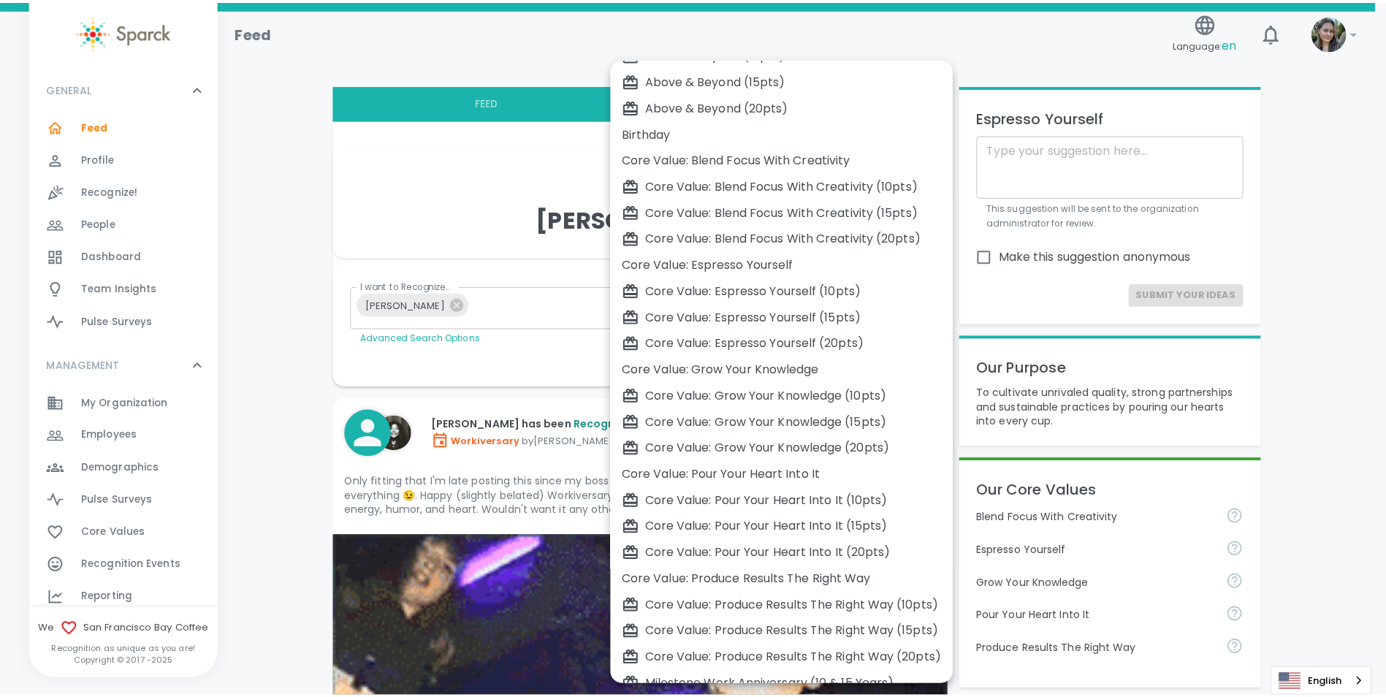
scroll to position [226, 0]
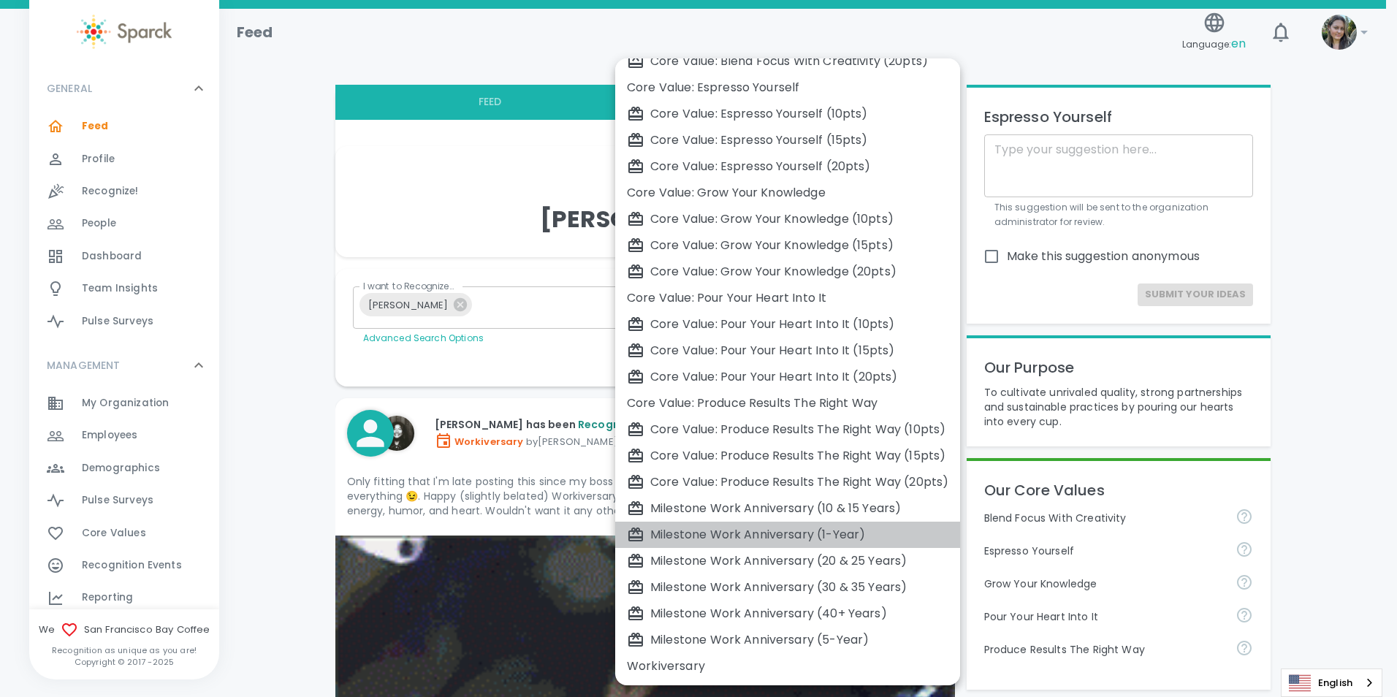
click at [744, 537] on div "Milestone Work Anniversary (1-Year)" at bounding box center [787, 535] width 321 height 18
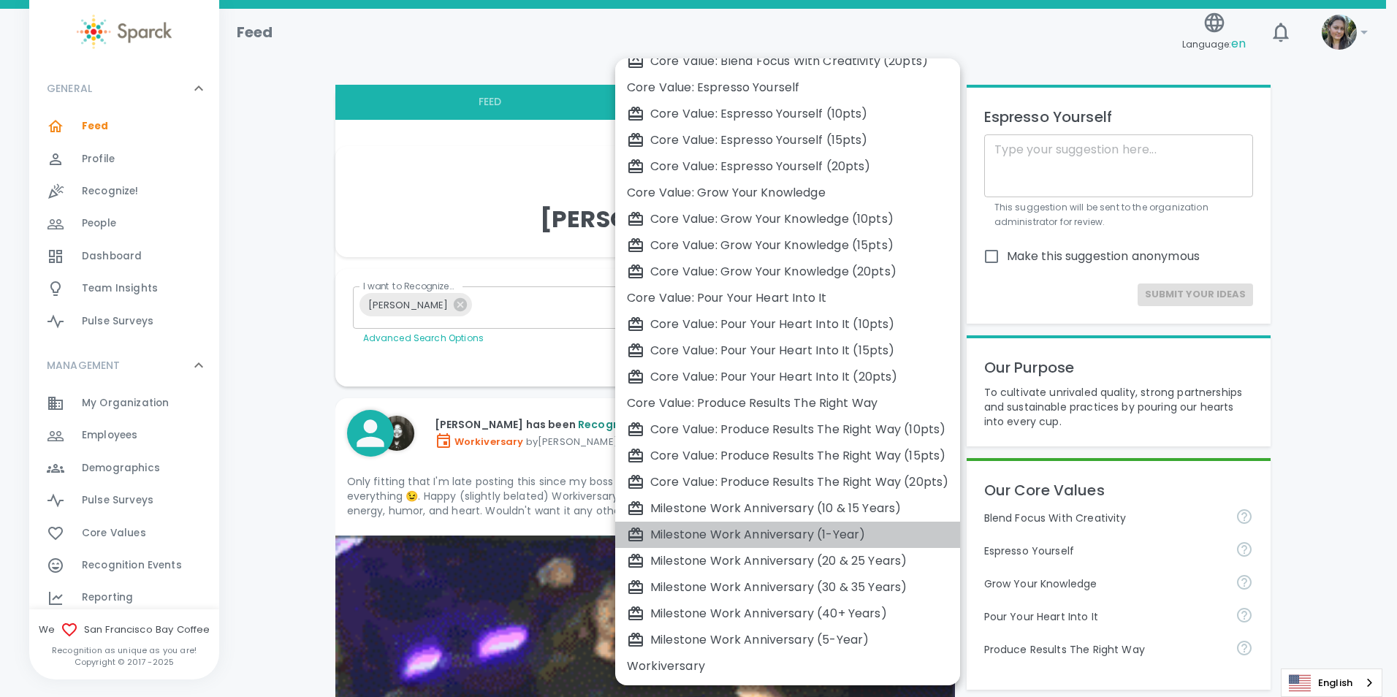
type input "2104"
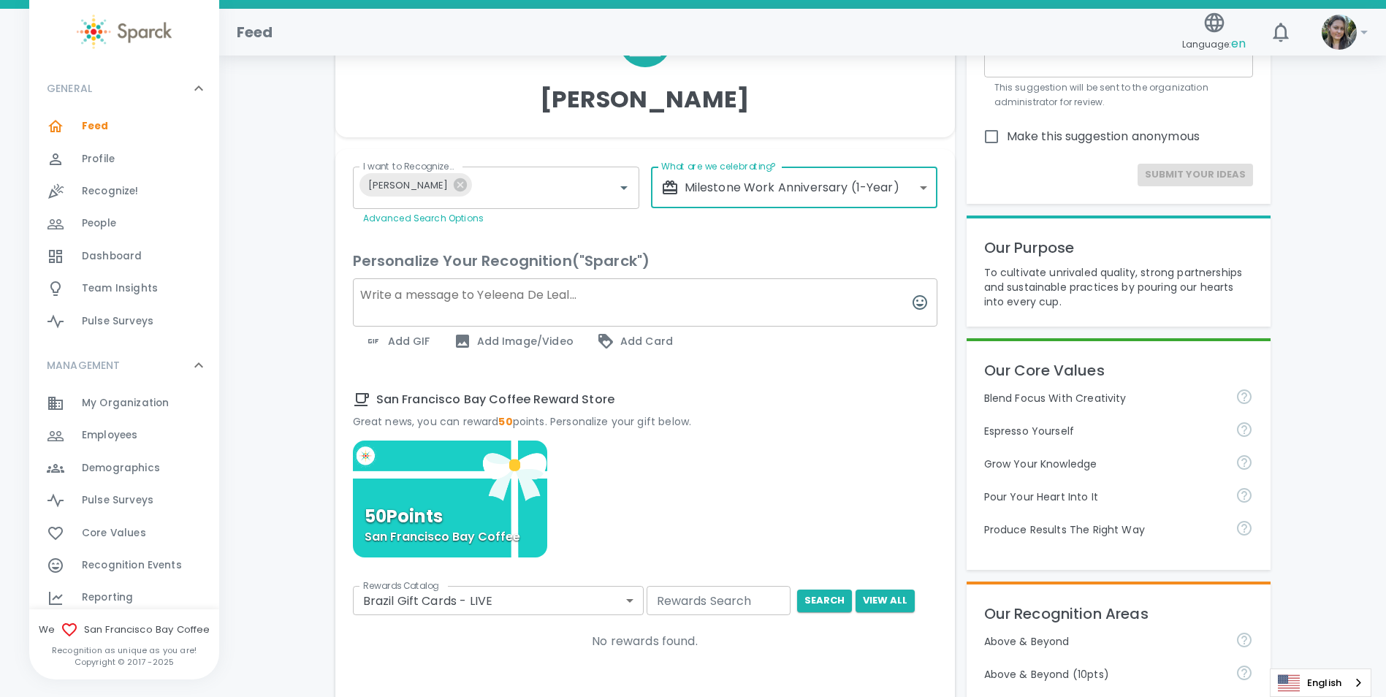
scroll to position [146, 0]
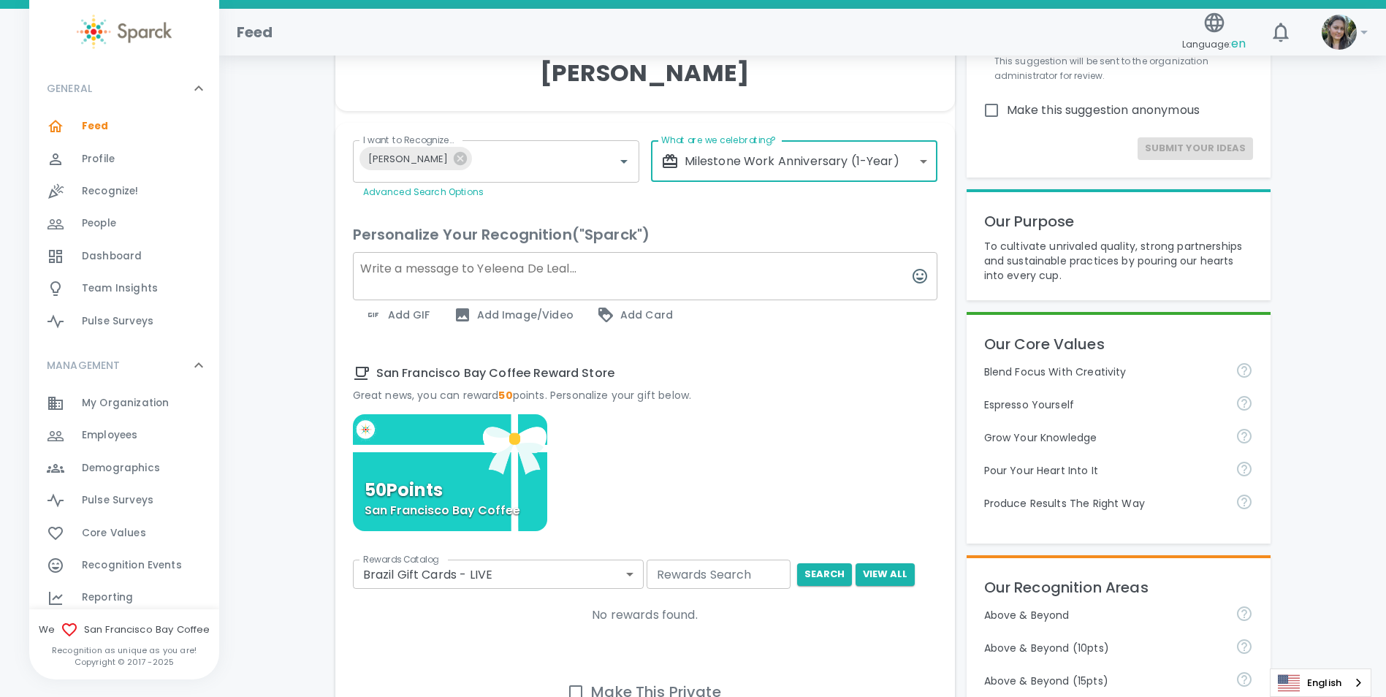
click at [448, 278] on textarea at bounding box center [645, 276] width 584 height 48
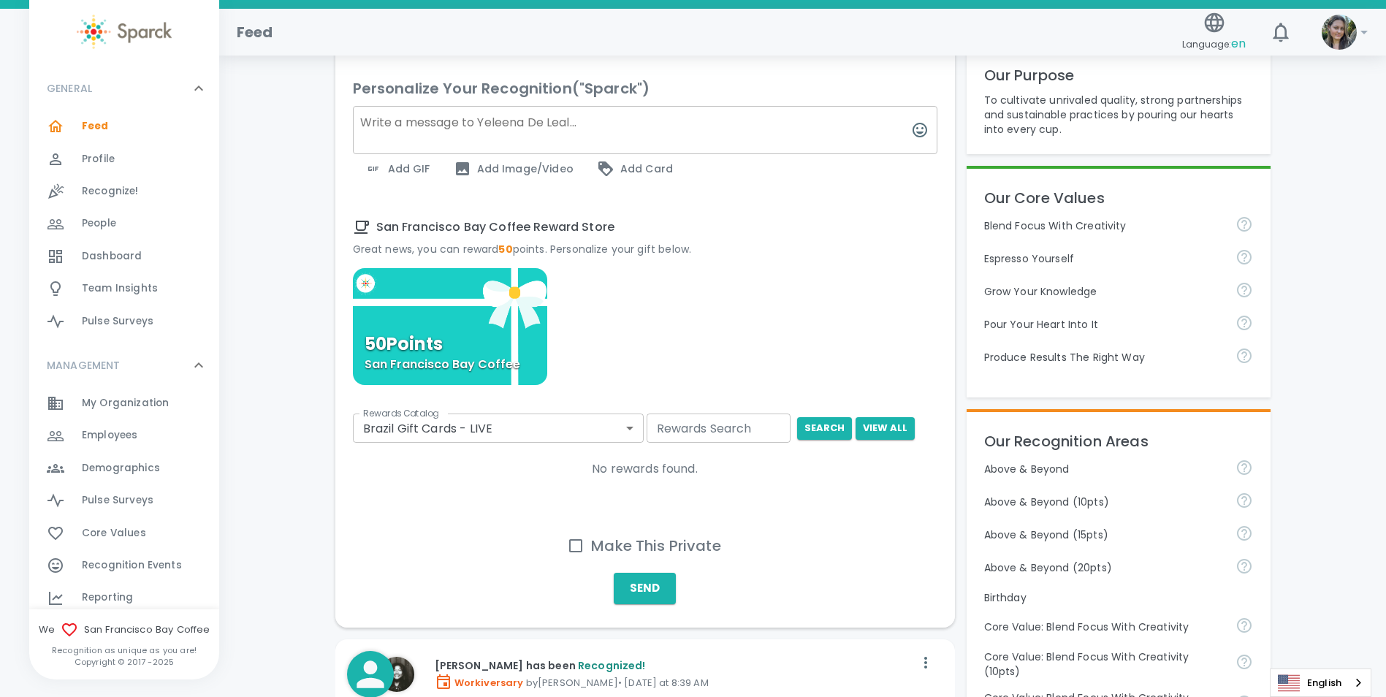
scroll to position [219, 0]
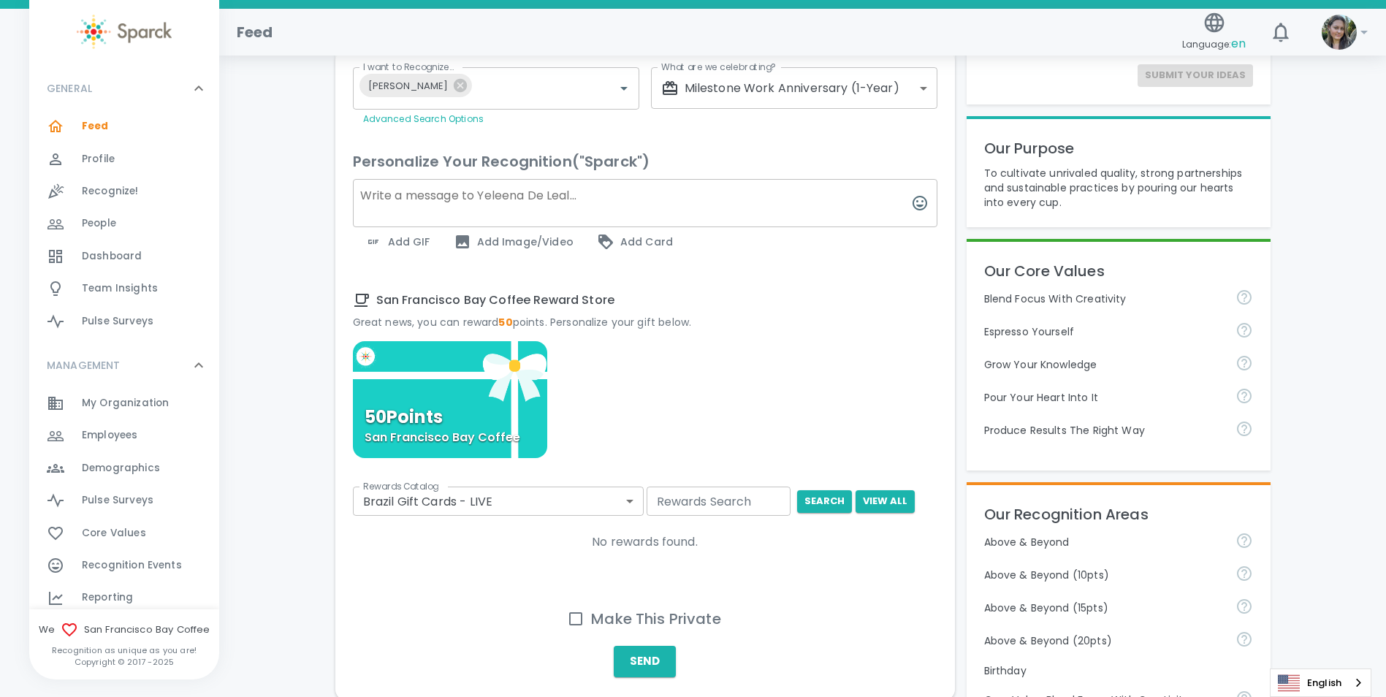
click at [483, 392] on div "50 Points San Francisco Bay Coffee" at bounding box center [450, 399] width 195 height 117
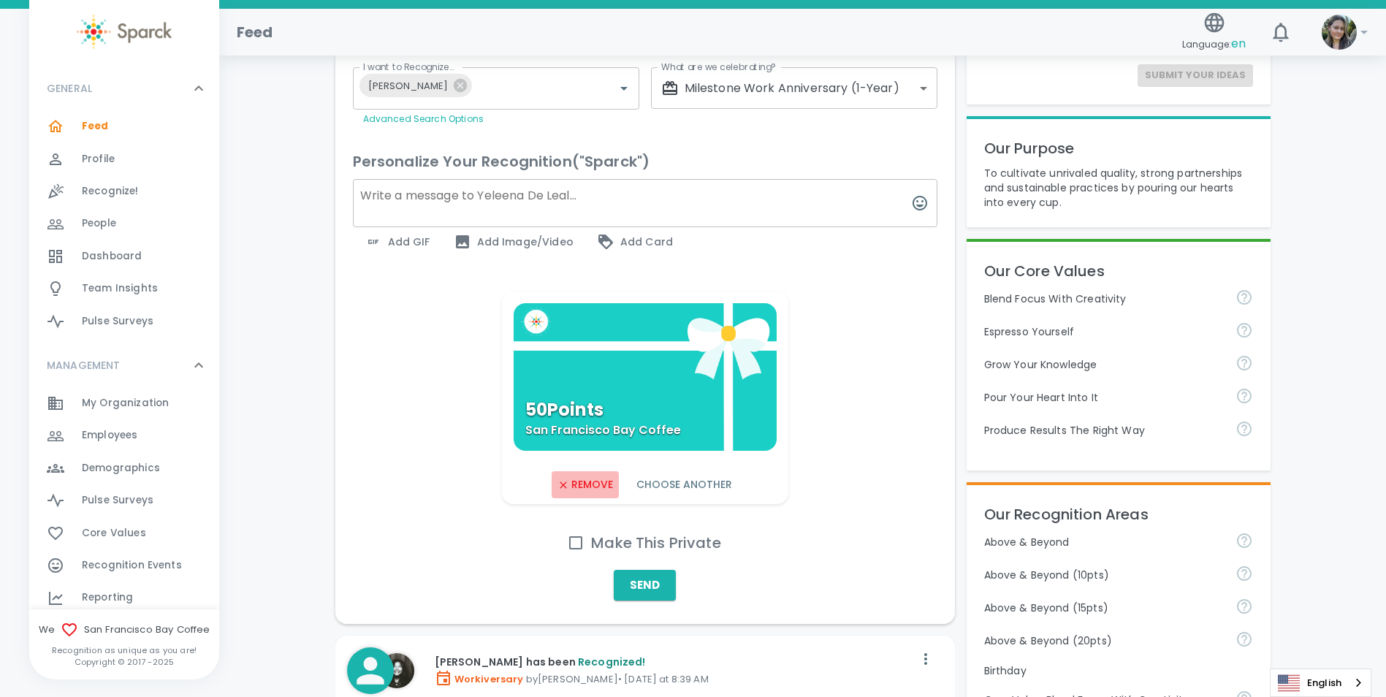
click at [595, 486] on button "Remove" at bounding box center [584, 484] width 66 height 27
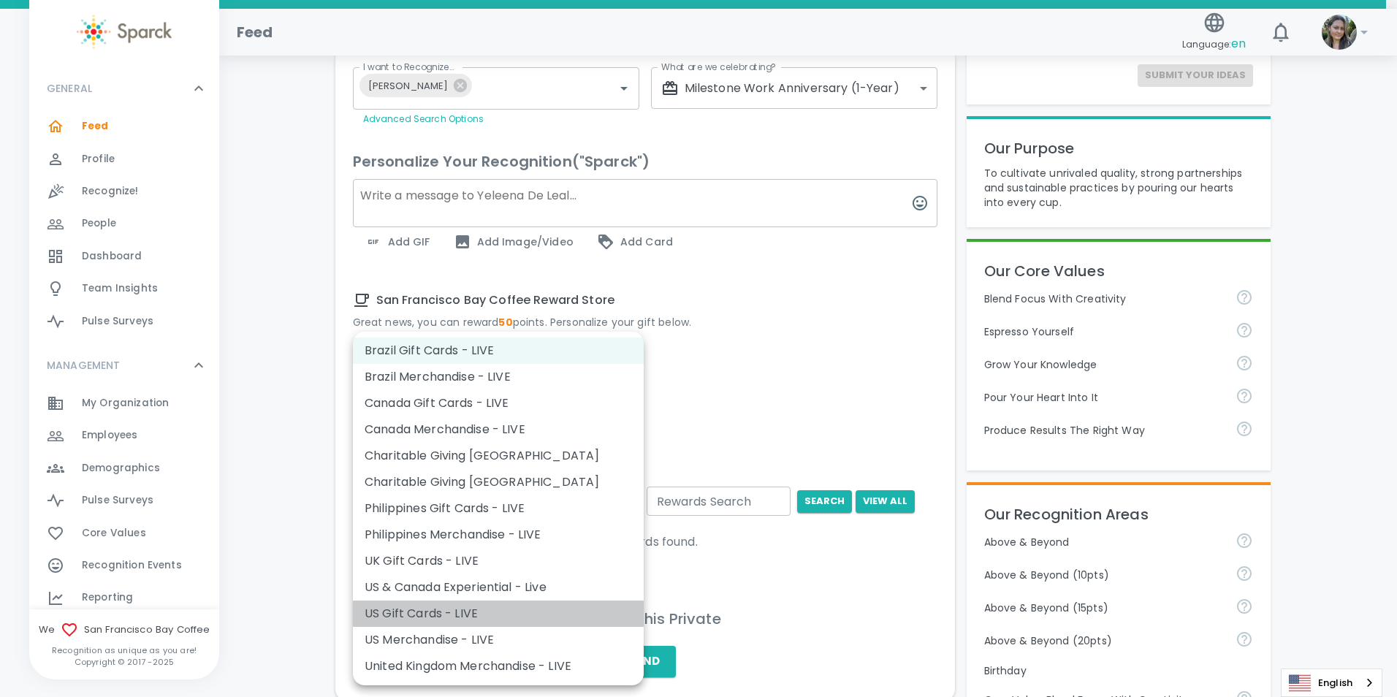
click at [445, 614] on li "US Gift Cards - LIVE" at bounding box center [498, 613] width 291 height 26
type input "877"
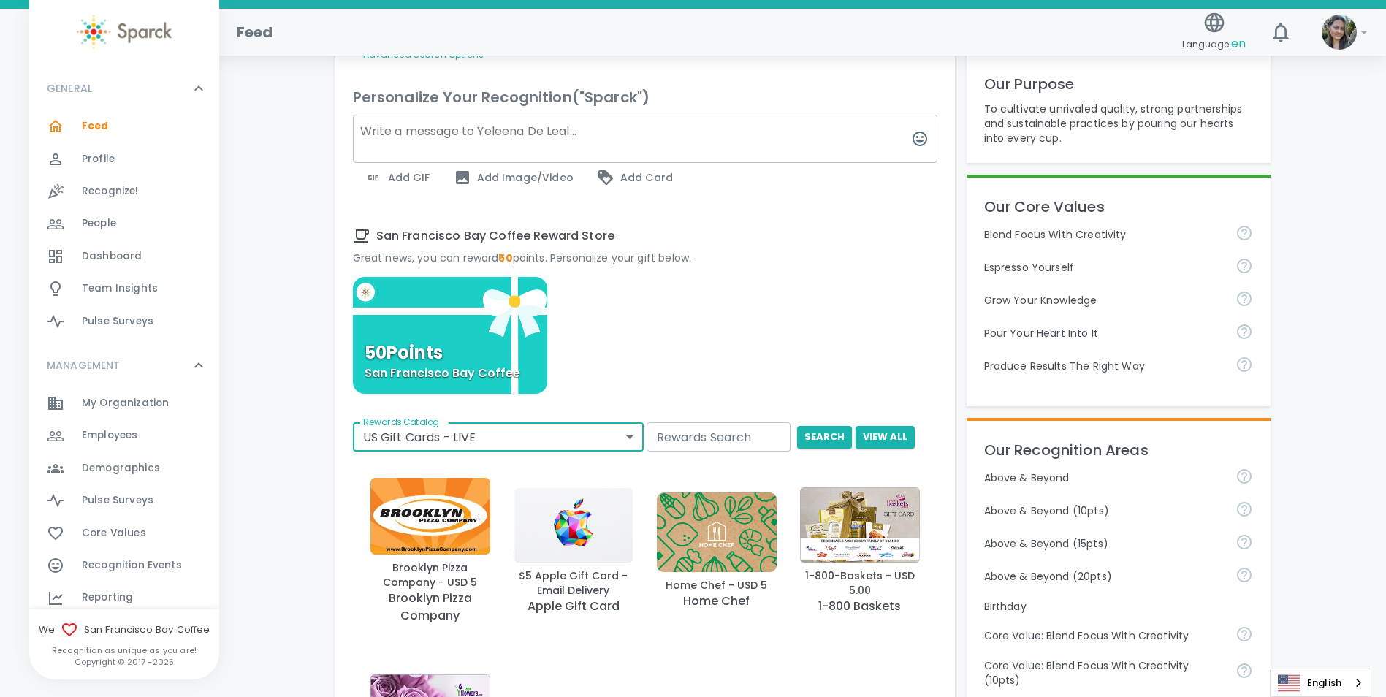
scroll to position [438, 0]
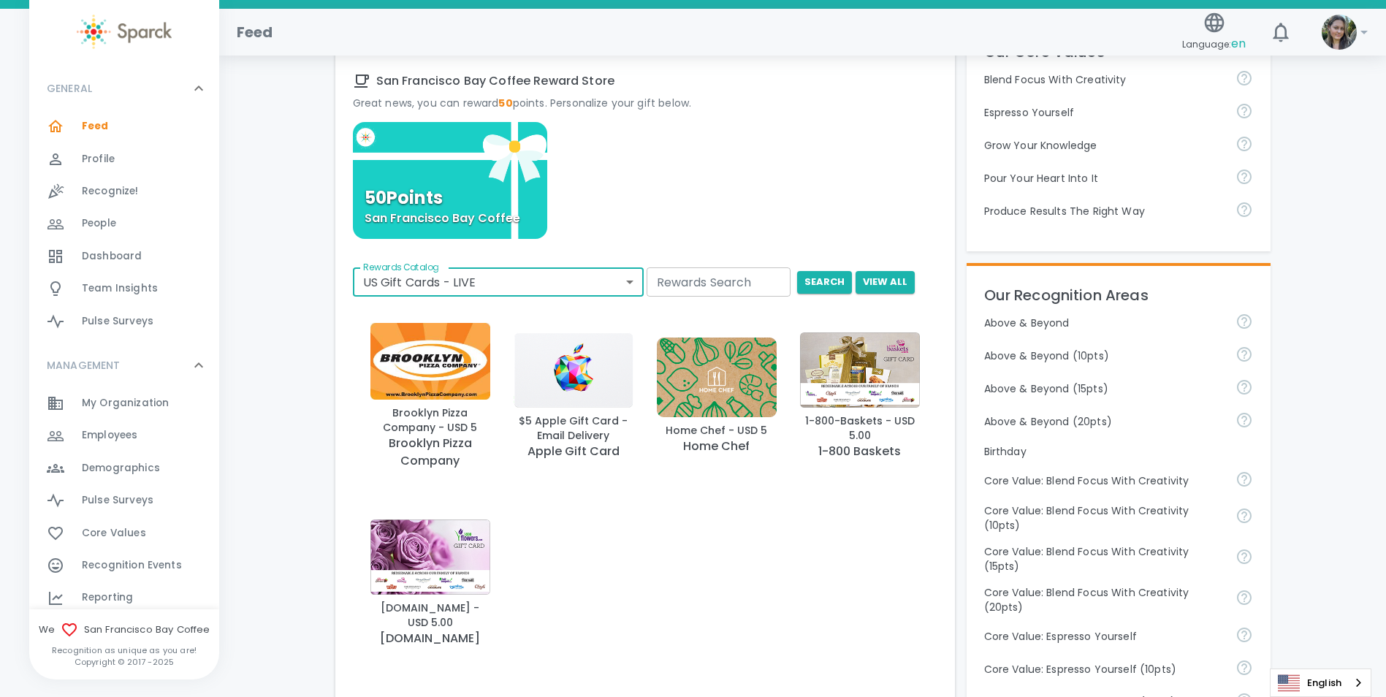
click at [703, 285] on input "Rewards Search" at bounding box center [718, 281] width 144 height 29
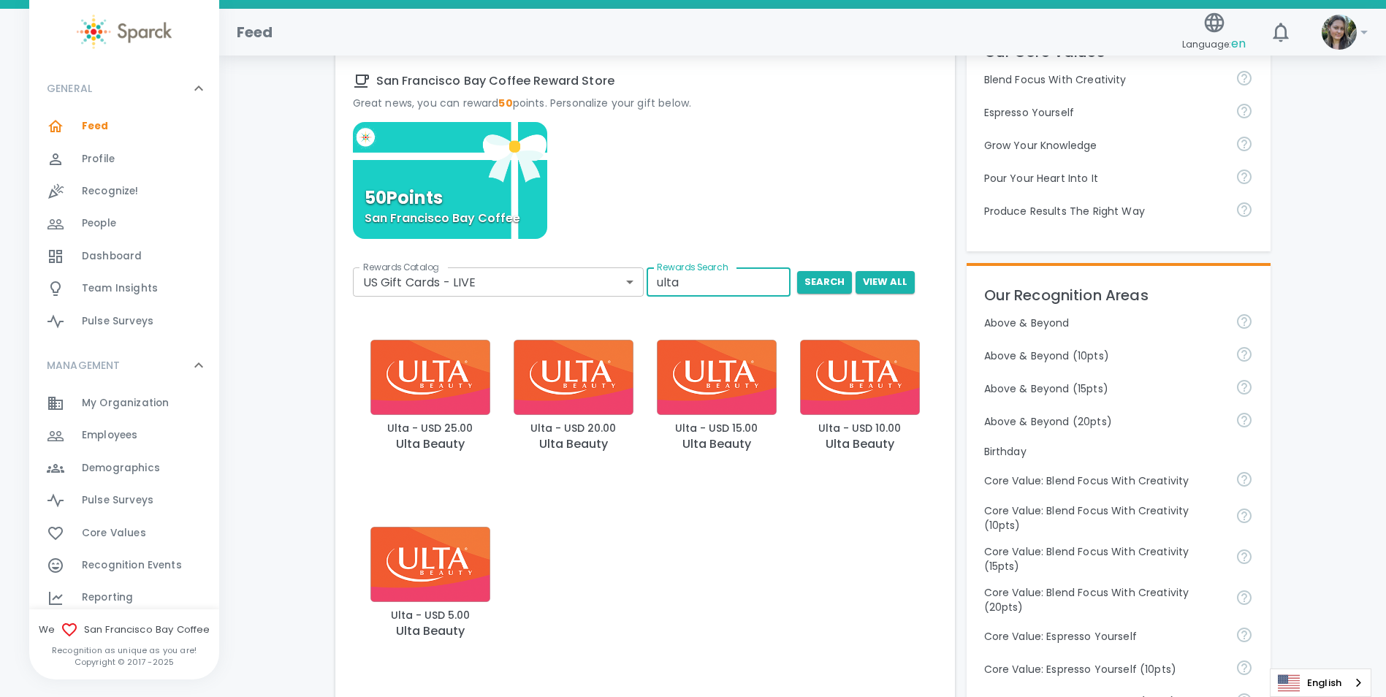
type input "ulta"
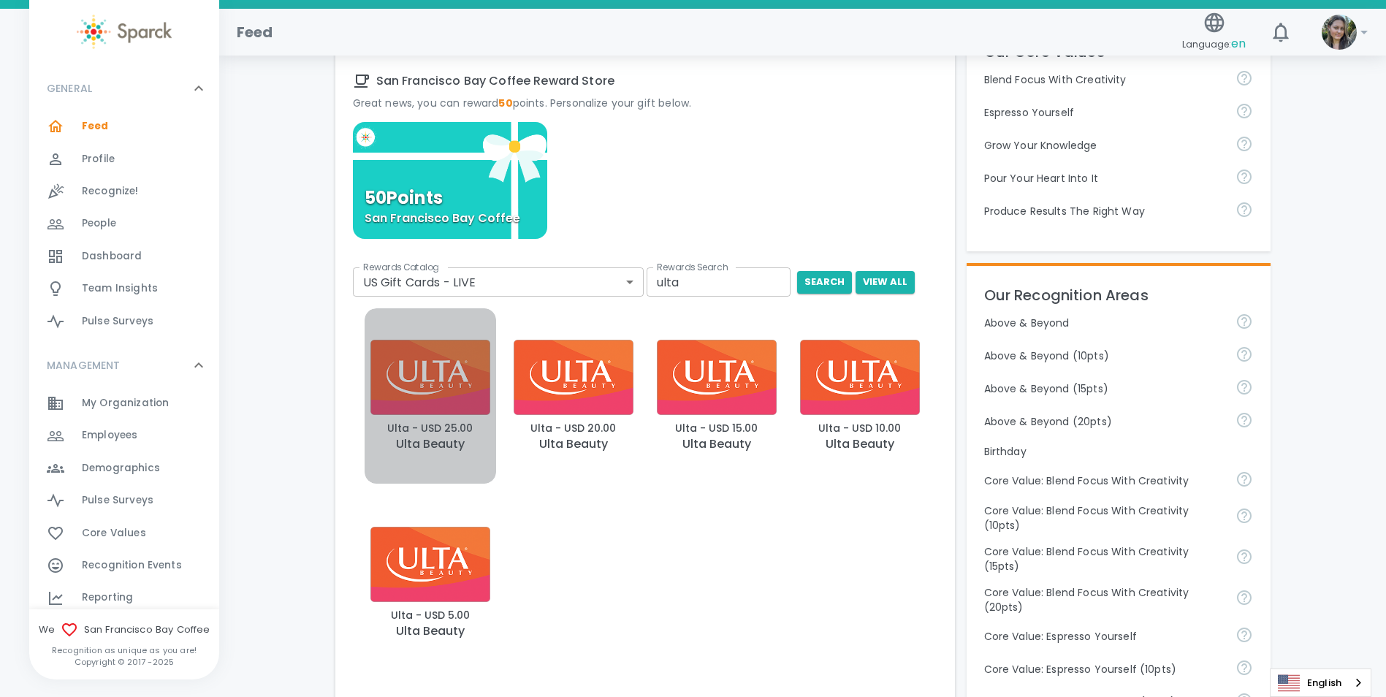
click at [454, 437] on p "Ulta Beauty" at bounding box center [430, 444] width 69 height 18
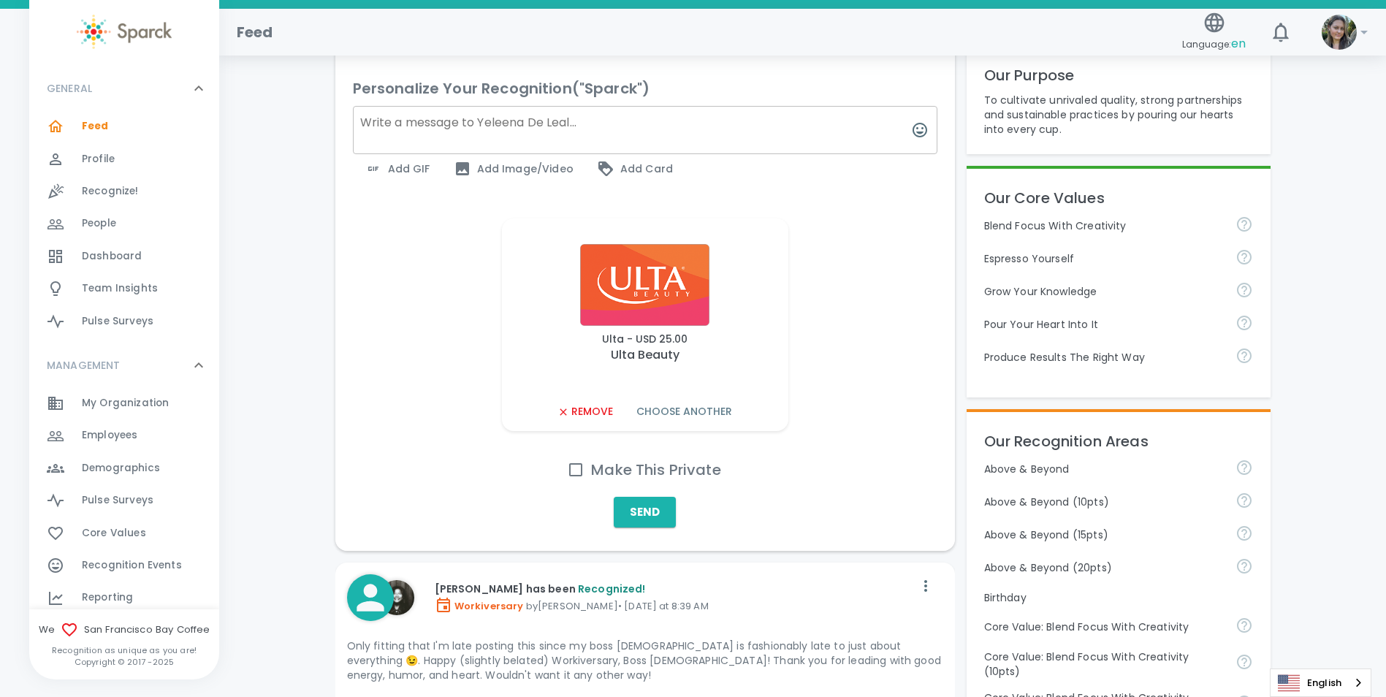
scroll to position [219, 0]
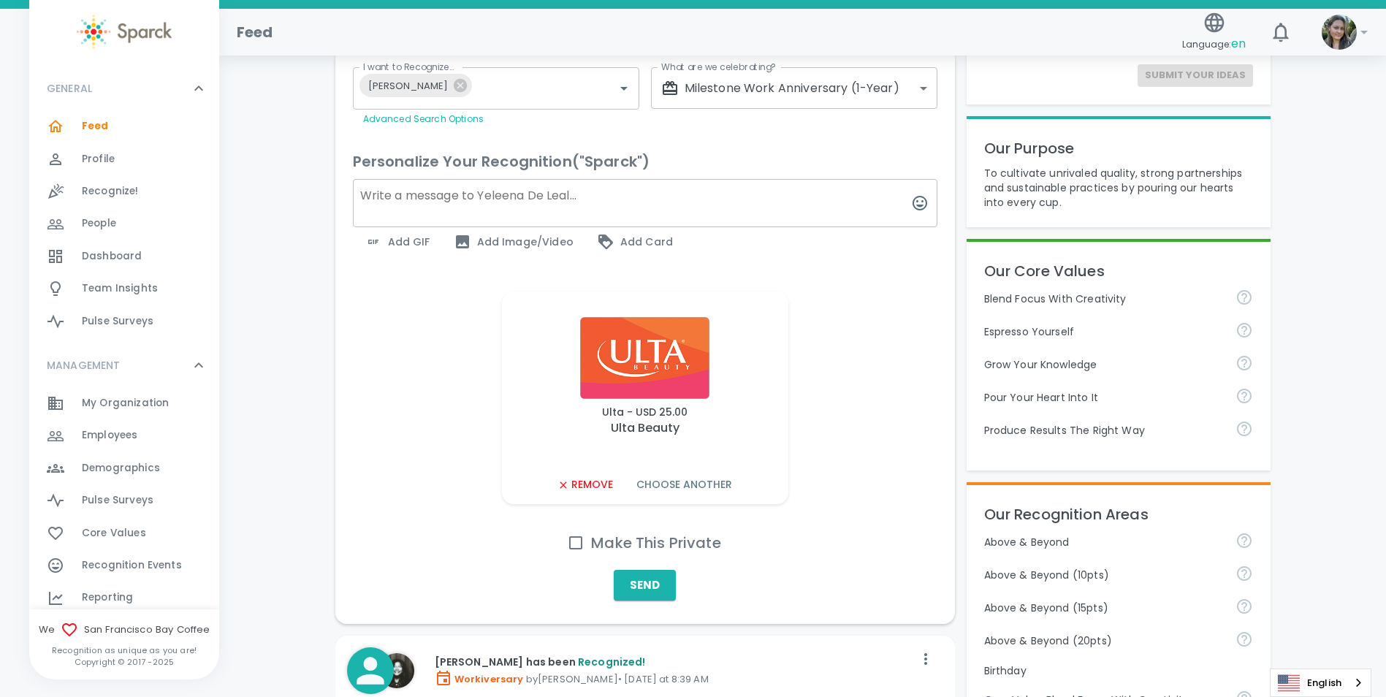
click at [587, 484] on button "Remove" at bounding box center [584, 484] width 66 height 27
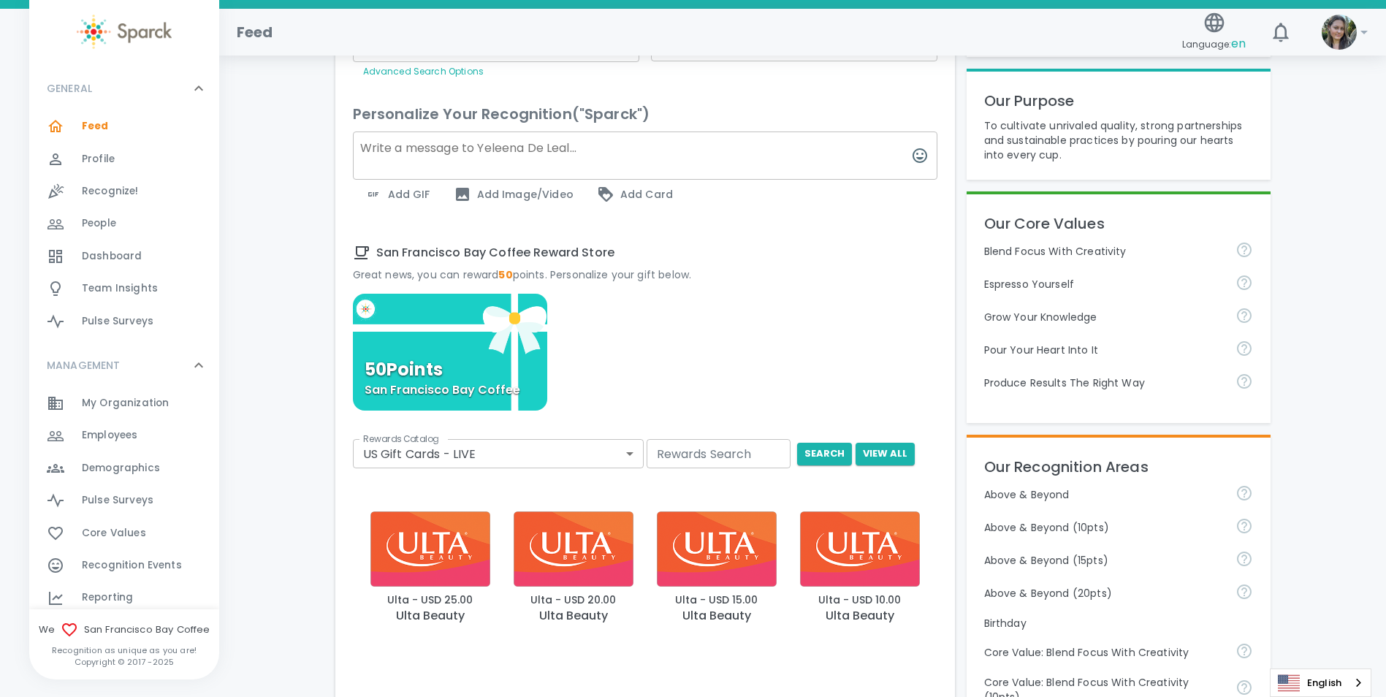
scroll to position [365, 0]
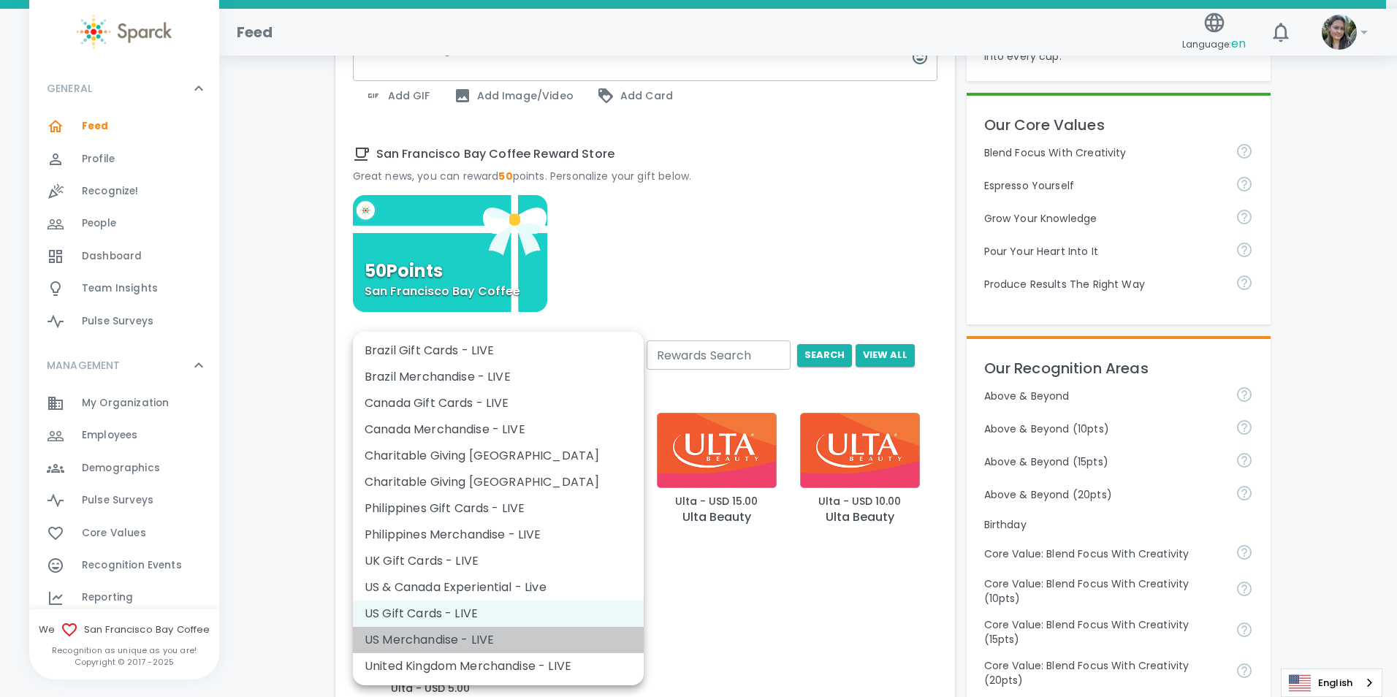
click at [427, 646] on li "US Merchandise - LIVE" at bounding box center [498, 640] width 291 height 26
type input "728"
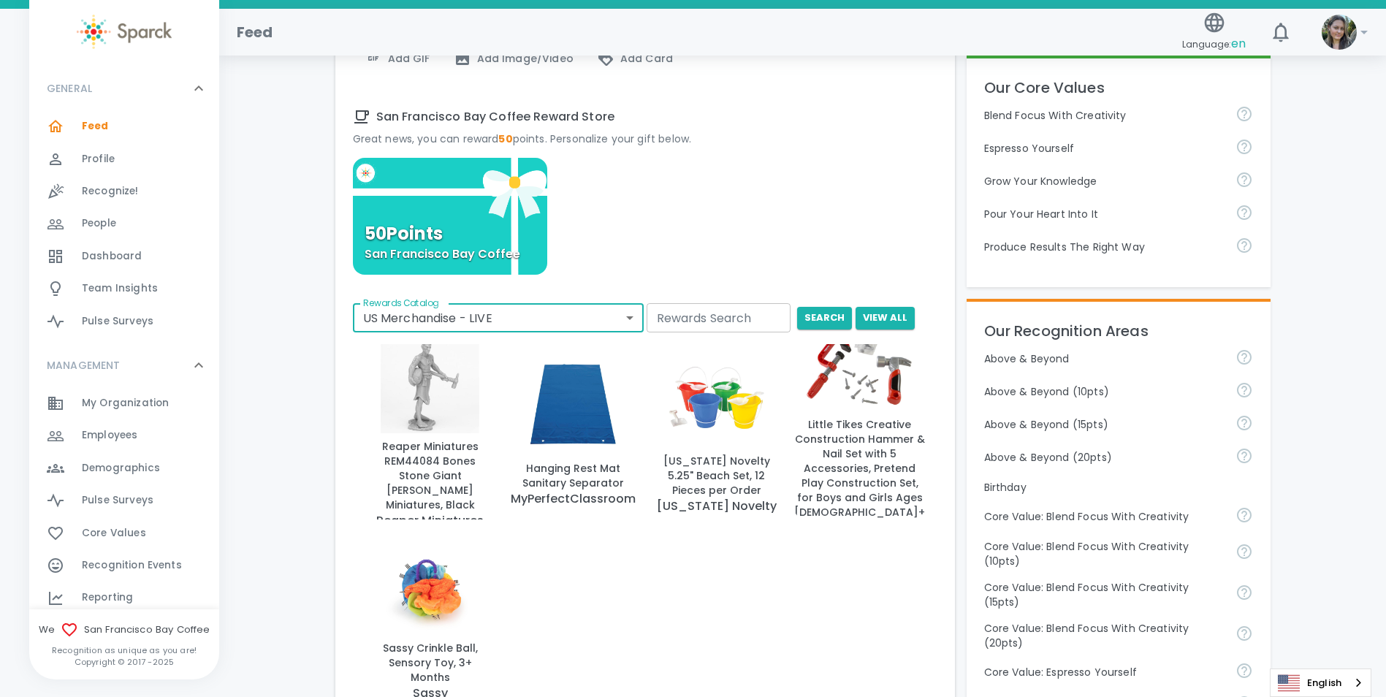
scroll to position [438, 0]
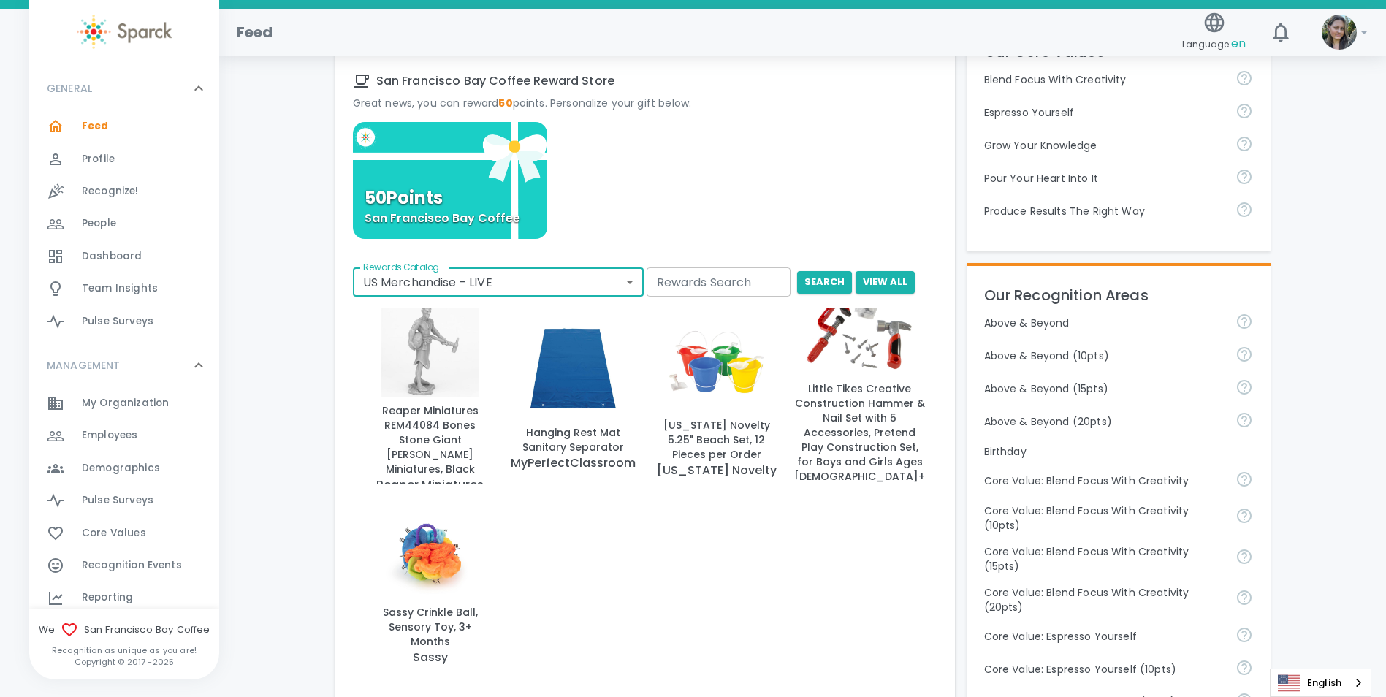
click at [690, 282] on input "Rewards Search" at bounding box center [718, 281] width 144 height 29
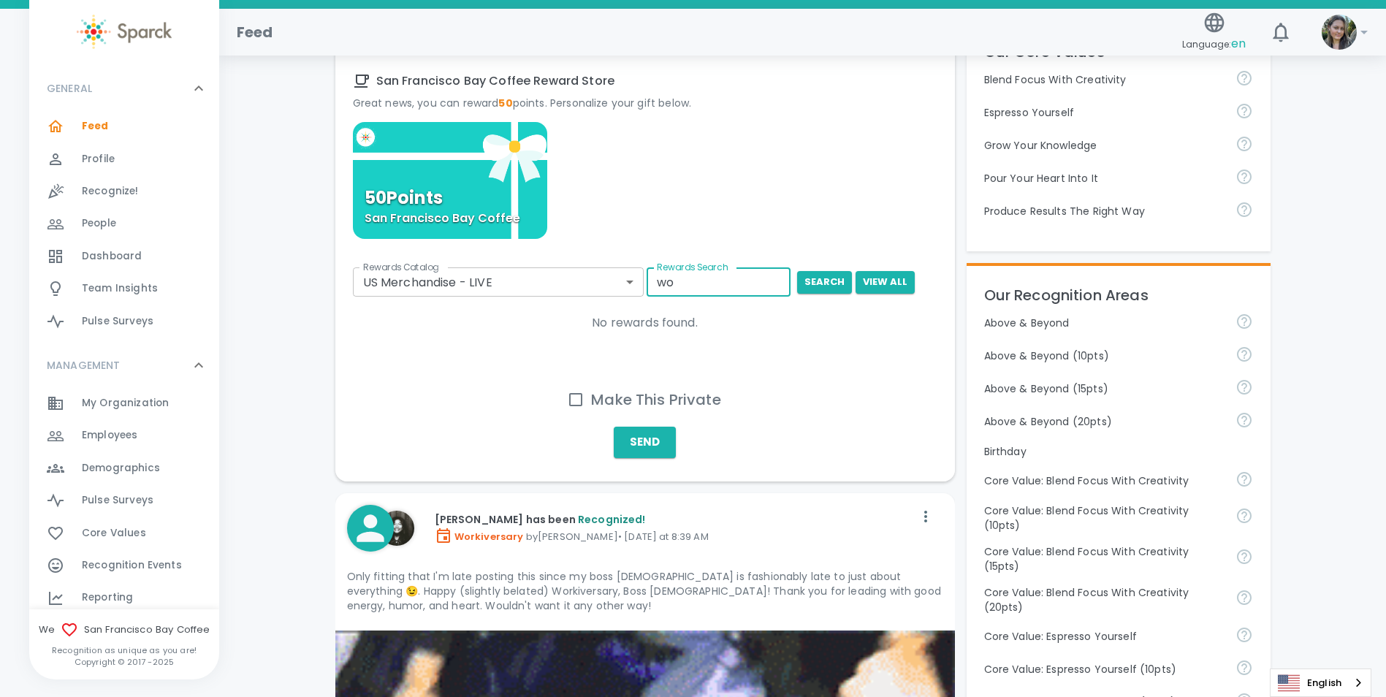
type input "w"
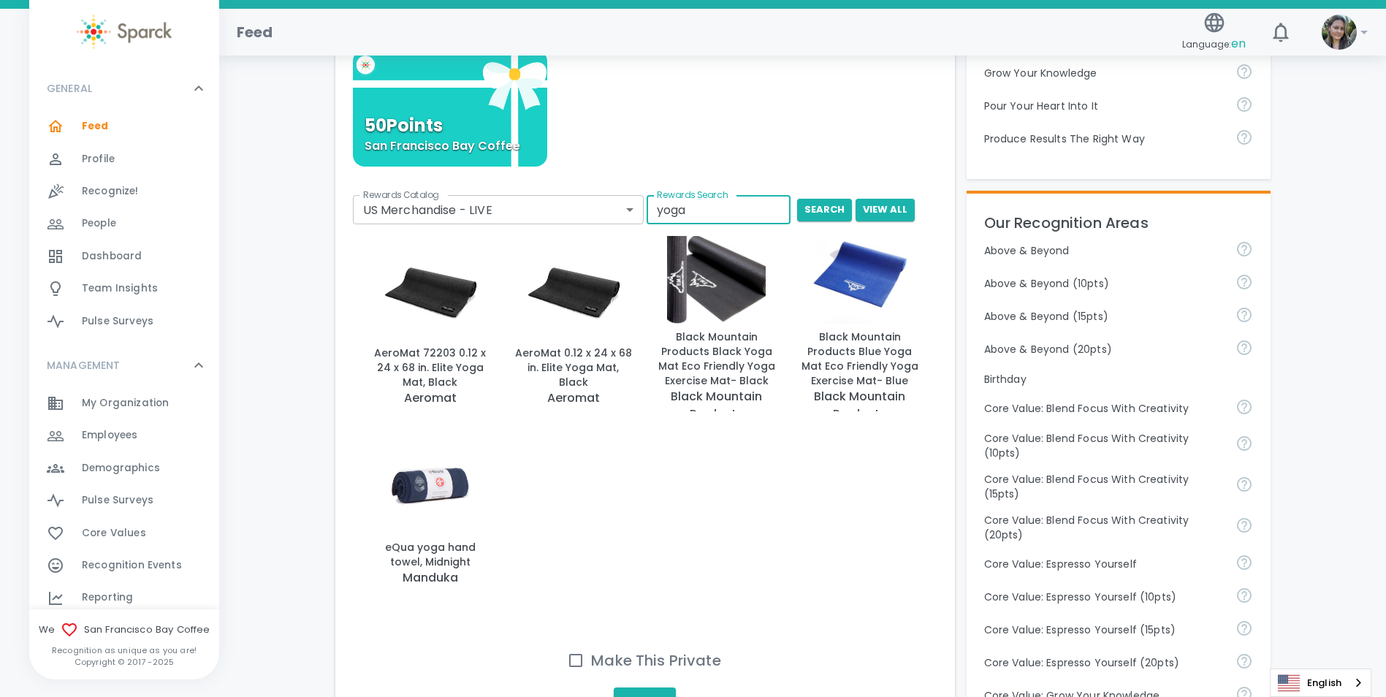
scroll to position [511, 0]
type input "yoga"
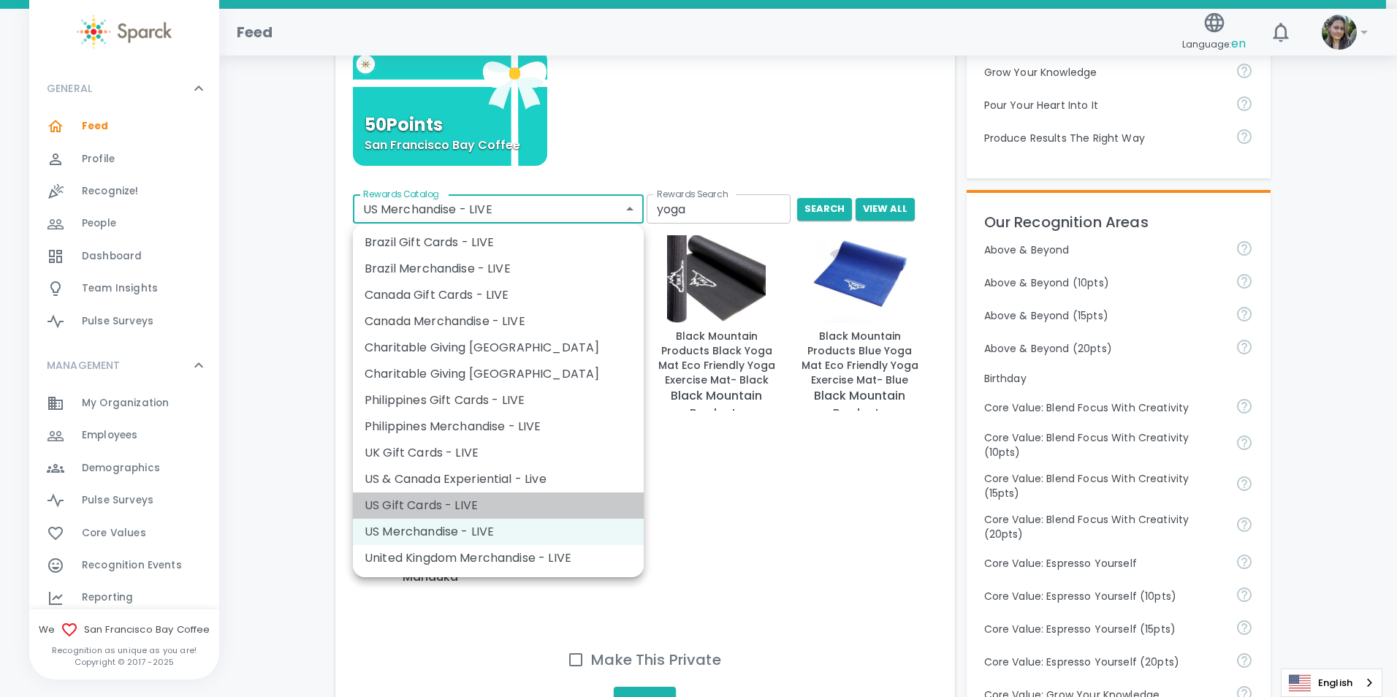
click at [451, 494] on li "US Gift Cards - LIVE" at bounding box center [498, 505] width 291 height 26
type input "877"
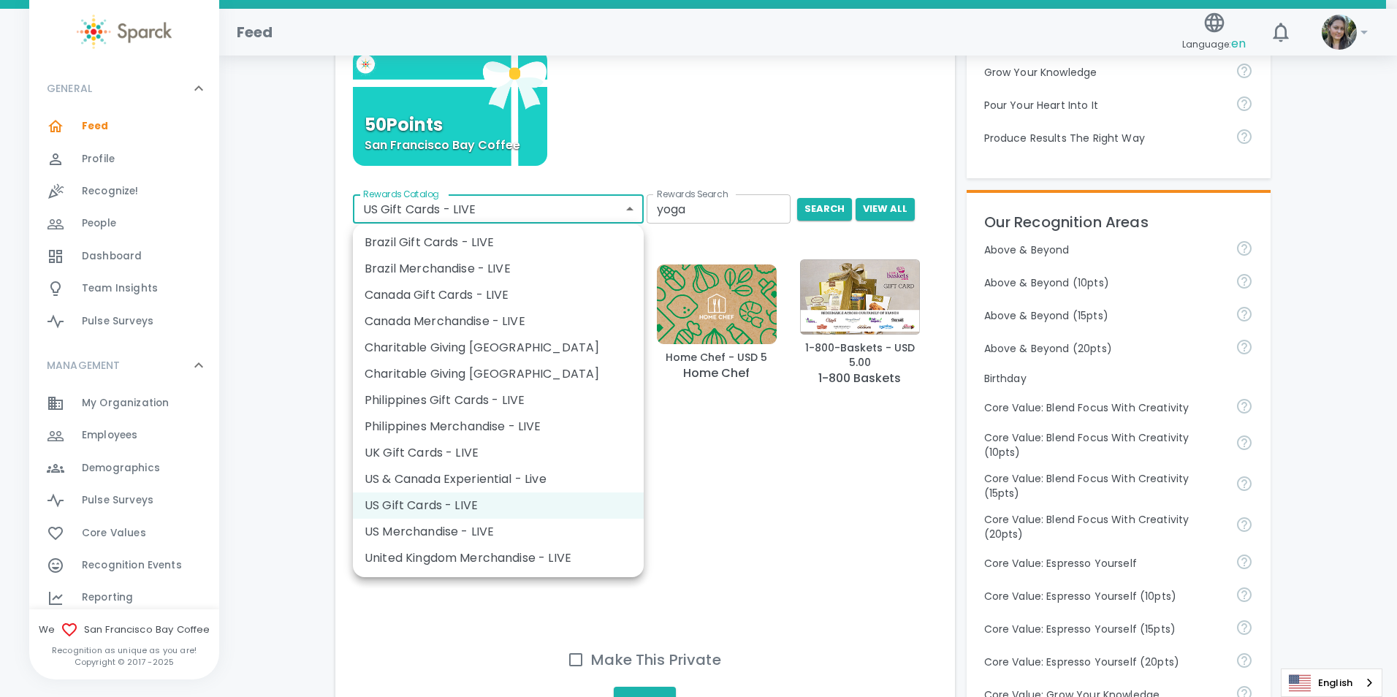
click at [684, 110] on div at bounding box center [698, 348] width 1397 height 697
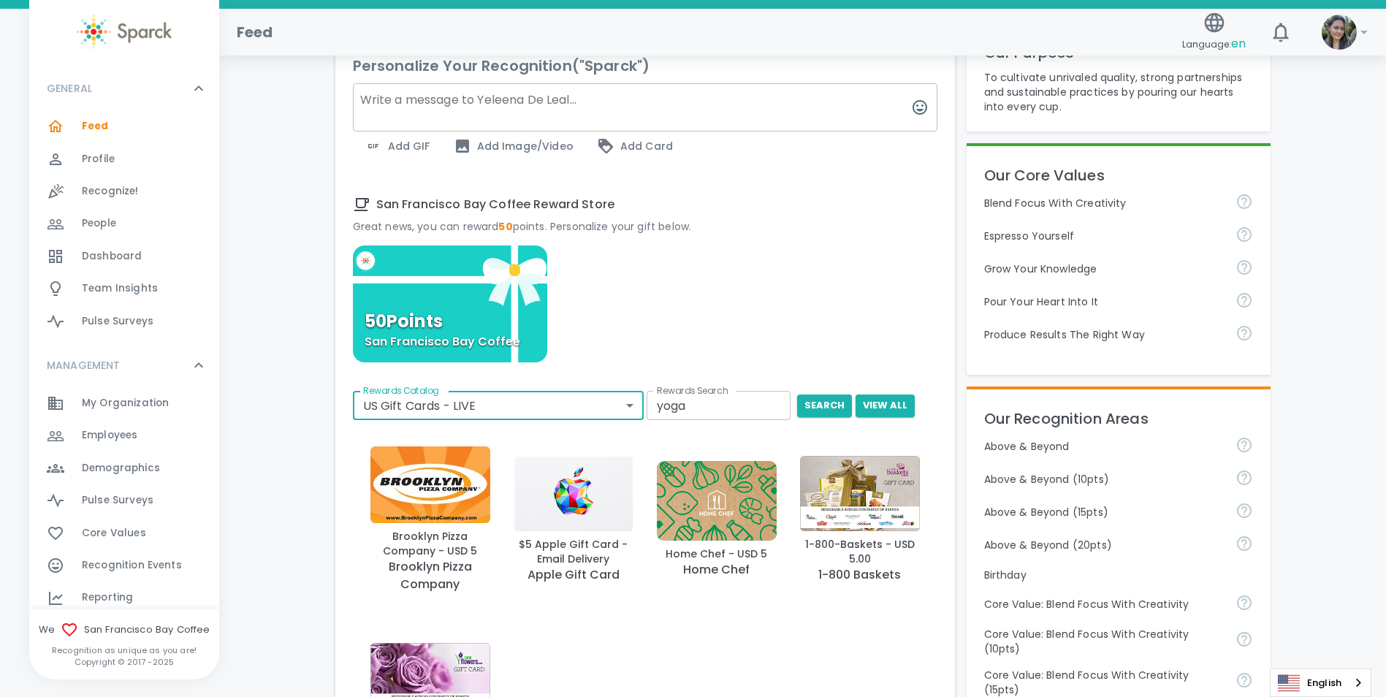
scroll to position [219, 0]
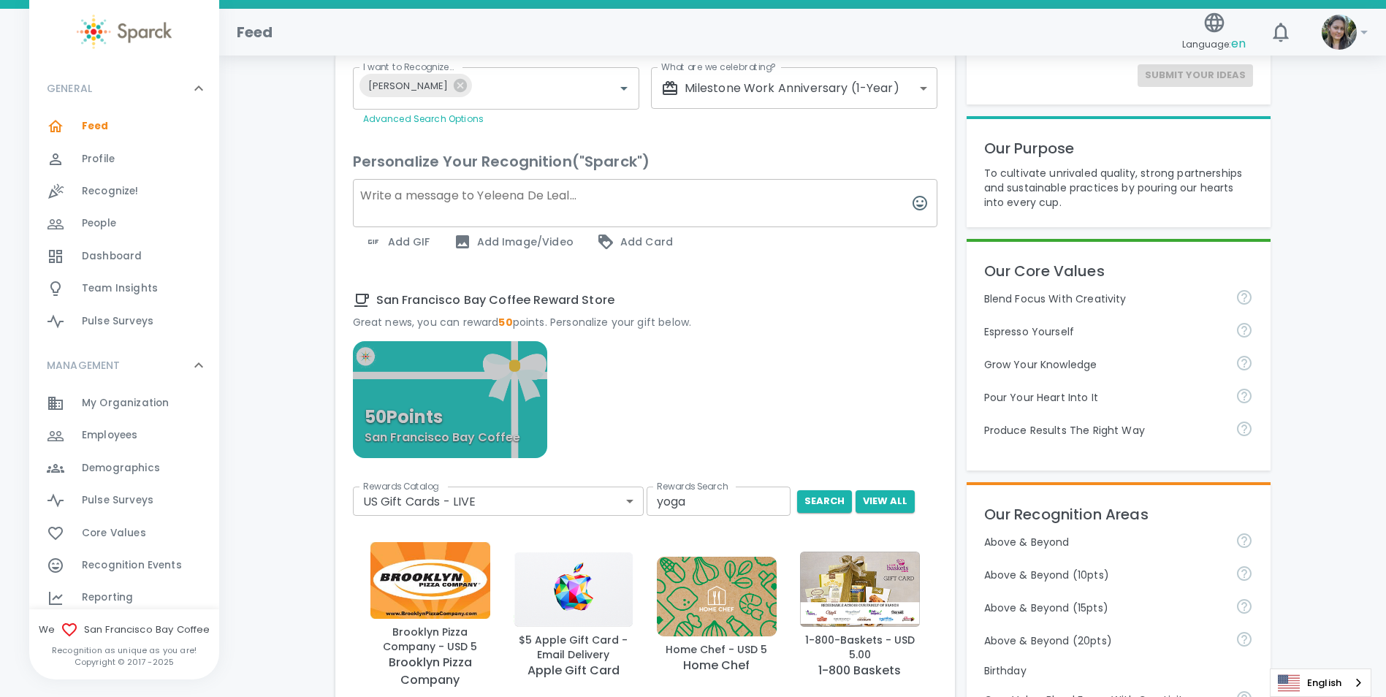
click at [478, 393] on div "50 Points San Francisco Bay Coffee" at bounding box center [450, 399] width 195 height 117
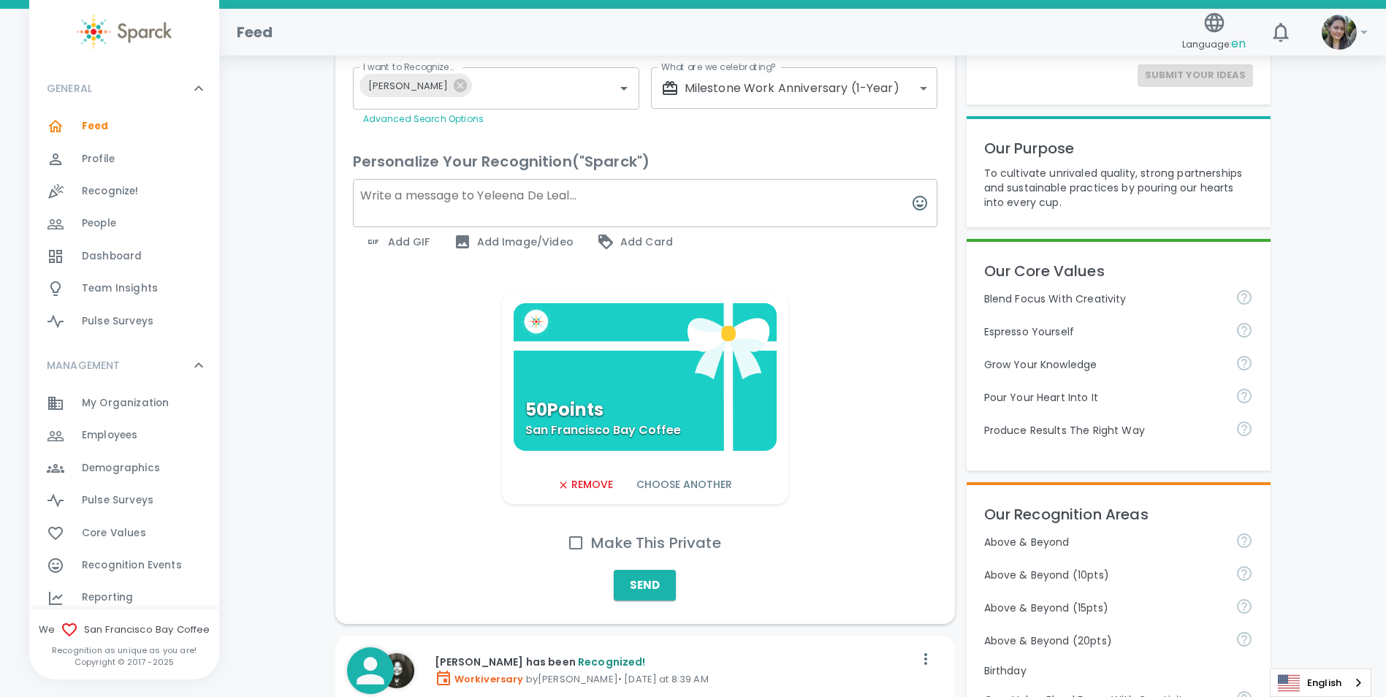
click at [587, 486] on button "Remove" at bounding box center [584, 484] width 66 height 27
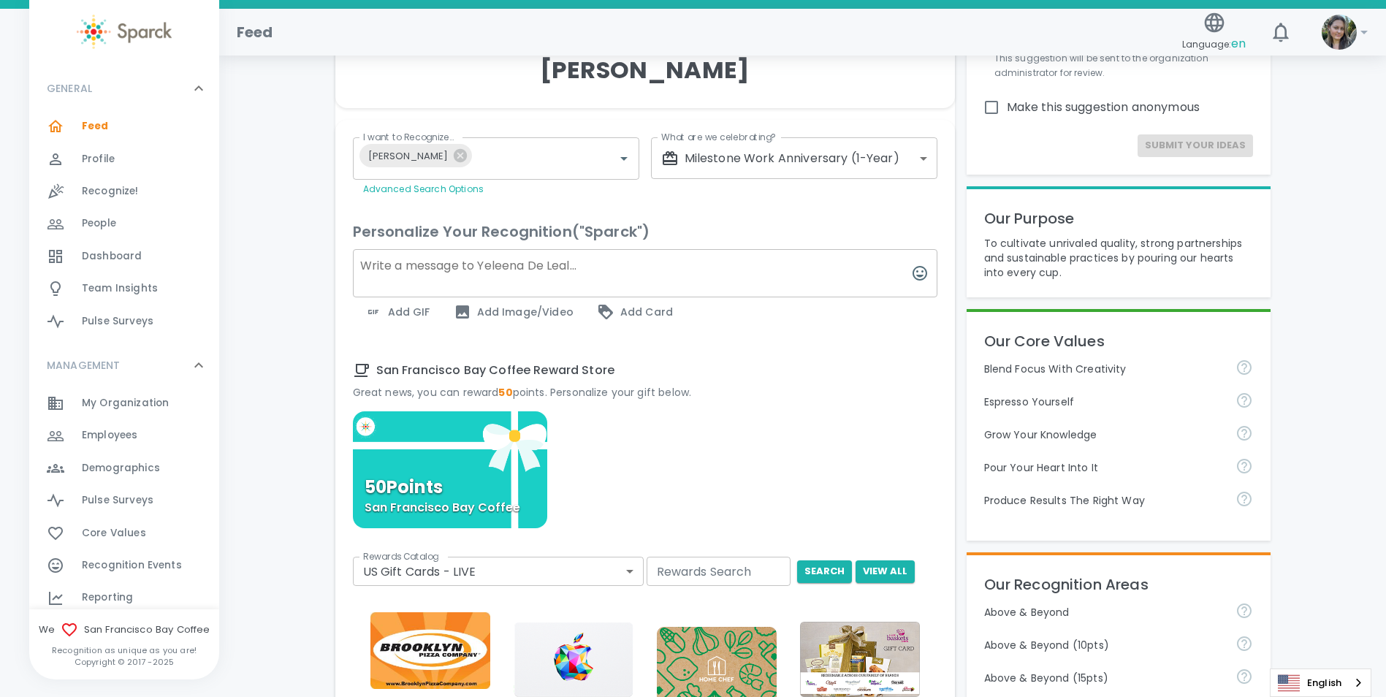
scroll to position [0, 0]
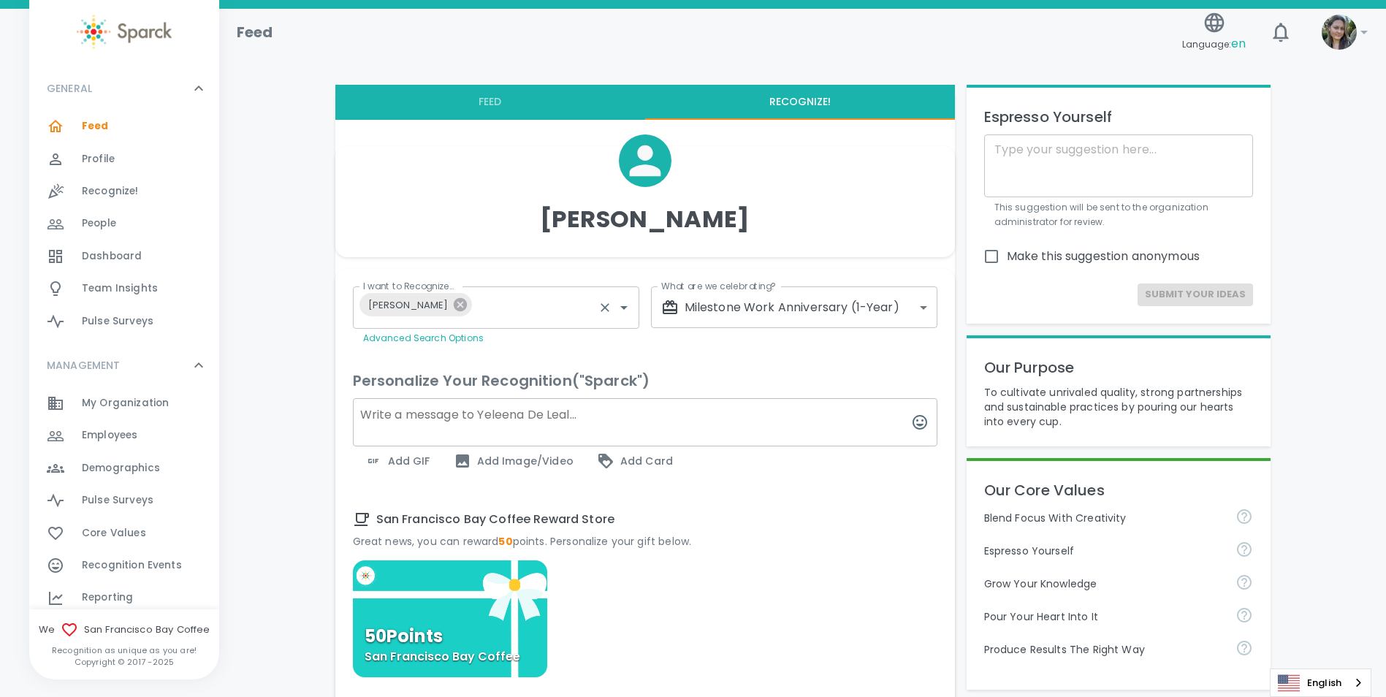
click at [454, 302] on icon at bounding box center [460, 304] width 13 height 13
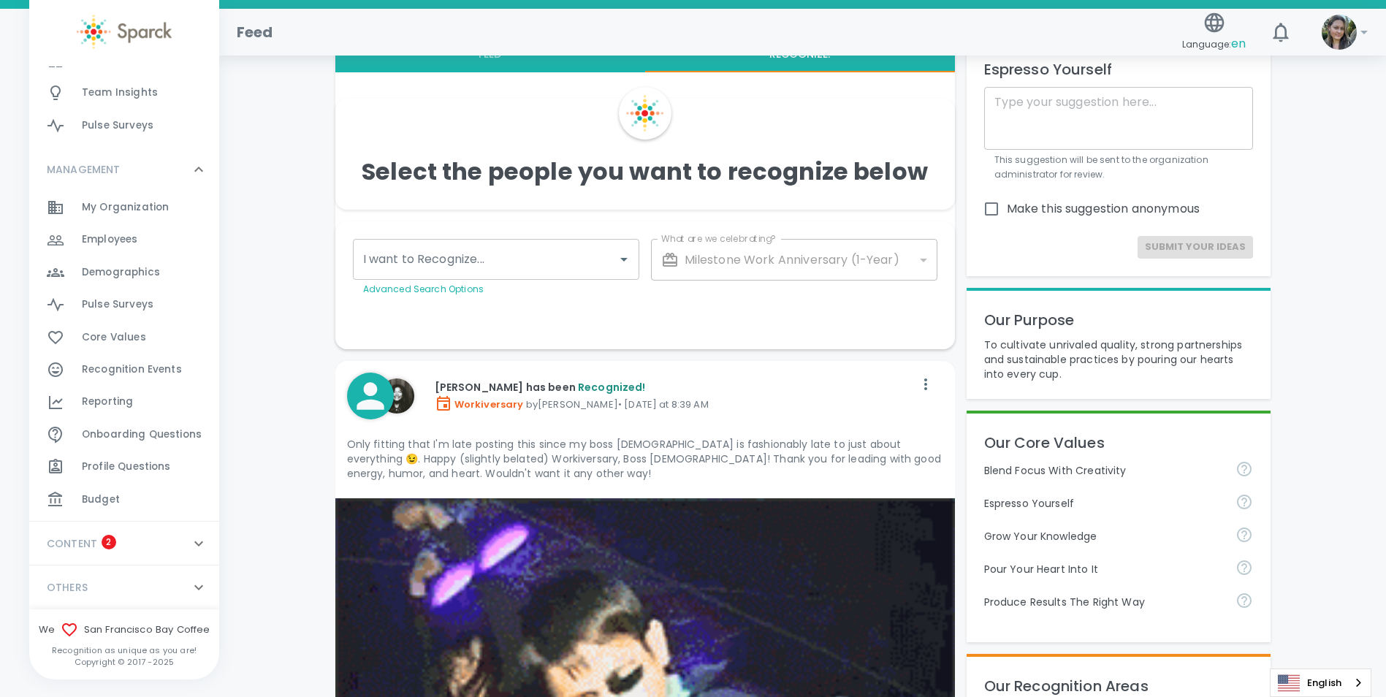
scroll to position [73, 0]
